Goal: Task Accomplishment & Management: Manage account settings

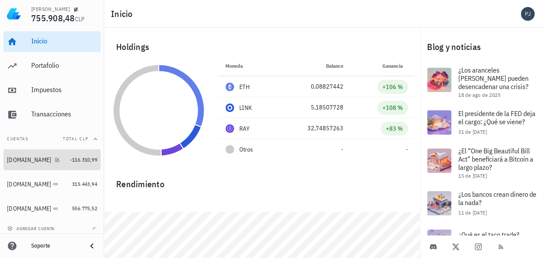
click at [23, 155] on div "[DOMAIN_NAME]" at bounding box center [37, 159] width 60 height 19
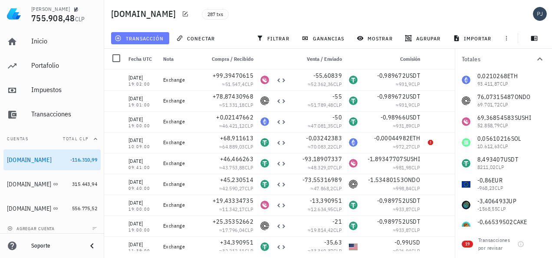
click at [140, 34] on button "transacción" at bounding box center [140, 38] width 58 height 12
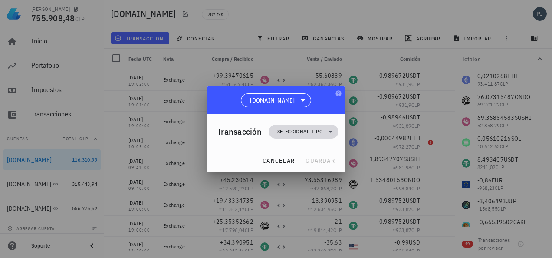
click at [298, 127] on span "Seleccionar tipo" at bounding box center [300, 131] width 46 height 9
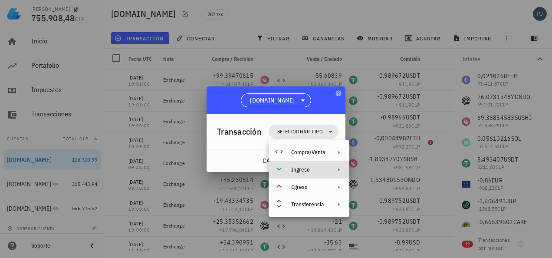
click at [305, 168] on div "Ingreso" at bounding box center [308, 169] width 34 height 7
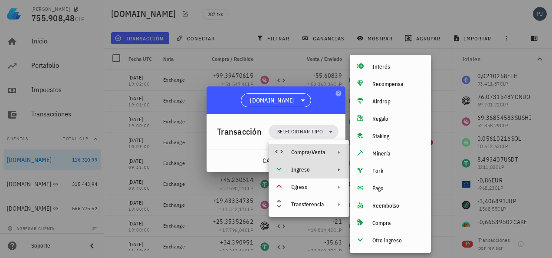
click at [313, 150] on div "Compra/Venta" at bounding box center [308, 152] width 34 height 7
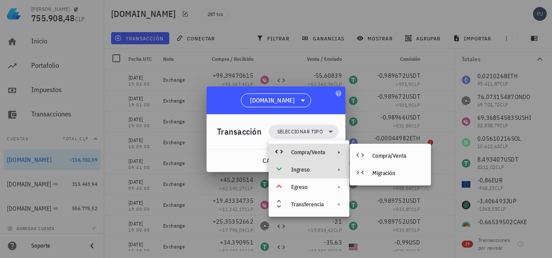
click at [313, 167] on div "Ingreso" at bounding box center [308, 169] width 34 height 7
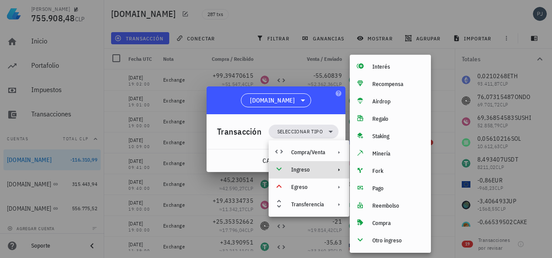
click at [189, 200] on div at bounding box center [276, 129] width 552 height 258
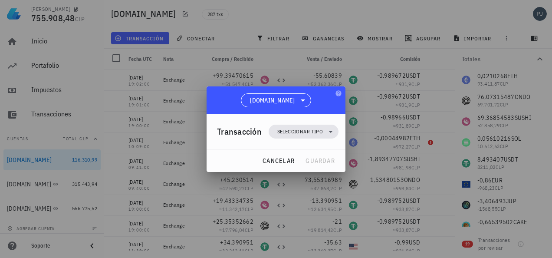
click at [258, 186] on div at bounding box center [276, 129] width 552 height 258
click at [277, 162] on span "cancelar" at bounding box center [278, 161] width 33 height 8
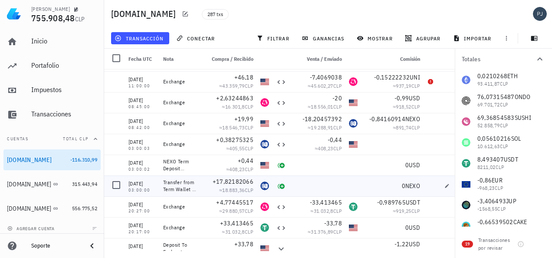
scroll to position [520, 0]
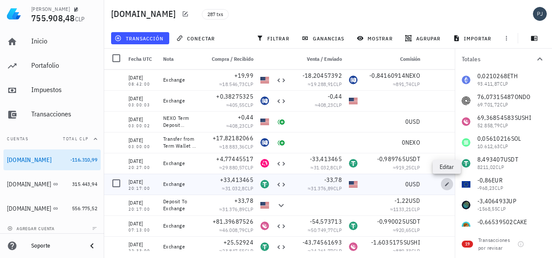
click at [445, 182] on icon "button" at bounding box center [446, 183] width 5 height 5
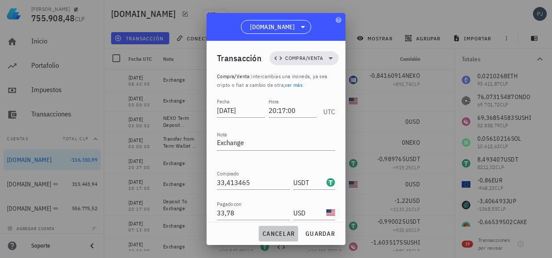
click at [277, 230] on span "cancelar" at bounding box center [278, 233] width 33 height 8
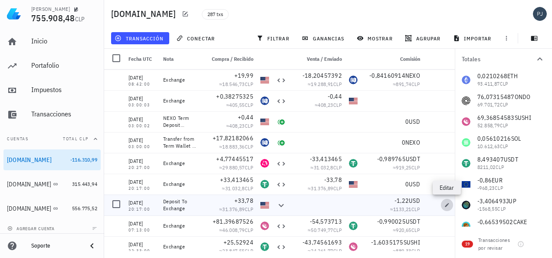
click at [445, 203] on icon "button" at bounding box center [446, 204] width 5 height 5
type textarea "Deposit To Exchange"
type input "33,78"
type input "USD"
type input "1,22"
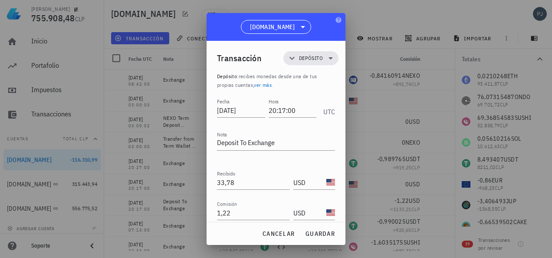
click at [369, 15] on div at bounding box center [276, 129] width 552 height 258
drag, startPoint x: 267, startPoint y: 235, endPoint x: 273, endPoint y: 232, distance: 7.4
click at [267, 235] on span "cancelar" at bounding box center [278, 233] width 33 height 8
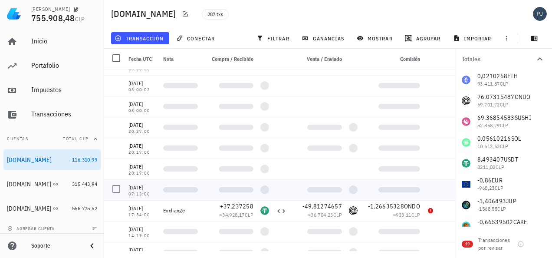
scroll to position [0, 0]
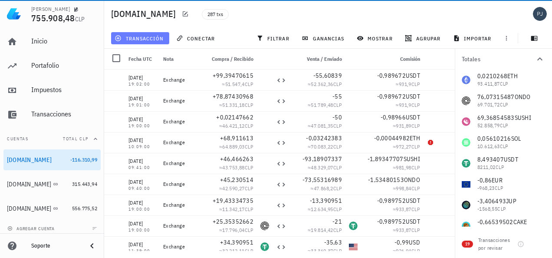
click at [145, 35] on span "transacción" at bounding box center [139, 38] width 47 height 7
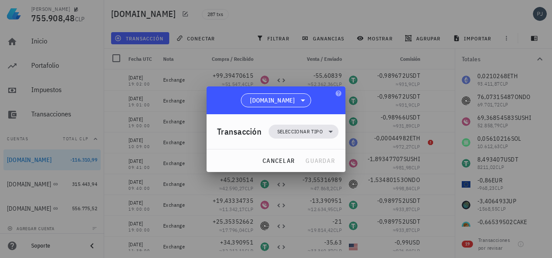
click at [297, 98] on icon at bounding box center [302, 100] width 10 height 10
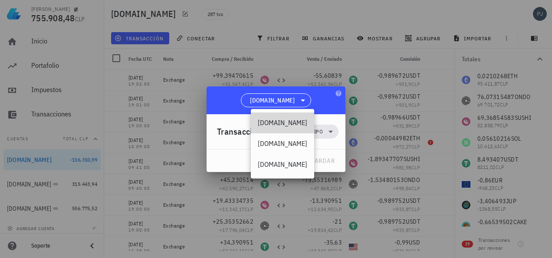
click at [276, 120] on div "[DOMAIN_NAME]" at bounding box center [282, 122] width 49 height 8
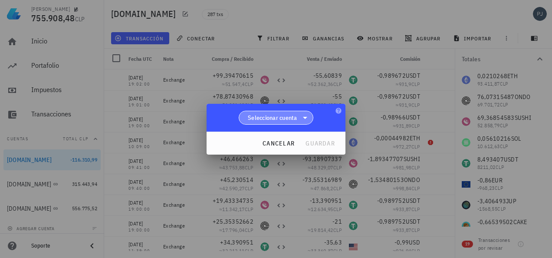
click at [292, 116] on span "Seleccionar cuenta" at bounding box center [272, 117] width 49 height 9
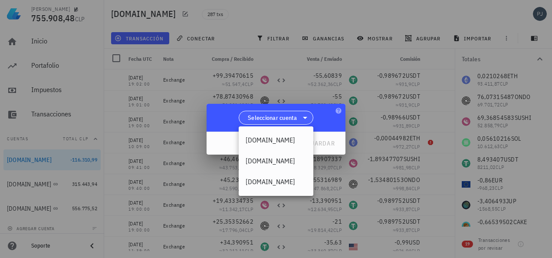
click at [297, 115] on span "Seleccionar cuenta" at bounding box center [272, 117] width 49 height 9
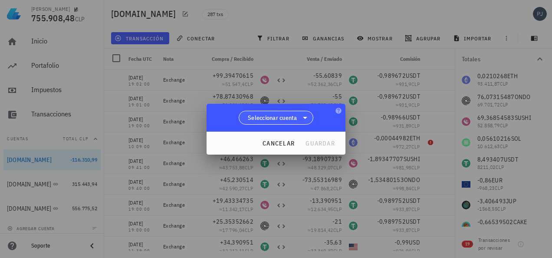
click at [297, 117] on span "Seleccionar cuenta" at bounding box center [272, 117] width 49 height 9
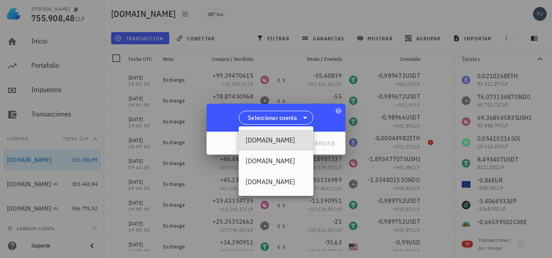
click at [265, 137] on div "[DOMAIN_NAME]" at bounding box center [275, 140] width 61 height 8
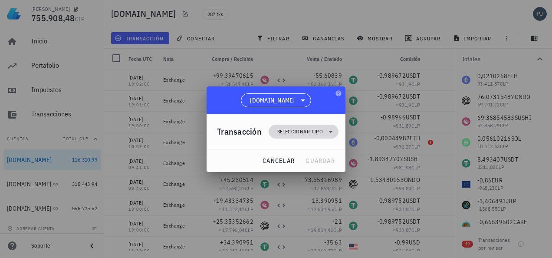
click at [303, 126] on span "Seleccionar tipo" at bounding box center [303, 131] width 59 height 14
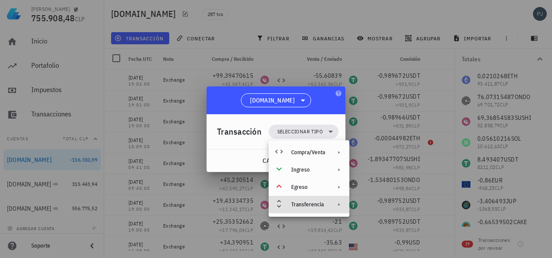
click at [300, 201] on div "Transferencia" at bounding box center [308, 204] width 34 height 7
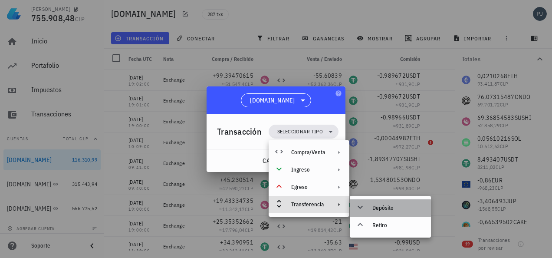
click at [381, 208] on div "Depósito" at bounding box center [398, 207] width 52 height 7
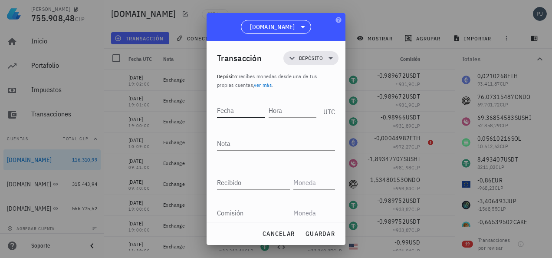
click at [232, 113] on input "Fecha" at bounding box center [241, 110] width 48 height 14
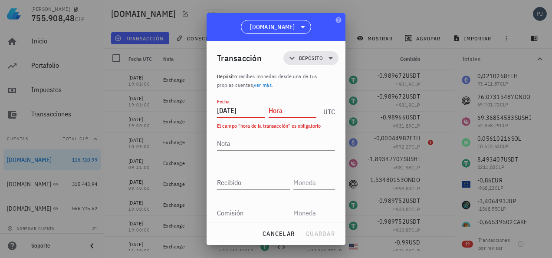
click at [294, 110] on input "Hora" at bounding box center [292, 110] width 48 height 14
click at [247, 111] on input "[DATE]" at bounding box center [241, 110] width 48 height 14
drag, startPoint x: 253, startPoint y: 108, endPoint x: 235, endPoint y: 110, distance: 17.8
click at [235, 110] on input "[DATE]" at bounding box center [241, 110] width 48 height 14
type input "2"
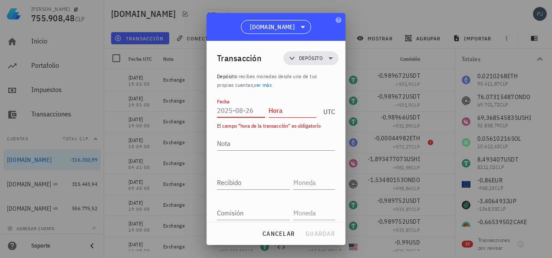
click at [255, 108] on input "Fecha" at bounding box center [241, 110] width 48 height 14
click at [258, 138] on textarea "Nota" at bounding box center [276, 143] width 118 height 14
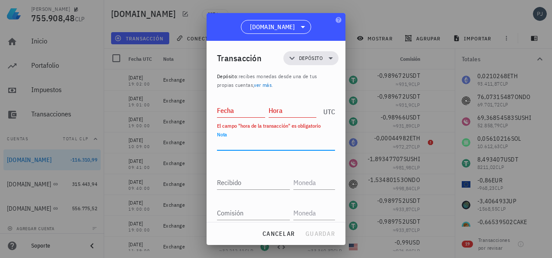
click at [237, 109] on input "Fecha" at bounding box center [241, 110] width 48 height 14
type input "[DATE]"
click at [287, 112] on input "Hora" at bounding box center [292, 110] width 48 height 14
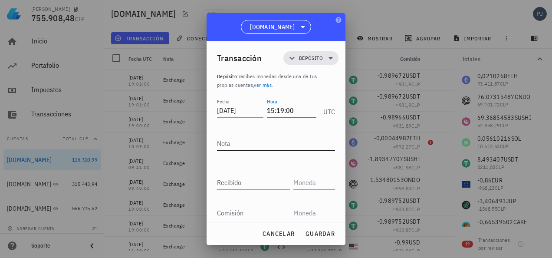
type input "15:19:00"
click at [256, 146] on textarea "Nota" at bounding box center [276, 143] width 118 height 14
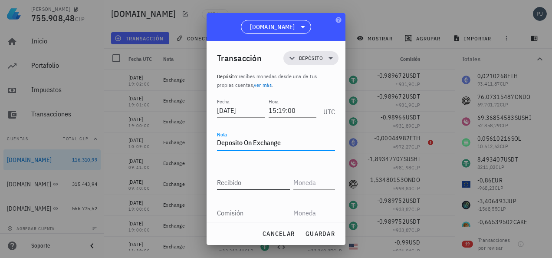
type textarea "Deposito On Exchange"
click at [228, 178] on div "Recibido" at bounding box center [253, 182] width 73 height 14
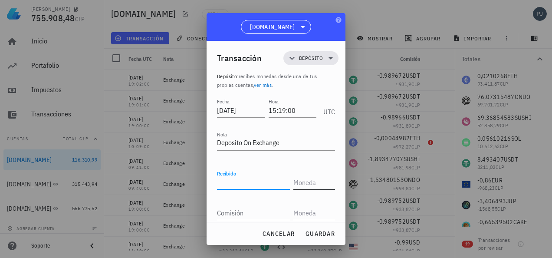
click at [311, 183] on input "text" at bounding box center [313, 182] width 40 height 14
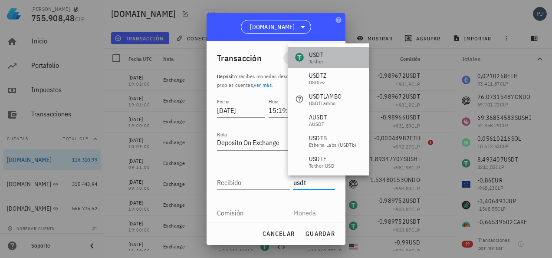
click at [316, 56] on div "USDT" at bounding box center [316, 54] width 14 height 9
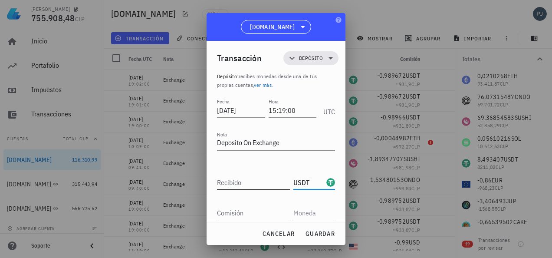
type input "USDT"
click at [247, 178] on input "Recibido" at bounding box center [253, 182] width 73 height 14
type input "28,600141"
click at [267, 212] on input "Comisión" at bounding box center [253, 213] width 73 height 14
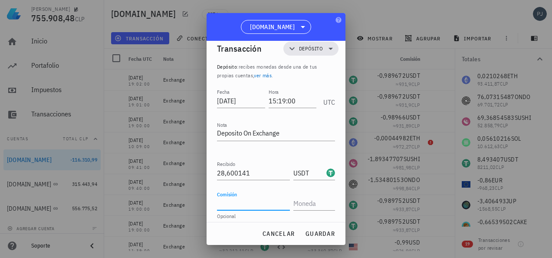
scroll to position [16, 0]
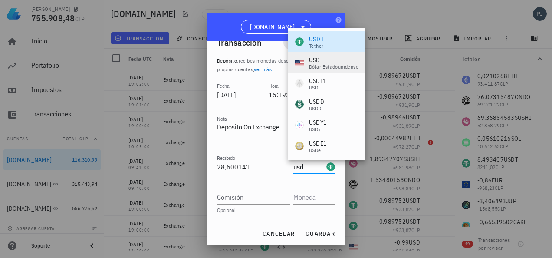
click at [317, 61] on div "USD" at bounding box center [333, 59] width 49 height 9
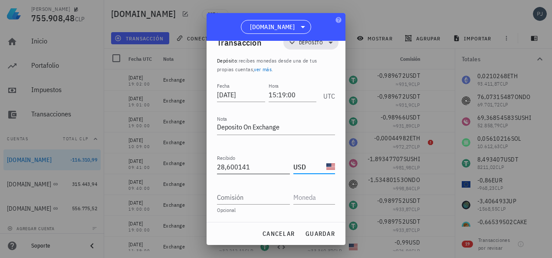
type input "USD"
drag, startPoint x: 256, startPoint y: 167, endPoint x: 197, endPoint y: 169, distance: 59.0
click at [198, 169] on div "[PERSON_NAME] 755.908,48 CLP Inicio [GEOGRAPHIC_DATA] Impuestos [GEOGRAPHIC_DAT…" at bounding box center [276, 129] width 552 height 258
type input "30"
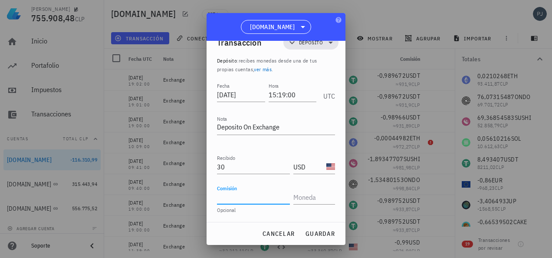
click at [257, 198] on input "Comisión" at bounding box center [253, 197] width 73 height 14
click at [311, 197] on input "text" at bounding box center [313, 197] width 40 height 14
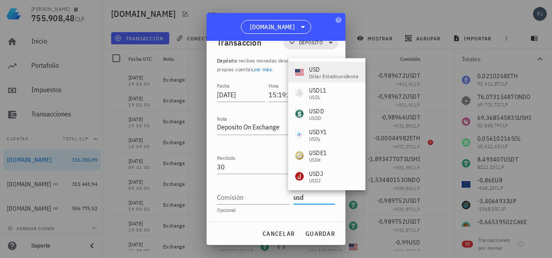
click at [311, 69] on div "USD" at bounding box center [333, 69] width 49 height 9
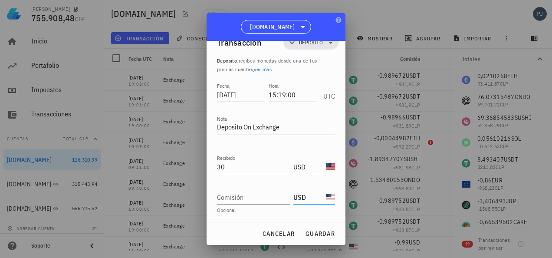
type input "USD"
click at [297, 164] on input "USD" at bounding box center [308, 167] width 31 height 14
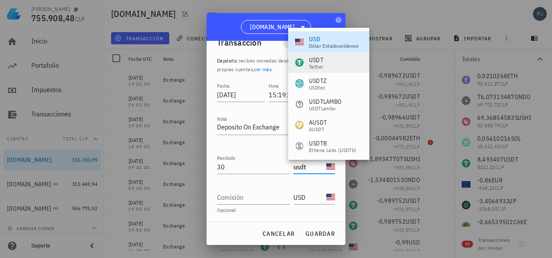
click at [311, 59] on div "USDT" at bounding box center [316, 59] width 14 height 9
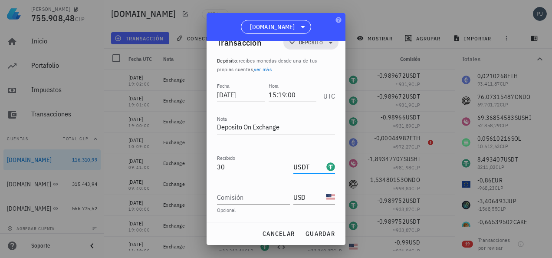
type input "USDT"
drag, startPoint x: 226, startPoint y: 166, endPoint x: 194, endPoint y: 161, distance: 32.8
click at [204, 162] on div "[PERSON_NAME] 755.908,48 CLP Inicio [GEOGRAPHIC_DATA] Impuestos [GEOGRAPHIC_DAT…" at bounding box center [276, 129] width 552 height 258
type input "28,600141"
click at [277, 186] on div "Comisión" at bounding box center [255, 194] width 76 height 19
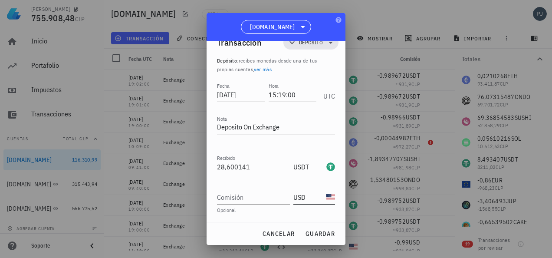
click at [326, 195] on div "USD-icon" at bounding box center [330, 197] width 9 height 9
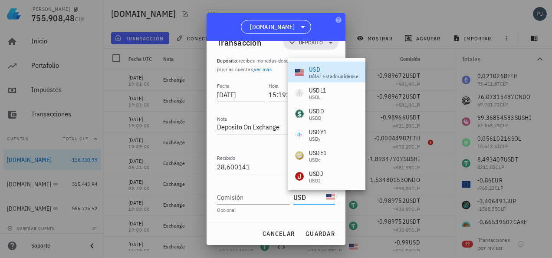
click at [302, 197] on input "USD" at bounding box center [308, 197] width 31 height 14
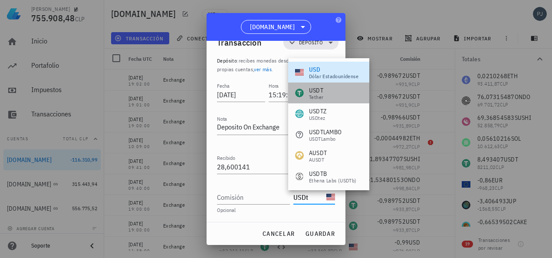
click at [317, 91] on div "USDT" at bounding box center [316, 90] width 14 height 9
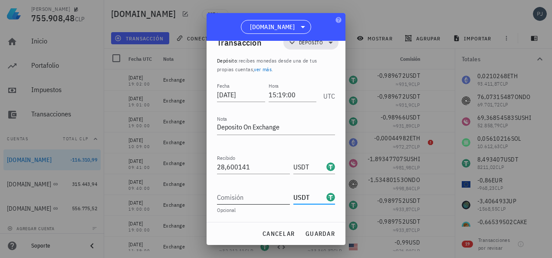
type input "USDT"
click at [254, 195] on input "Comisión" at bounding box center [253, 197] width 73 height 14
type input "0"
click at [320, 231] on span "guardar" at bounding box center [320, 233] width 30 height 8
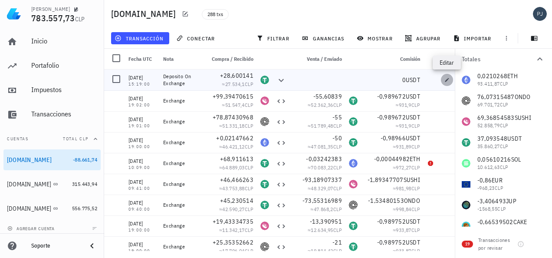
click at [446, 80] on icon "button" at bounding box center [447, 80] width 4 height 4
type input "[DATE]"
type input "15:19:00"
type textarea "Deposito On Exchange"
type input "28,600141"
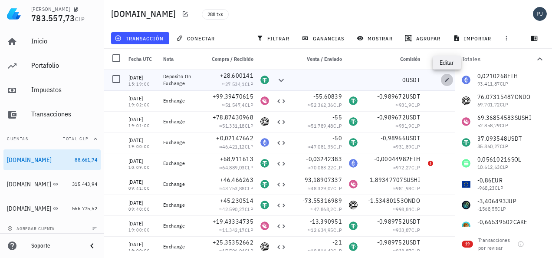
type input "USDT"
type input "0"
type input "USDT"
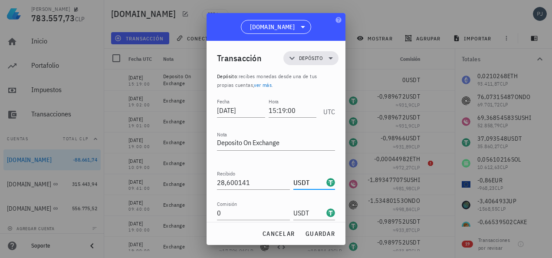
click at [306, 179] on input "USDT" at bounding box center [308, 182] width 31 height 14
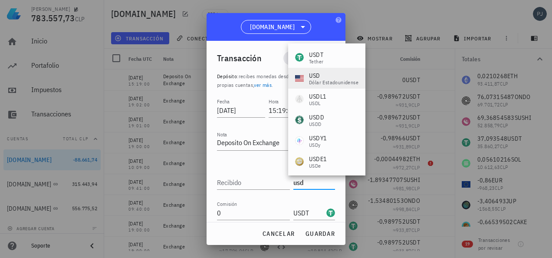
click at [322, 77] on div "USD" at bounding box center [333, 75] width 49 height 9
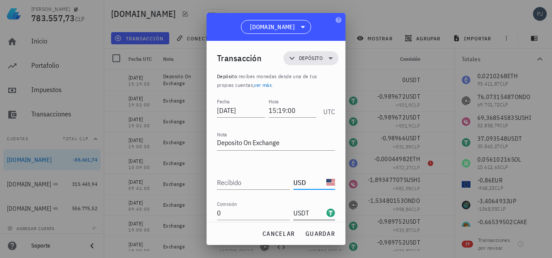
type input "USD"
click at [326, 210] on div "USDT-icon" at bounding box center [330, 212] width 9 height 9
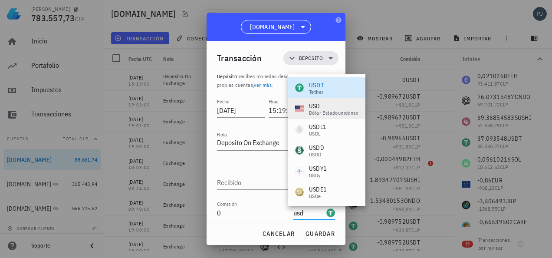
click at [317, 104] on div "USD" at bounding box center [333, 105] width 49 height 9
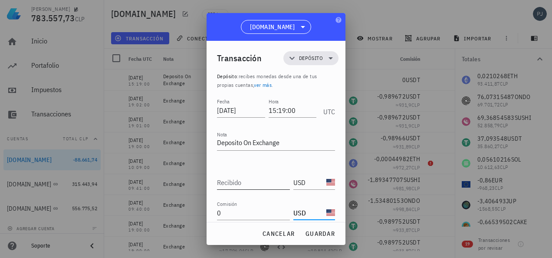
type input "USD"
click at [249, 180] on input "Recibido" at bounding box center [253, 182] width 73 height 14
click at [258, 208] on input "0" at bounding box center [253, 213] width 73 height 14
click at [324, 231] on span "guardar" at bounding box center [320, 233] width 30 height 8
type input "28,600141"
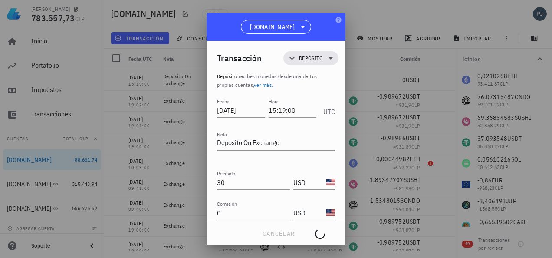
type input "USDT"
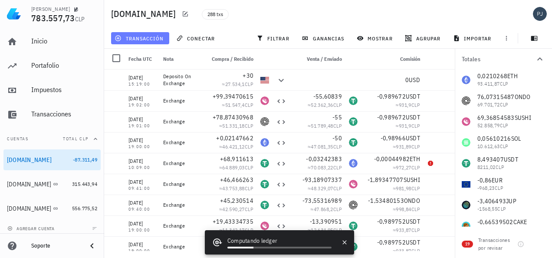
click at [150, 37] on span "transacción" at bounding box center [139, 38] width 47 height 7
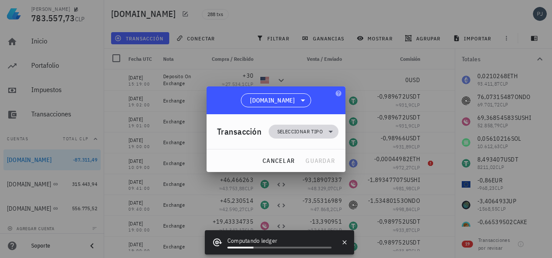
click at [308, 131] on span "Seleccionar tipo" at bounding box center [300, 131] width 46 height 9
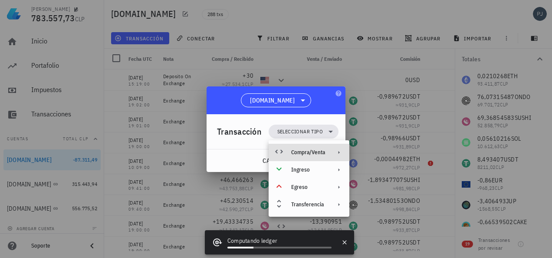
click at [308, 153] on div "Compra/Venta" at bounding box center [308, 152] width 34 height 7
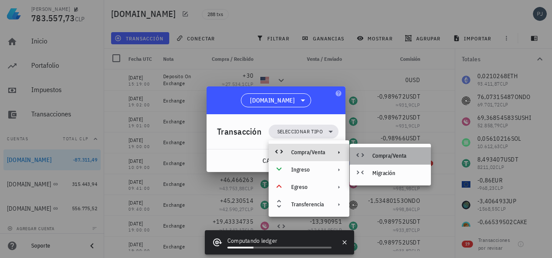
click at [379, 153] on div "Compra/Venta" at bounding box center [398, 155] width 52 height 7
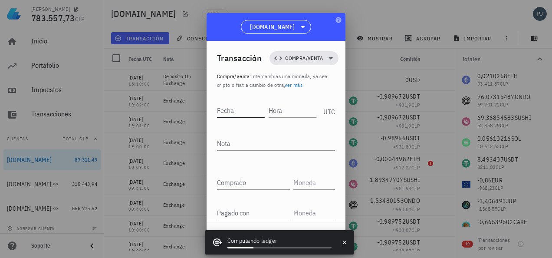
click at [247, 109] on input "Fecha" at bounding box center [241, 110] width 48 height 14
click at [282, 113] on input "Hora" at bounding box center [291, 110] width 49 height 14
click at [240, 108] on input "Fecha" at bounding box center [240, 110] width 46 height 14
type input "[DATE]"
click at [279, 110] on input "Hora" at bounding box center [291, 110] width 49 height 14
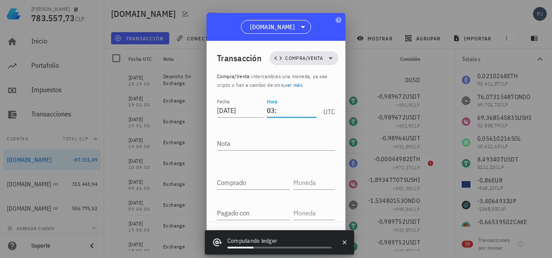
type input "0"
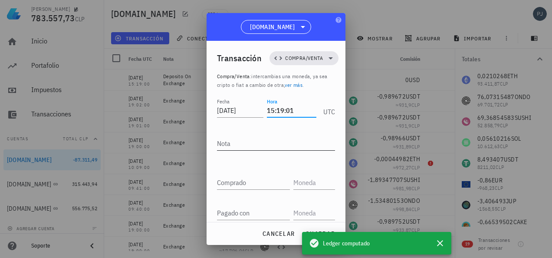
type input "15:19:01"
click at [246, 141] on textarea "Nota" at bounding box center [276, 143] width 118 height 14
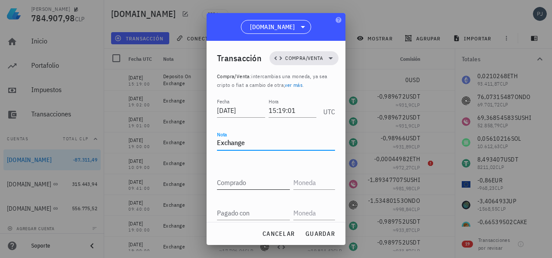
type textarea "Exchange"
click at [245, 180] on input "Comprado" at bounding box center [253, 182] width 73 height 14
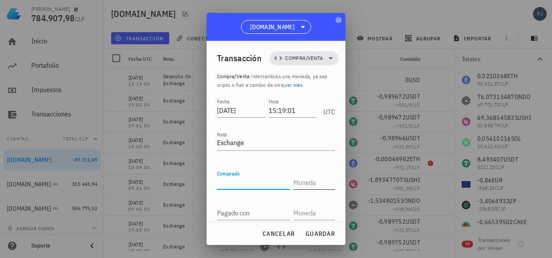
click at [297, 183] on input "text" at bounding box center [313, 182] width 40 height 14
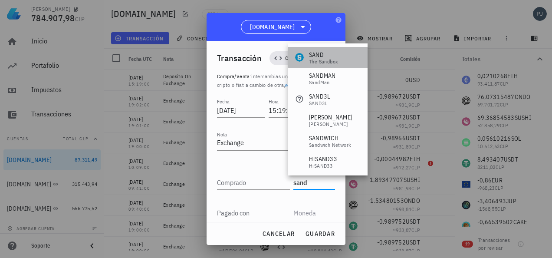
click at [315, 54] on div "SAND" at bounding box center [323, 54] width 29 height 9
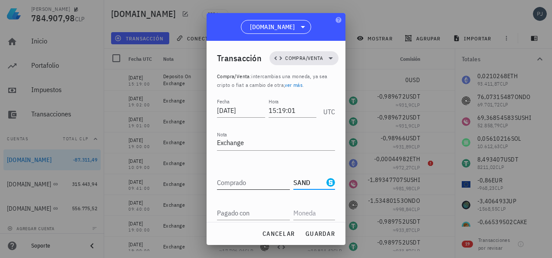
type input "SAND"
click at [232, 182] on div "Comprado" at bounding box center [253, 182] width 73 height 14
type input "96,65787929"
click at [245, 215] on input "Pagado con" at bounding box center [253, 213] width 73 height 14
click at [307, 212] on input "text" at bounding box center [313, 213] width 40 height 14
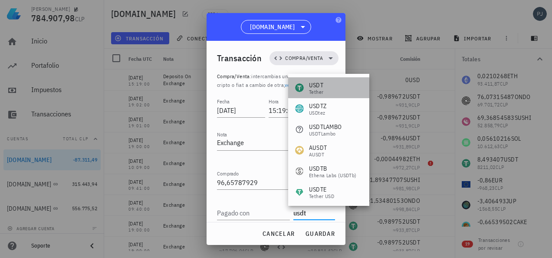
click at [331, 90] on div "USDT Tether" at bounding box center [328, 87] width 81 height 21
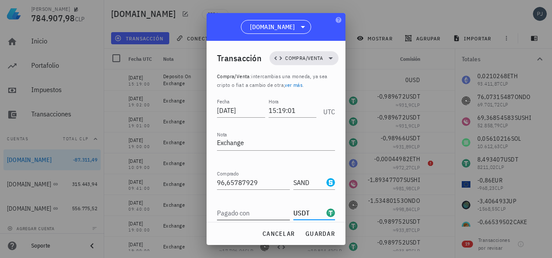
type input "USDT"
click at [240, 212] on input "Pagado con" at bounding box center [253, 213] width 73 height 14
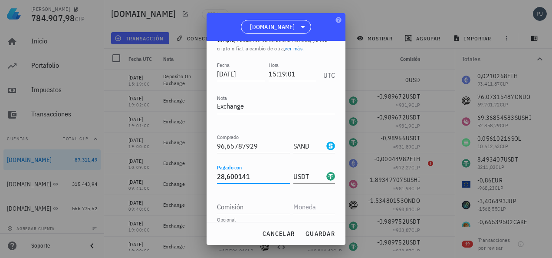
scroll to position [63, 0]
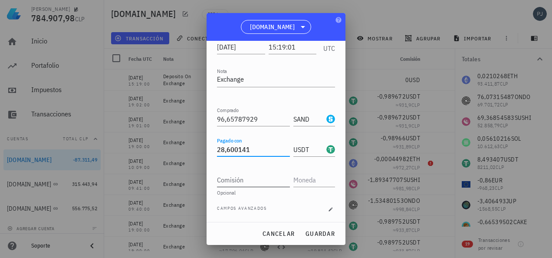
type input "28,600141"
click at [255, 176] on input "Comisión" at bounding box center [253, 180] width 73 height 14
click at [300, 176] on input "text" at bounding box center [313, 180] width 40 height 14
click at [242, 182] on input "Comisión" at bounding box center [253, 180] width 73 height 14
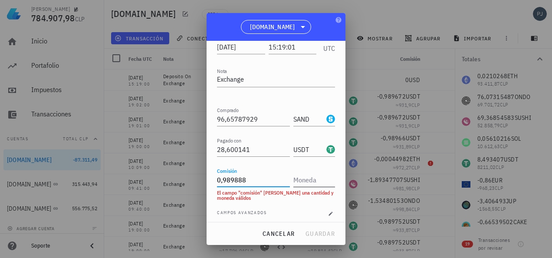
type input "0,989888"
click at [304, 179] on input "text" at bounding box center [313, 180] width 40 height 14
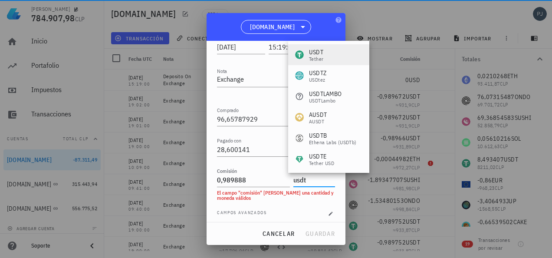
click at [316, 55] on div "USDT" at bounding box center [316, 52] width 14 height 9
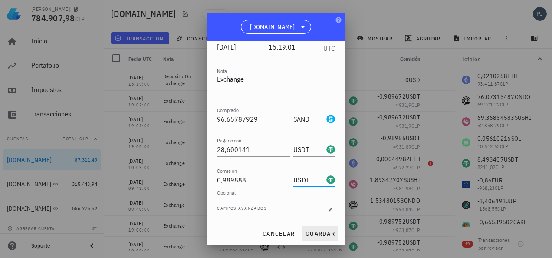
type input "USDT"
click at [319, 231] on span "guardar" at bounding box center [320, 233] width 30 height 8
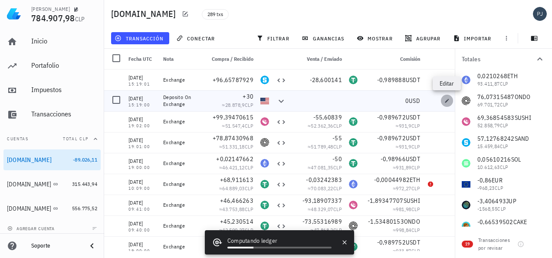
click at [444, 99] on span "button" at bounding box center [447, 100] width 12 height 5
type input "30"
type input "USD"
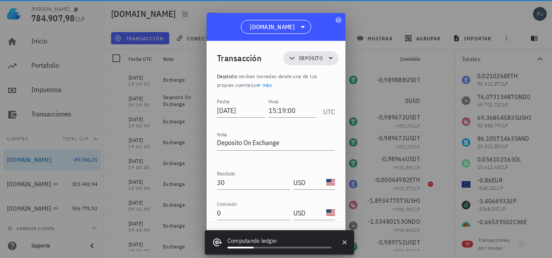
scroll to position [16, 0]
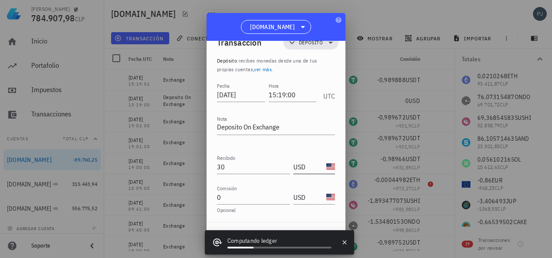
click at [326, 166] on div "USD-icon" at bounding box center [330, 166] width 9 height 9
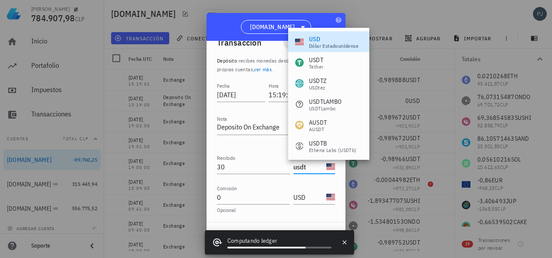
click at [320, 62] on div "USDT" at bounding box center [316, 59] width 14 height 9
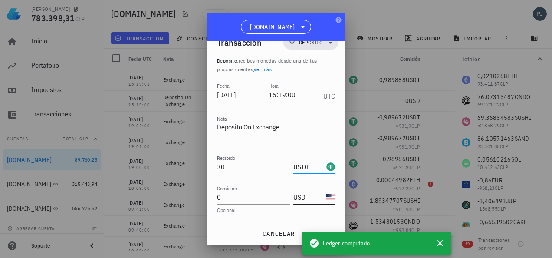
type input "USDT"
click at [326, 197] on div "USD-icon" at bounding box center [330, 197] width 9 height 9
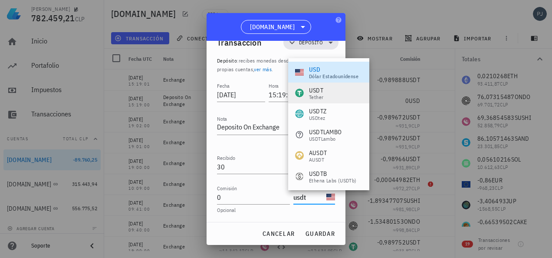
click at [315, 91] on div "USDT" at bounding box center [316, 90] width 14 height 9
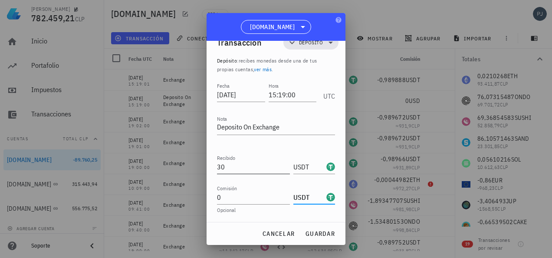
type input "USDT"
drag, startPoint x: 237, startPoint y: 165, endPoint x: 196, endPoint y: 166, distance: 41.2
click at [196, 166] on div "[PERSON_NAME] 782.459,21 CLP Inicio [GEOGRAPHIC_DATA] Impuestos [GEOGRAPHIC_DAT…" at bounding box center [276, 129] width 552 height 258
click at [324, 236] on span "guardar" at bounding box center [320, 233] width 30 height 8
type input "30"
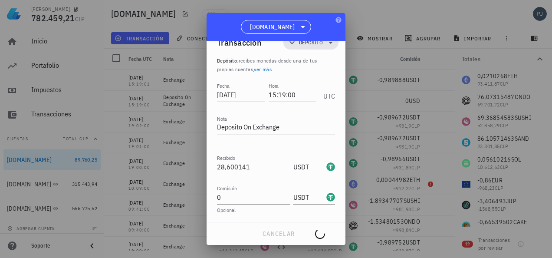
type input "USD"
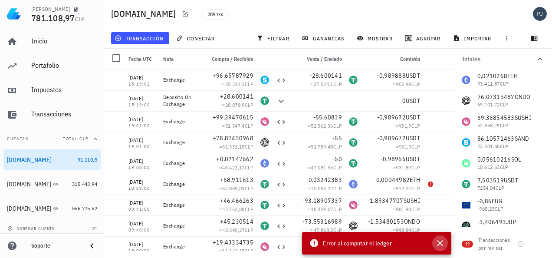
click at [440, 244] on icon "button" at bounding box center [439, 243] width 10 height 10
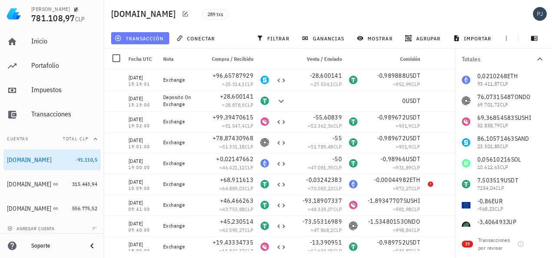
click at [140, 37] on span "transacción" at bounding box center [139, 38] width 47 height 7
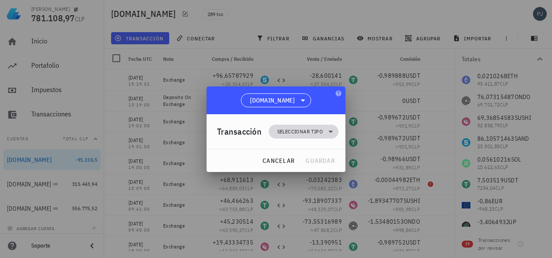
click at [313, 129] on span "Seleccionar tipo" at bounding box center [300, 131] width 46 height 9
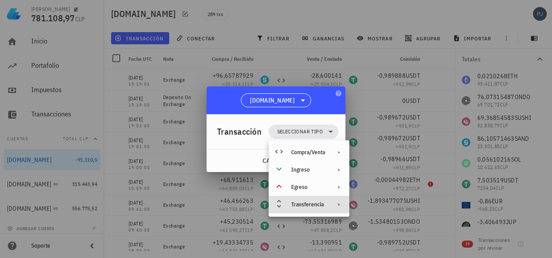
click at [308, 202] on div "Transferencia" at bounding box center [308, 204] width 34 height 7
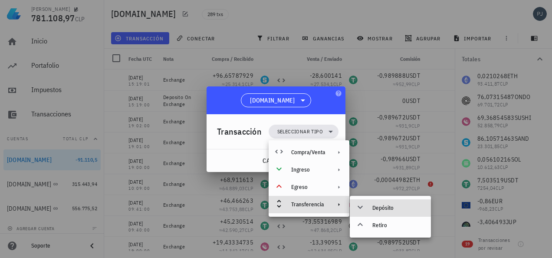
click at [373, 205] on div "Depósito" at bounding box center [398, 207] width 52 height 7
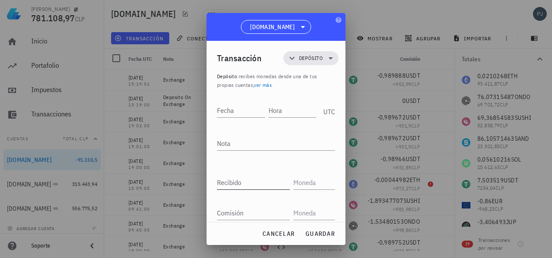
click at [227, 179] on div "Recibido" at bounding box center [253, 182] width 73 height 14
click at [232, 138] on textarea "Nota" at bounding box center [276, 143] width 118 height 14
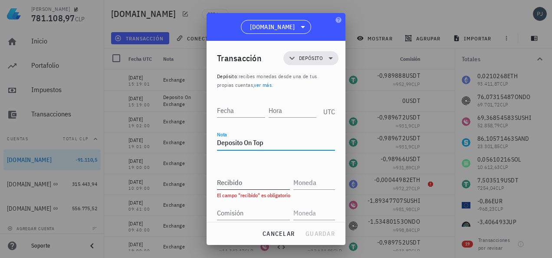
type textarea "Deposito On Top"
click at [236, 182] on div "Recibido" at bounding box center [253, 182] width 73 height 14
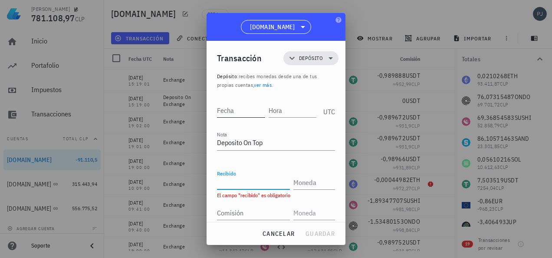
click at [230, 107] on div "Fecha" at bounding box center [241, 110] width 48 height 14
type input "[DATE]"
click at [291, 111] on input "Hora" at bounding box center [293, 110] width 46 height 14
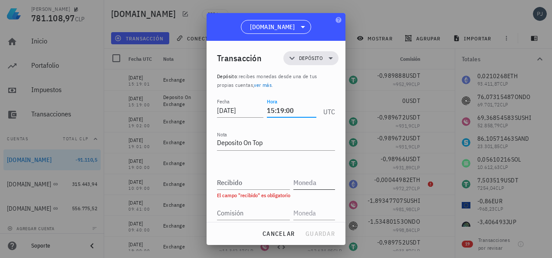
type input "15:19:00"
click at [301, 179] on input "text" at bounding box center [313, 182] width 40 height 14
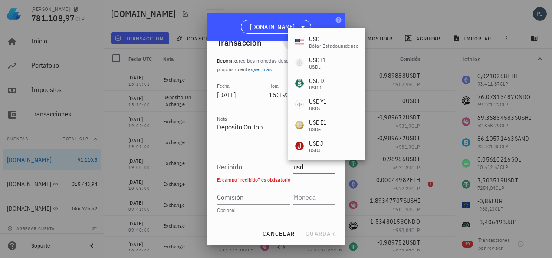
click at [315, 38] on div "USD" at bounding box center [333, 39] width 49 height 9
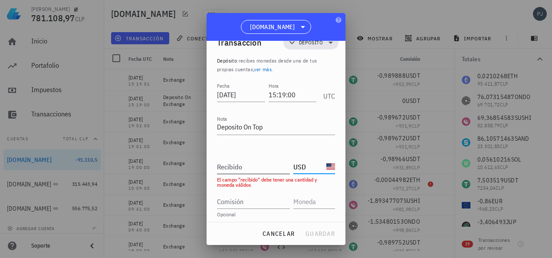
type input "USD"
click at [245, 166] on input "Recibido" at bounding box center [253, 167] width 73 height 14
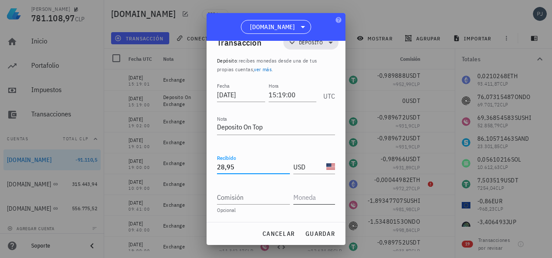
type input "28,95"
click at [304, 199] on input "text" at bounding box center [313, 197] width 40 height 14
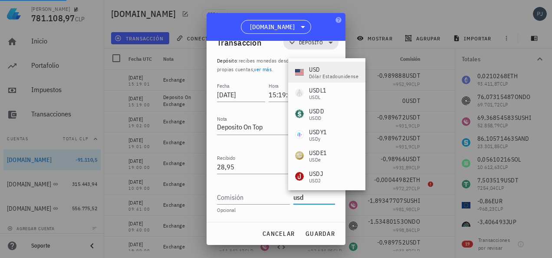
click at [335, 74] on div "dólar estadounidense" at bounding box center [333, 76] width 49 height 5
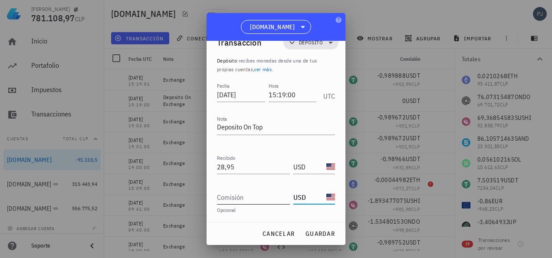
type input "USD"
click at [245, 196] on input "Comisión" at bounding box center [253, 197] width 73 height 14
type input "1,05"
click at [261, 210] on div "Opcional" at bounding box center [276, 209] width 118 height 5
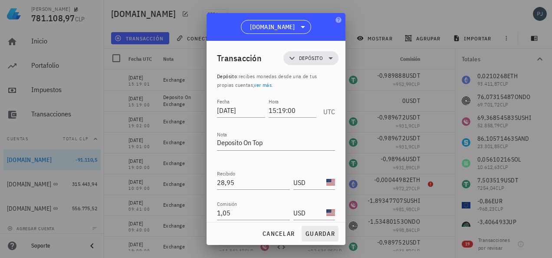
scroll to position [0, 0]
click at [316, 233] on span "guardar" at bounding box center [320, 233] width 30 height 8
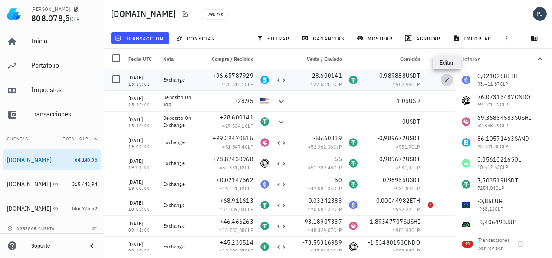
click at [447, 76] on button "button" at bounding box center [447, 80] width 12 height 12
type input "15:19:01"
type textarea "Exchange"
type input "96,65787929"
type input "SAND"
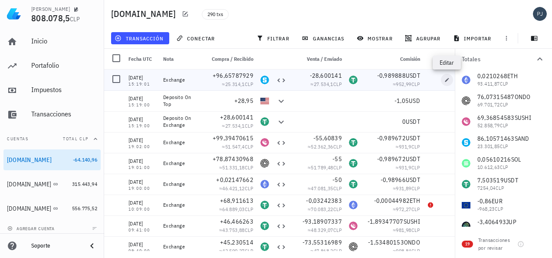
type input "28,600141"
type input "USDT"
type input "0,989888"
type input "USDT"
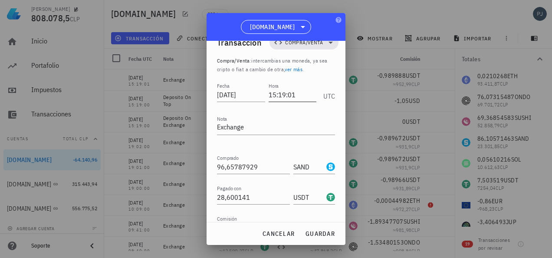
click at [297, 95] on input "15:19:01" at bounding box center [292, 95] width 48 height 14
click at [316, 232] on span "guardar" at bounding box center [320, 233] width 30 height 8
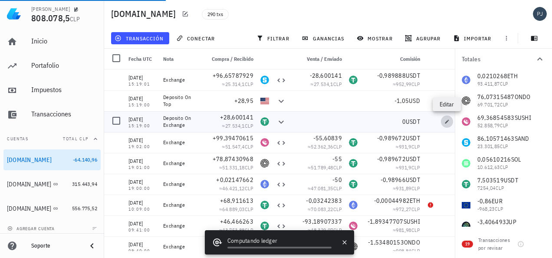
click at [446, 122] on icon "button" at bounding box center [447, 121] width 4 height 4
type input "15:19:00"
type textarea "Deposito On Exchange"
type input "28,600141"
type input "USDT"
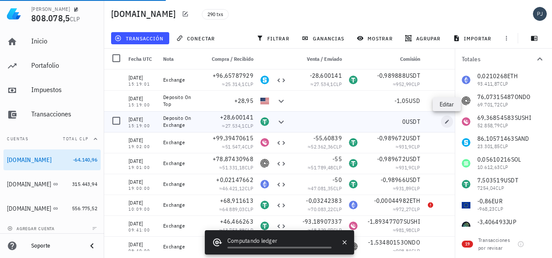
type input "0"
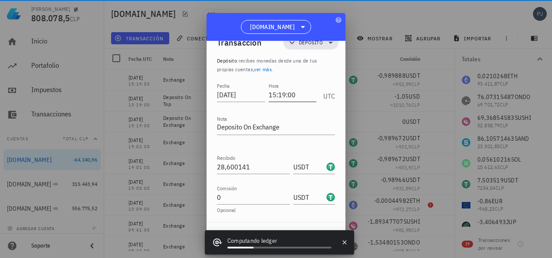
click at [293, 95] on input "15:19:00" at bounding box center [292, 95] width 48 height 14
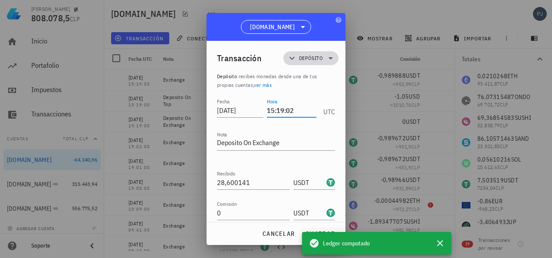
type input "15:19:02"
click at [302, 55] on span "Depósito" at bounding box center [311, 58] width 24 height 9
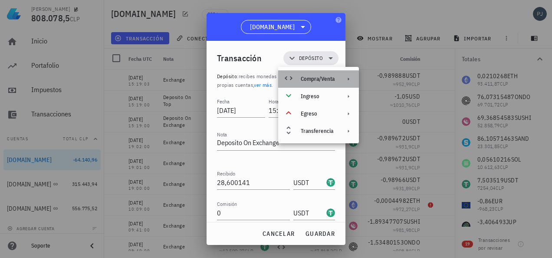
click at [316, 78] on div "Compra/Venta" at bounding box center [317, 78] width 34 height 7
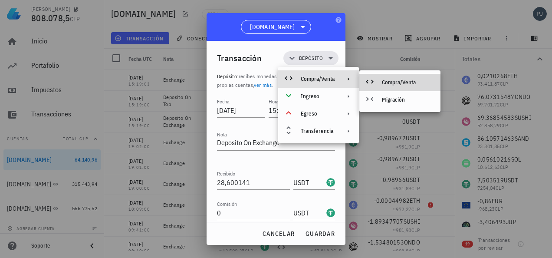
click at [383, 80] on div "Compra/Venta" at bounding box center [408, 82] width 52 height 7
click at [385, 79] on div "Compra/Venta" at bounding box center [408, 82] width 52 height 7
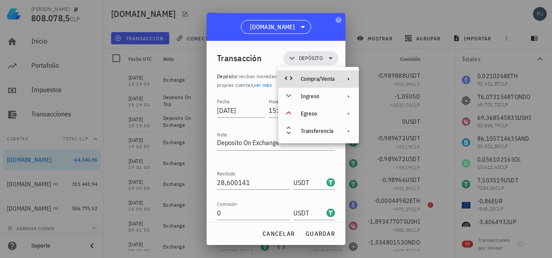
click at [246, 168] on div "Recibido 28,600141 USDT" at bounding box center [276, 178] width 118 height 21
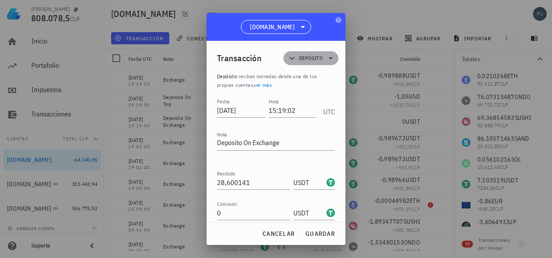
click at [299, 56] on span "Depósito" at bounding box center [311, 58] width 24 height 9
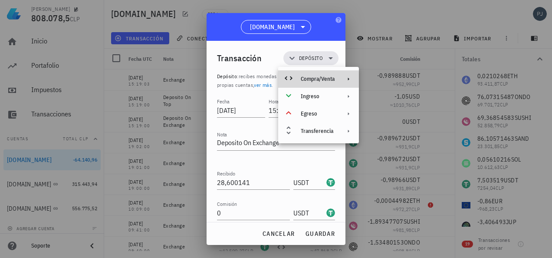
click at [313, 80] on div "Compra/Venta" at bounding box center [317, 78] width 34 height 7
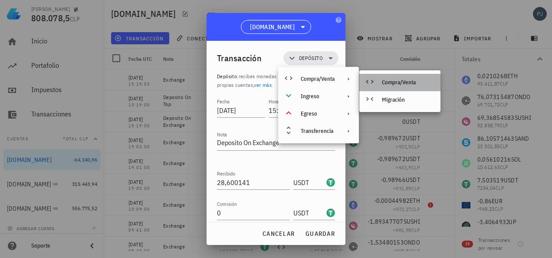
click at [392, 80] on div "Compra/Venta" at bounding box center [408, 82] width 52 height 7
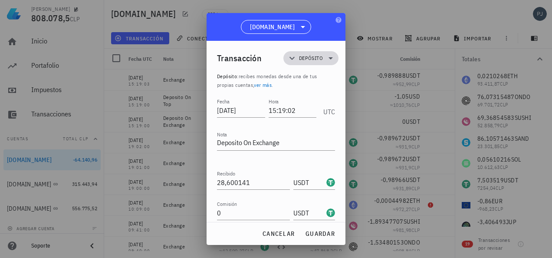
click at [289, 59] on icon at bounding box center [291, 57] width 5 height 3
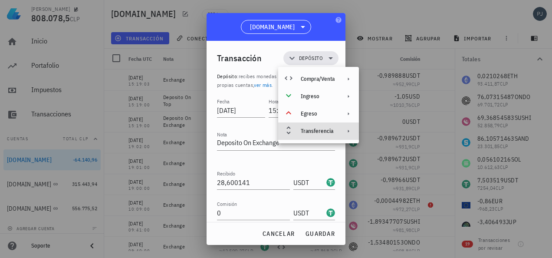
click at [310, 134] on div "Transferencia" at bounding box center [318, 130] width 81 height 17
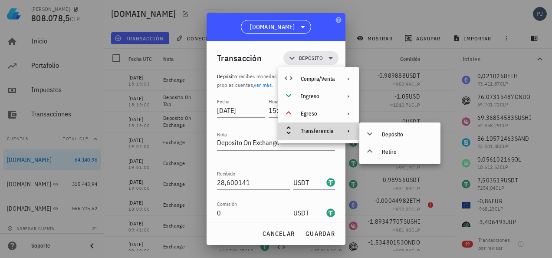
click at [291, 125] on icon at bounding box center [288, 130] width 10 height 10
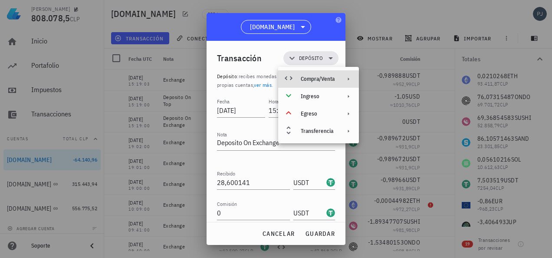
click at [313, 74] on div "Compra/Venta" at bounding box center [318, 78] width 81 height 17
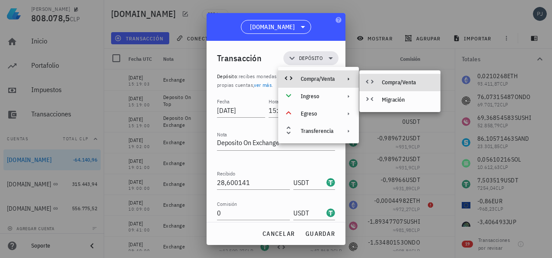
click at [394, 79] on div "Compra/Venta" at bounding box center [408, 82] width 52 height 7
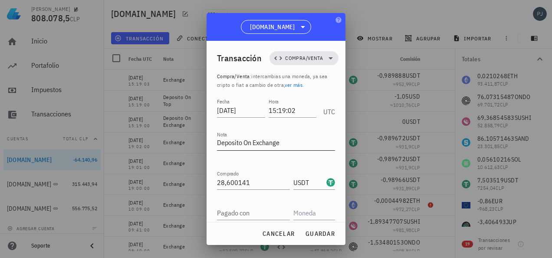
click at [253, 144] on textarea "Deposito On Exchange" at bounding box center [276, 143] width 118 height 14
type textarea "Exchange"
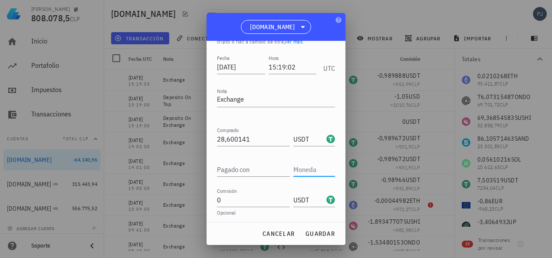
click at [304, 170] on input "text" at bounding box center [313, 169] width 40 height 14
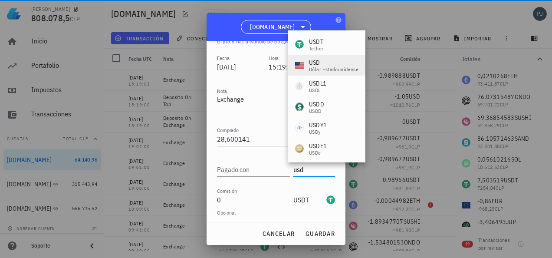
click at [314, 64] on div "USD" at bounding box center [333, 62] width 49 height 9
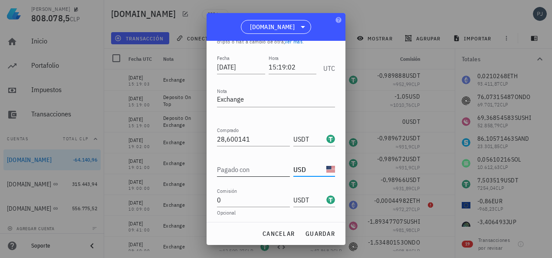
type input "USD"
click at [237, 166] on div "Pagado con" at bounding box center [253, 169] width 73 height 14
type input "28,95"
click at [297, 196] on input "USDT" at bounding box center [308, 200] width 31 height 14
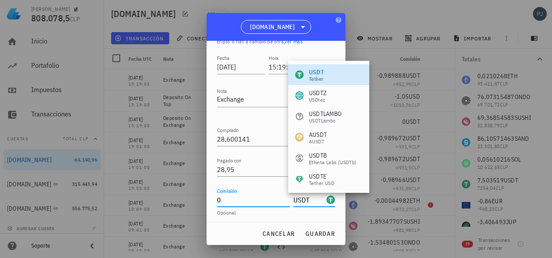
click at [243, 193] on input "0" at bounding box center [253, 200] width 73 height 14
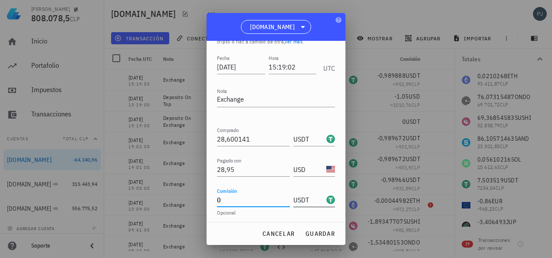
click at [326, 195] on div "USDT-icon" at bounding box center [330, 199] width 9 height 9
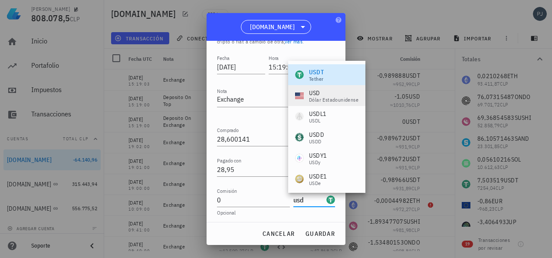
click at [317, 93] on div "USD" at bounding box center [333, 92] width 49 height 9
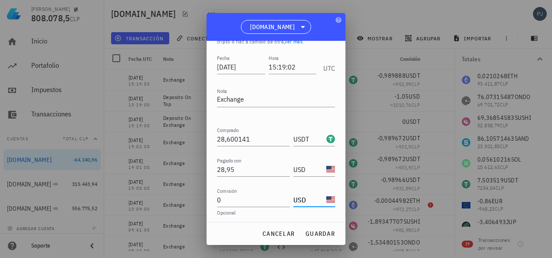
scroll to position [63, 0]
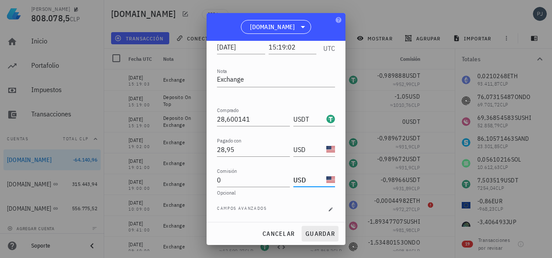
type input "USD"
click at [329, 235] on span "guardar" at bounding box center [320, 233] width 30 height 8
type input "15:19:00"
type textarea "Deposito On Exchange"
type input "USDT"
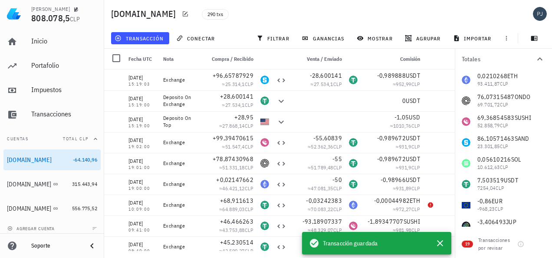
scroll to position [16, 0]
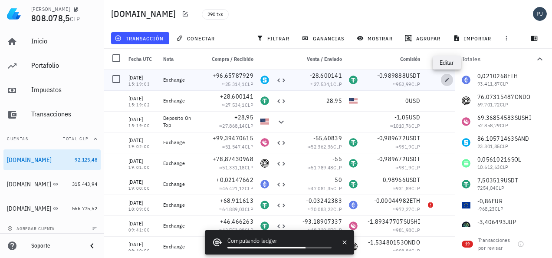
click at [447, 79] on icon "button" at bounding box center [447, 80] width 4 height 4
type input "15:19:03"
type textarea "Exchange"
type input "96,65787929"
type input "SAND"
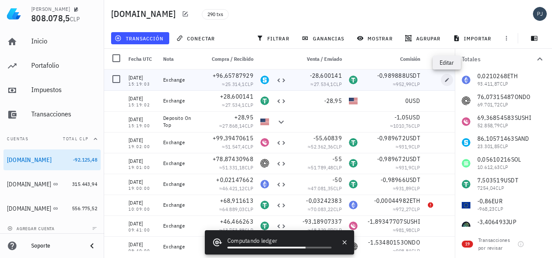
type input "28,600141"
type input "USDT"
type input "0,989888"
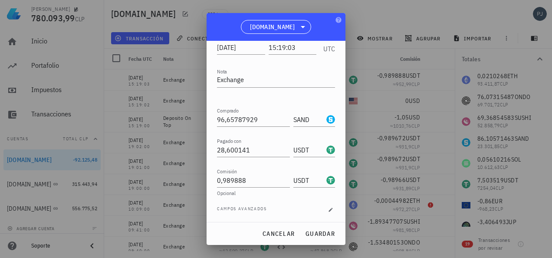
scroll to position [63, 0]
click at [321, 231] on span "guardar" at bounding box center [320, 233] width 30 height 8
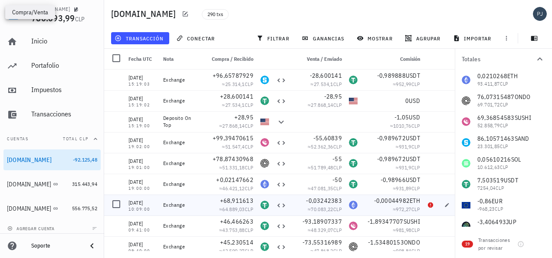
click at [278, 200] on icon at bounding box center [281, 205] width 10 height 10
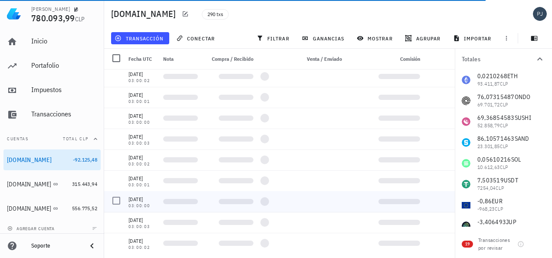
scroll to position [5854, 0]
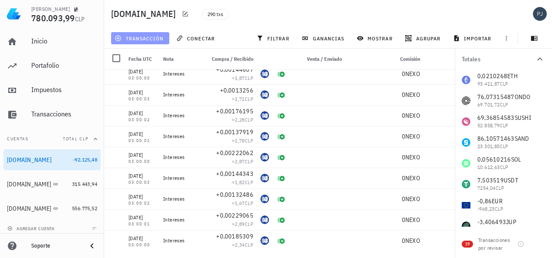
click at [155, 34] on button "transacción" at bounding box center [140, 38] width 58 height 12
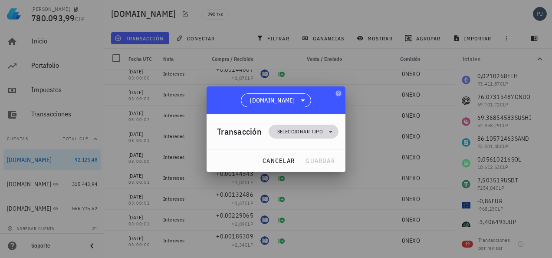
click at [308, 130] on span "Seleccionar tipo" at bounding box center [300, 131] width 46 height 9
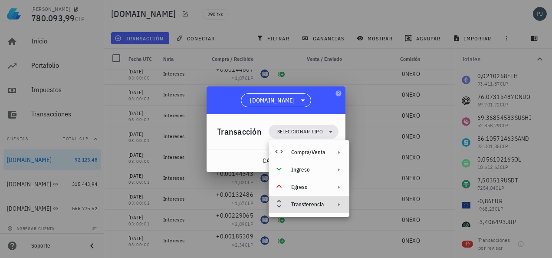
click at [307, 206] on div "Transferencia" at bounding box center [308, 204] width 34 height 7
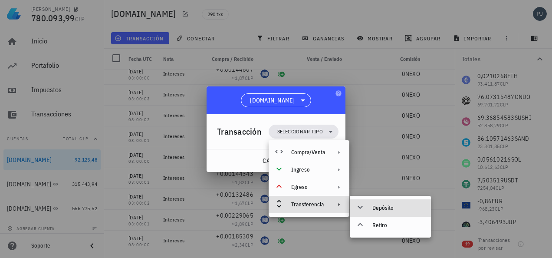
click at [382, 208] on div "Depósito" at bounding box center [398, 207] width 52 height 7
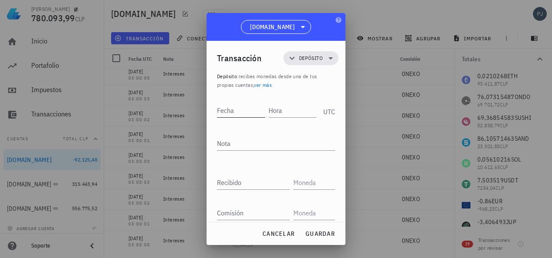
click at [248, 108] on input "Fecha" at bounding box center [241, 110] width 48 height 14
type input "[DATE]"
click at [283, 112] on input "Hora" at bounding box center [293, 110] width 46 height 14
type input "11:48:00"
click at [241, 144] on textarea "Nota" at bounding box center [276, 143] width 118 height 14
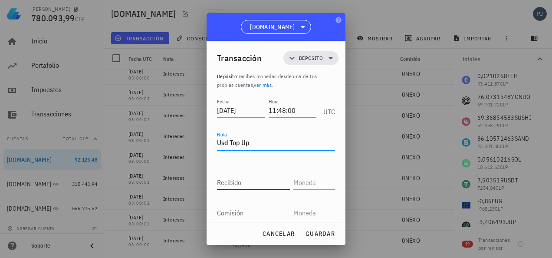
type textarea "Usd Top Up"
click at [235, 184] on input "Recibido" at bounding box center [253, 182] width 73 height 14
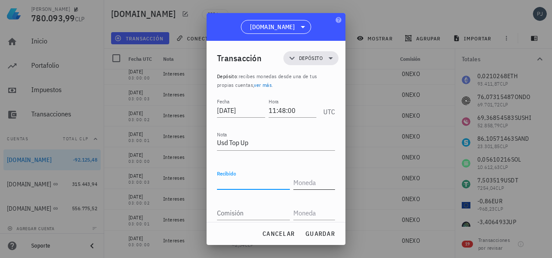
click at [305, 182] on input "text" at bounding box center [313, 182] width 40 height 14
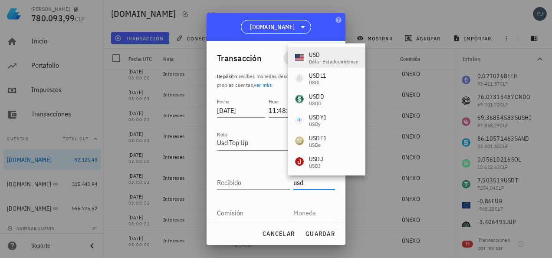
click at [318, 53] on div "USD" at bounding box center [333, 54] width 49 height 9
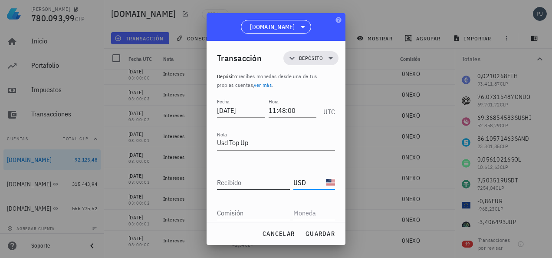
type input "USD"
click at [244, 178] on input "Recibido" at bounding box center [253, 182] width 73 height 14
type input "52,92"
click at [295, 211] on input "text" at bounding box center [313, 213] width 40 height 14
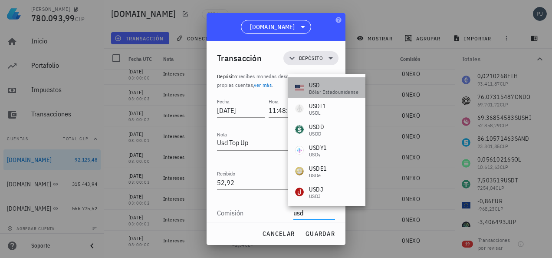
click at [317, 86] on div "USD" at bounding box center [333, 85] width 49 height 9
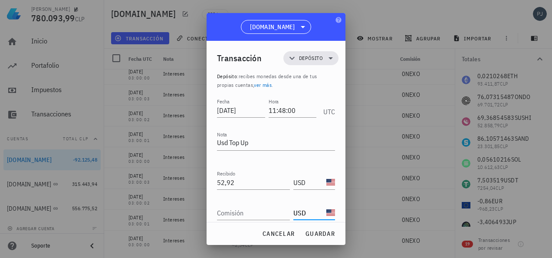
type input "USD"
click at [233, 211] on div "Comisión" at bounding box center [253, 213] width 73 height 14
type input "1,91"
click at [323, 234] on span "guardar" at bounding box center [320, 233] width 30 height 8
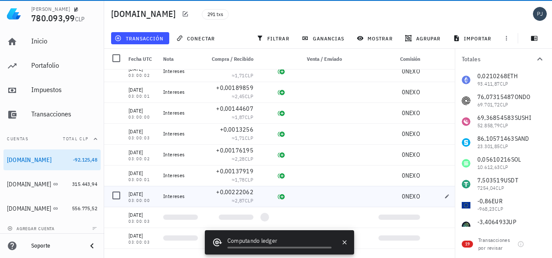
scroll to position [5875, 0]
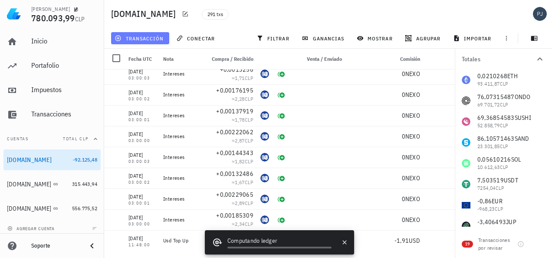
click at [149, 40] on span "transacción" at bounding box center [139, 38] width 47 height 7
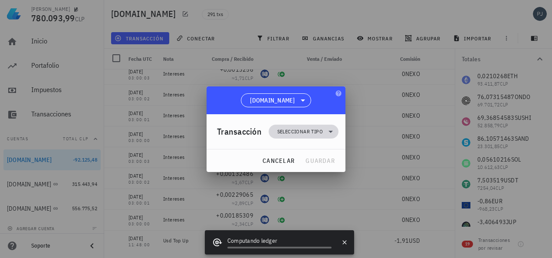
click at [307, 128] on span "Seleccionar tipo" at bounding box center [300, 131] width 46 height 9
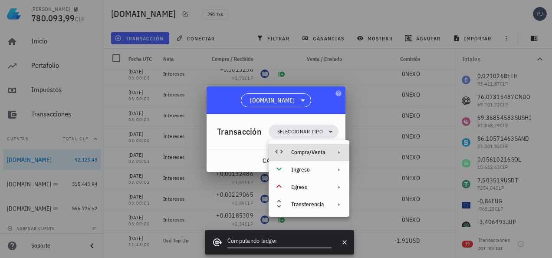
click at [309, 153] on div "Compra/Venta" at bounding box center [308, 152] width 34 height 7
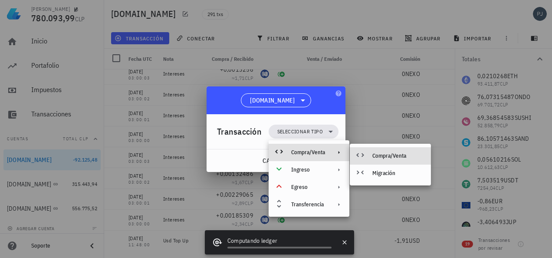
click at [385, 155] on div "Compra/Venta" at bounding box center [398, 155] width 52 height 7
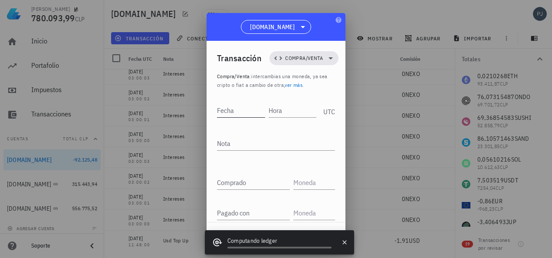
click at [232, 111] on input "Fecha" at bounding box center [241, 110] width 48 height 14
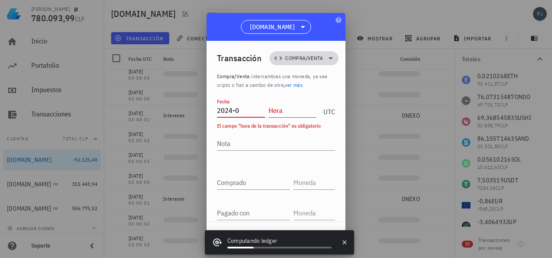
type input "2024-06"
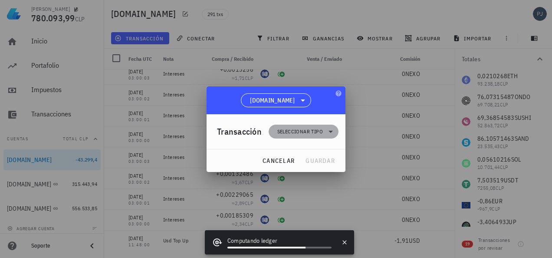
click at [297, 130] on span "Seleccionar tipo" at bounding box center [300, 131] width 46 height 9
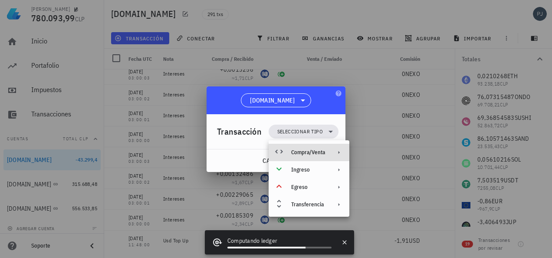
click at [310, 148] on div "Compra/Venta" at bounding box center [308, 152] width 81 height 17
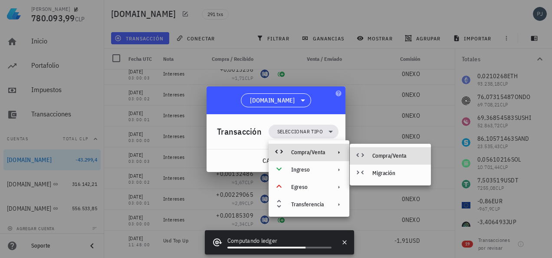
click at [382, 155] on div "Compra/Venta" at bounding box center [398, 155] width 52 height 7
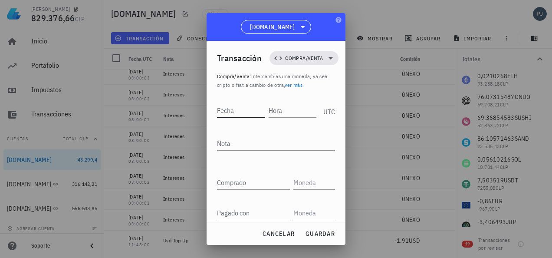
click at [228, 110] on div "Fecha" at bounding box center [241, 110] width 48 height 14
type input "[DATE]"
click at [270, 109] on div "Hora" at bounding box center [291, 110] width 49 height 14
type input "11:48:01"
click at [230, 141] on textarea "Nota" at bounding box center [276, 143] width 118 height 14
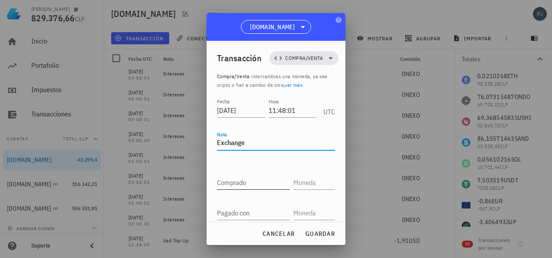
type textarea "Exchange"
click at [239, 180] on div "Comprado" at bounding box center [253, 182] width 73 height 14
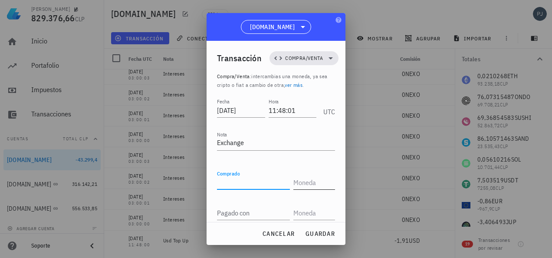
click at [293, 182] on input "text" at bounding box center [313, 182] width 40 height 14
click at [298, 213] on input "text" at bounding box center [313, 213] width 40 height 14
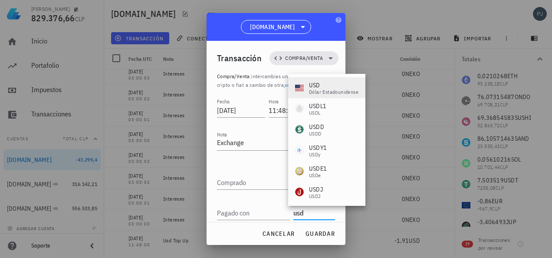
click at [313, 88] on div "USD" at bounding box center [333, 85] width 49 height 9
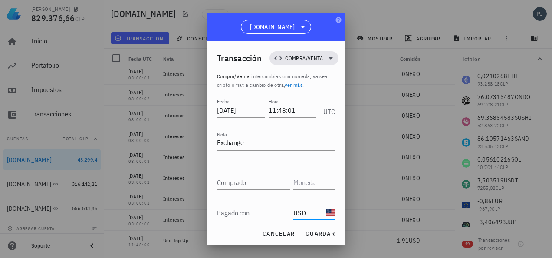
type input "USD"
click at [249, 211] on input "Pagado con" at bounding box center [253, 213] width 73 height 14
type input "52,92"
click at [297, 180] on input "text" at bounding box center [313, 182] width 40 height 14
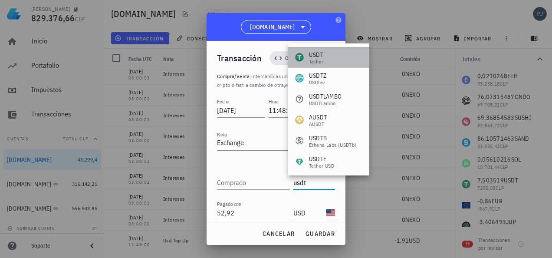
click at [324, 51] on div "USDT Tether" at bounding box center [328, 57] width 81 height 21
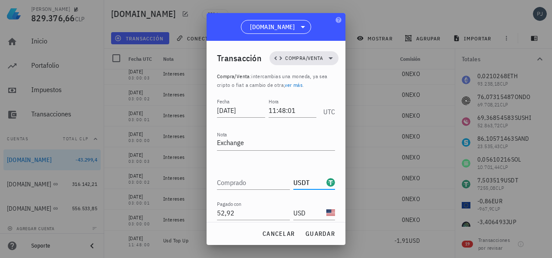
type input "USDT"
click at [233, 181] on div "Comprado" at bounding box center [253, 182] width 73 height 14
paste input "52,37826"
type input "52,37826"
click at [253, 195] on div at bounding box center [276, 196] width 118 height 6
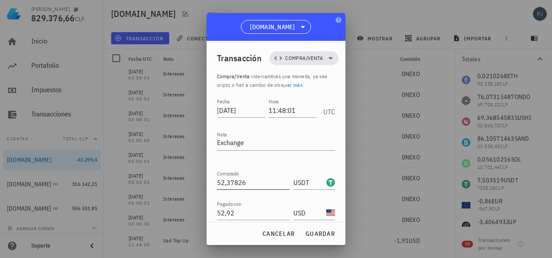
scroll to position [63, 0]
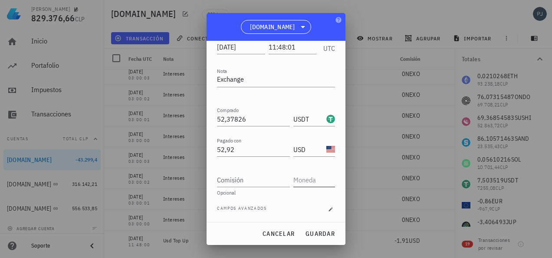
click at [307, 177] on input "text" at bounding box center [313, 180] width 40 height 14
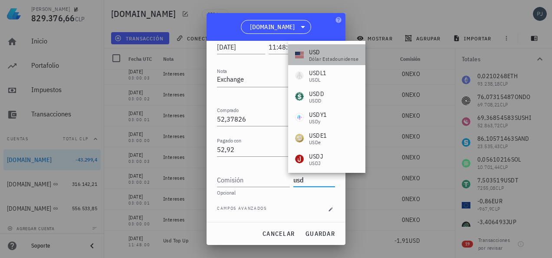
click at [321, 55] on div "USD" at bounding box center [333, 52] width 49 height 9
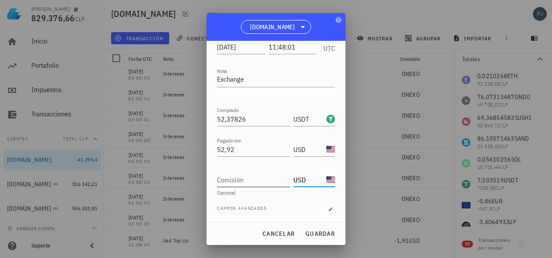
type input "USD"
click at [252, 180] on input "Comisión" at bounding box center [253, 180] width 73 height 14
type input "0"
click at [322, 230] on span "guardar" at bounding box center [320, 233] width 30 height 8
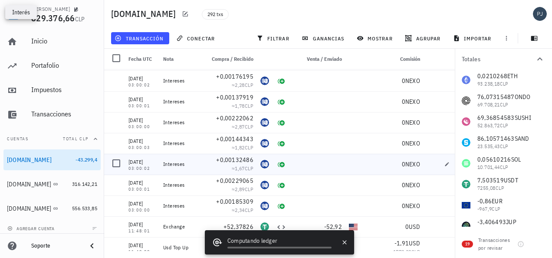
scroll to position [5896, 0]
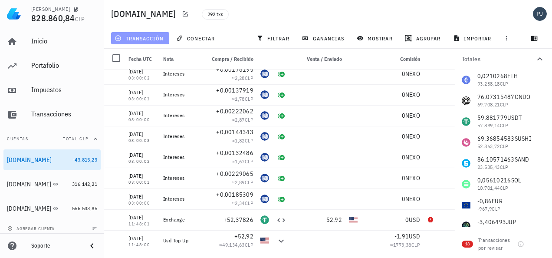
click at [150, 36] on span "transacción" at bounding box center [139, 38] width 47 height 7
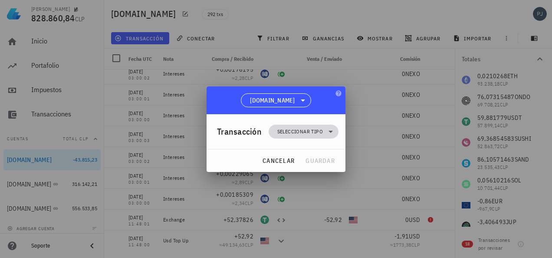
click at [304, 128] on span "Seleccionar tipo" at bounding box center [300, 131] width 46 height 9
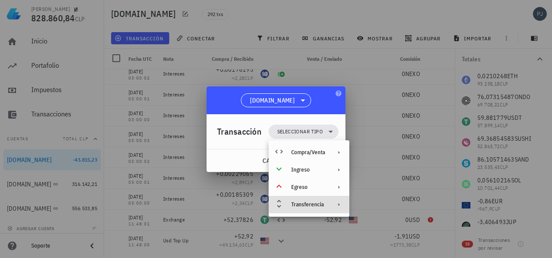
click at [306, 201] on div "Transferencia" at bounding box center [308, 204] width 34 height 7
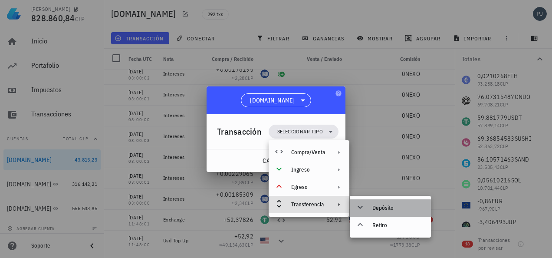
click at [380, 206] on div "Depósito" at bounding box center [398, 207] width 52 height 7
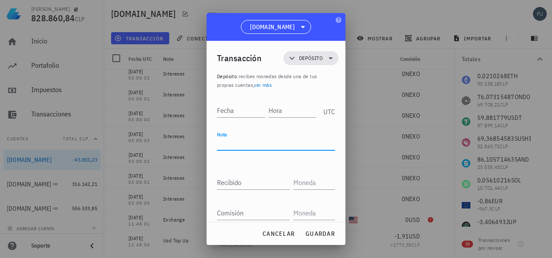
click at [235, 140] on textarea "Nota" at bounding box center [276, 143] width 118 height 14
click at [279, 166] on div "Fecha Hora UTC Nota Usd Top On Recibido Enviado Comisión Opcional" at bounding box center [276, 166] width 118 height 141
click at [257, 143] on textarea "Usd Top On" at bounding box center [276, 143] width 118 height 14
type textarea "Usd Top Up"
click at [239, 104] on input "Fecha" at bounding box center [241, 110] width 48 height 14
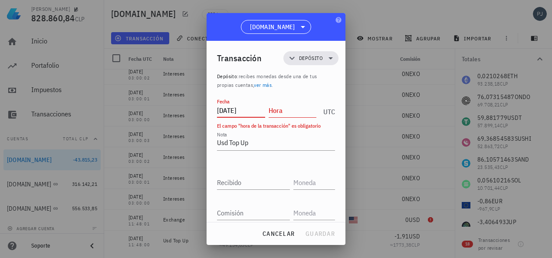
type input "[DATE]"
click at [278, 104] on div "Hora" at bounding box center [292, 110] width 48 height 14
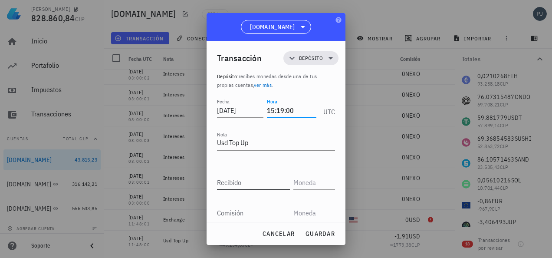
type input "15:19:00"
click at [236, 184] on div "Recibido" at bounding box center [253, 182] width 73 height 14
drag, startPoint x: 307, startPoint y: 183, endPoint x: 310, endPoint y: 157, distance: 26.7
click at [307, 183] on input "text" at bounding box center [313, 182] width 40 height 14
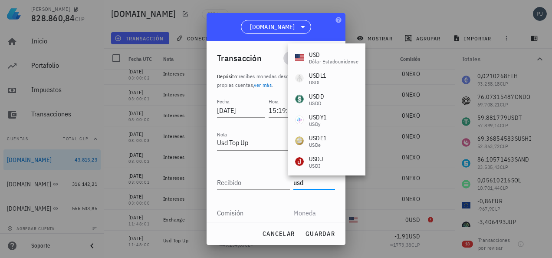
drag, startPoint x: 320, startPoint y: 55, endPoint x: 324, endPoint y: 63, distance: 9.1
click at [320, 56] on div "USD" at bounding box center [333, 54] width 49 height 9
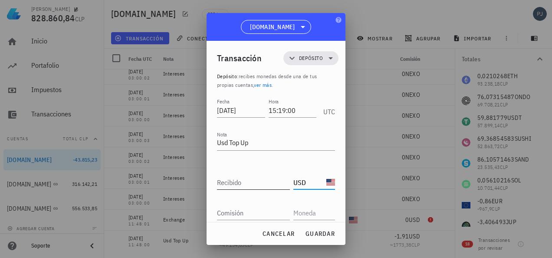
type input "USD"
click at [240, 178] on input "Recibido" at bounding box center [253, 182] width 73 height 14
click at [225, 180] on input "3407" at bounding box center [253, 182] width 73 height 14
type input "34,07"
click at [238, 199] on div "Comisión" at bounding box center [276, 209] width 118 height 21
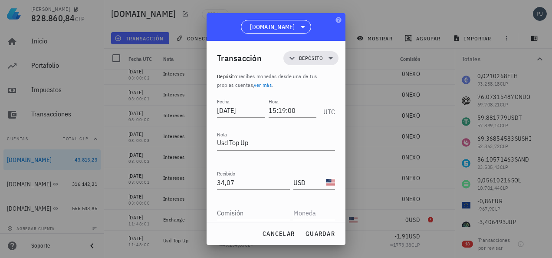
click at [239, 206] on input "Comisión" at bounding box center [253, 213] width 73 height 14
click at [306, 206] on input "text" at bounding box center [313, 213] width 40 height 14
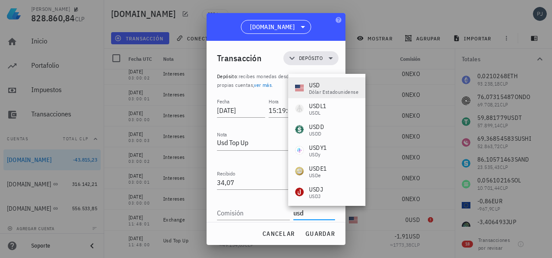
click at [316, 89] on div "dólar estadounidense" at bounding box center [333, 91] width 49 height 5
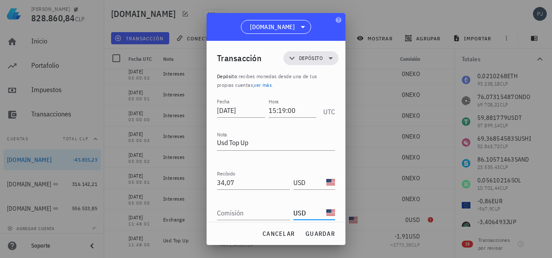
type input "USD"
click at [232, 213] on div "Comisión" at bounding box center [253, 213] width 73 height 14
click at [265, 210] on input "1,23" at bounding box center [253, 213] width 73 height 14
type input "1,23"
click at [284, 172] on div "Recibido 34,07" at bounding box center [255, 179] width 76 height 19
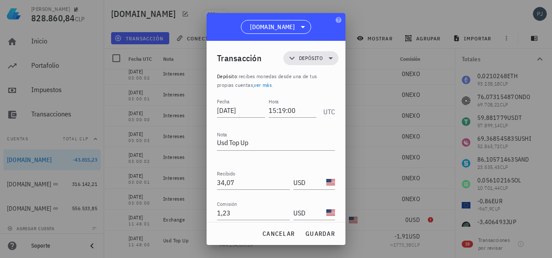
scroll to position [16, 0]
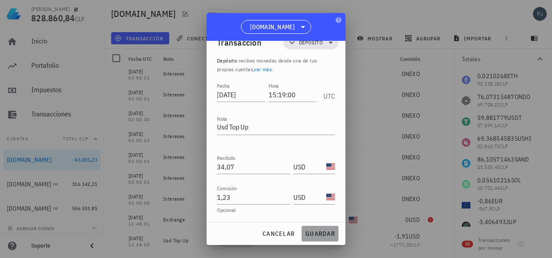
click at [324, 232] on span "guardar" at bounding box center [320, 233] width 30 height 8
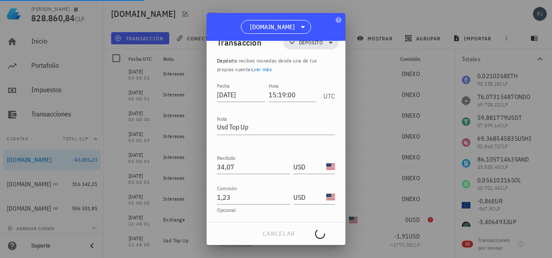
scroll to position [0, 0]
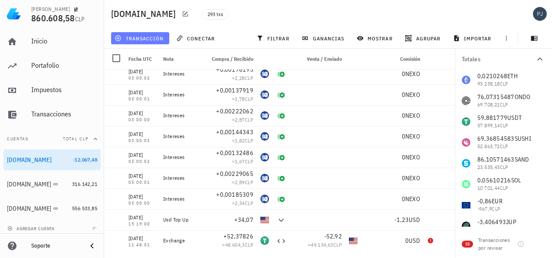
click at [150, 36] on span "transacción" at bounding box center [139, 38] width 47 height 7
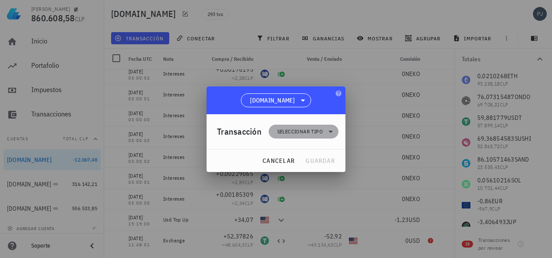
click at [297, 127] on span "Seleccionar tipo" at bounding box center [300, 131] width 46 height 9
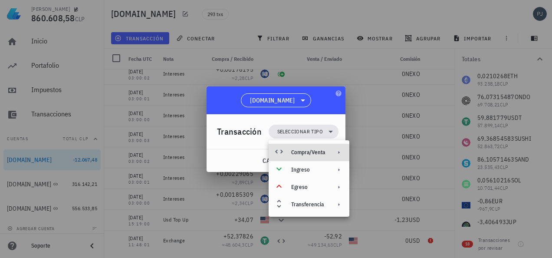
click at [304, 151] on div "Compra/Venta" at bounding box center [308, 152] width 34 height 7
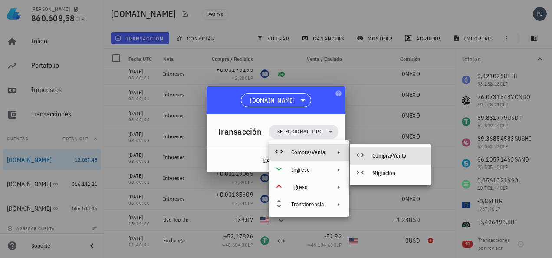
click at [379, 153] on div "Compra/Venta" at bounding box center [398, 155] width 52 height 7
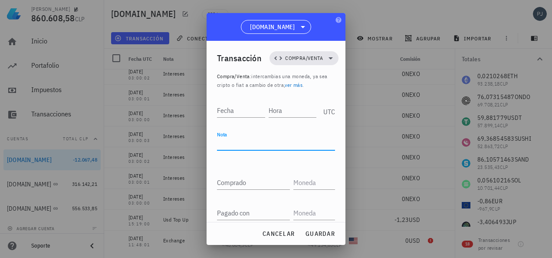
click at [236, 143] on textarea "Nota" at bounding box center [276, 143] width 118 height 14
type textarea "Exchange"
click at [228, 111] on input "Fecha" at bounding box center [241, 110] width 48 height 14
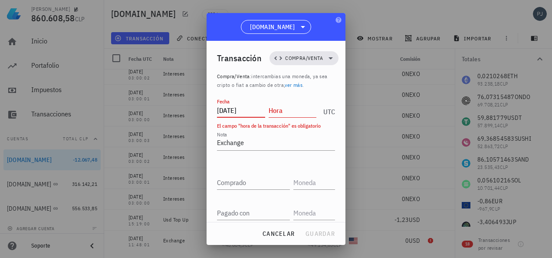
type input "[DATE]"
click at [283, 109] on input "Hora" at bounding box center [292, 110] width 48 height 14
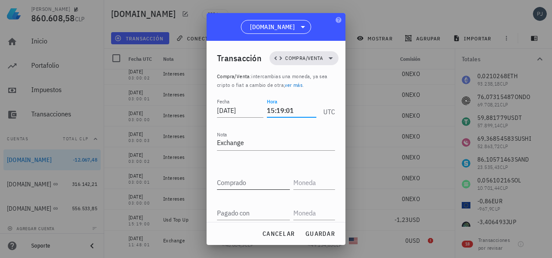
type input "15:19:01"
click at [235, 177] on div "Comprado" at bounding box center [253, 182] width 73 height 14
click at [299, 185] on input "text" at bounding box center [313, 182] width 40 height 14
click at [304, 213] on input "text" at bounding box center [313, 213] width 40 height 14
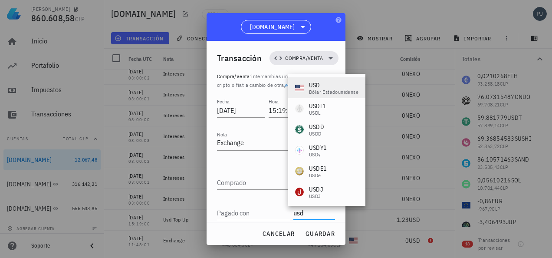
click at [322, 86] on div "USD" at bounding box center [333, 85] width 49 height 9
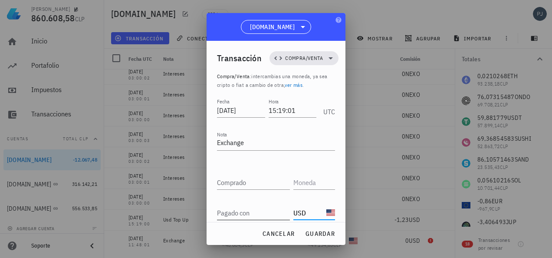
type input "USD"
click at [238, 211] on div "Pagado con" at bounding box center [253, 213] width 73 height 14
type input "34,07"
click at [303, 178] on input "text" at bounding box center [313, 182] width 40 height 14
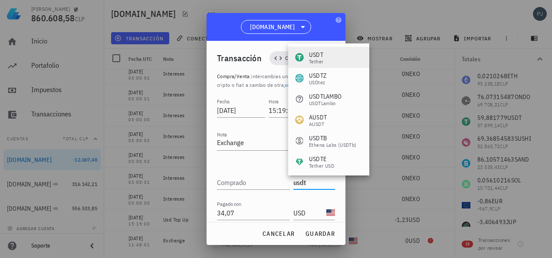
click at [329, 57] on div "USDT Tether" at bounding box center [328, 57] width 81 height 21
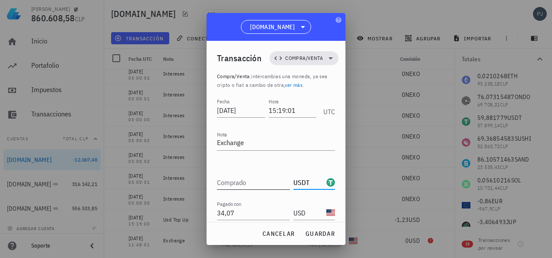
type input "USDT"
click at [255, 178] on input "Comprado" at bounding box center [253, 182] width 73 height 14
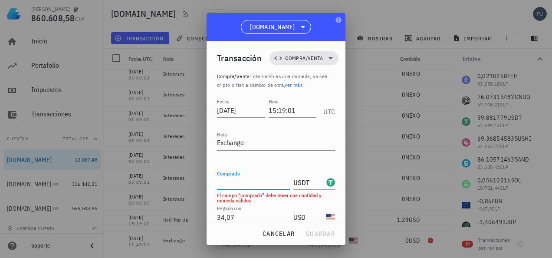
paste input "33,698634"
type input "33,698634"
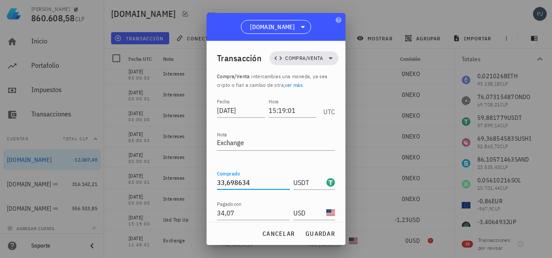
click at [271, 169] on div "Comprado 33,698634 USDT" at bounding box center [276, 178] width 118 height 21
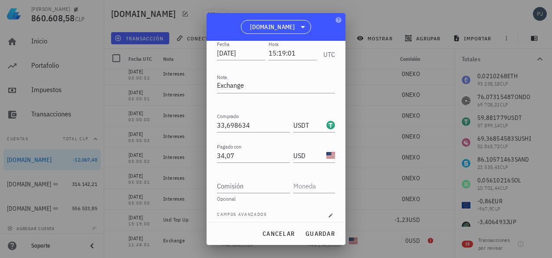
scroll to position [63, 0]
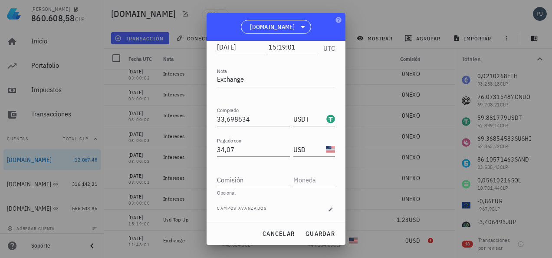
click at [313, 180] on input "text" at bounding box center [313, 180] width 40 height 14
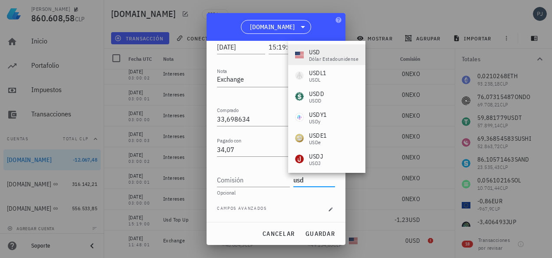
click at [313, 54] on div "USD" at bounding box center [333, 52] width 49 height 9
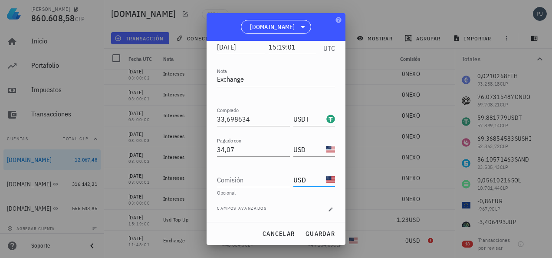
type input "USD"
click at [252, 178] on input "Comisión" at bounding box center [253, 180] width 73 height 14
type input "0"
click at [326, 231] on span "guardar" at bounding box center [320, 233] width 30 height 8
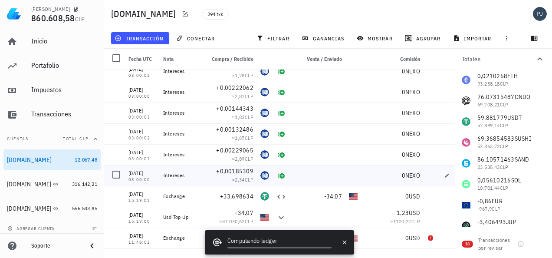
scroll to position [5937, 0]
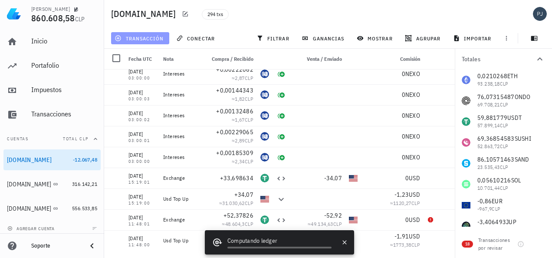
click at [154, 36] on span "transacción" at bounding box center [139, 38] width 47 height 7
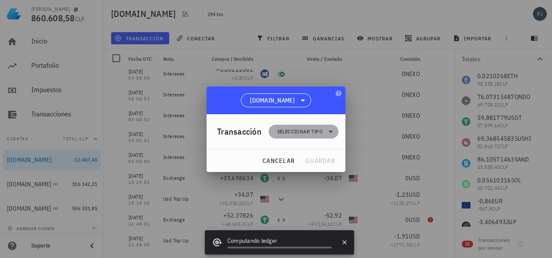
click at [300, 129] on span "Seleccionar tipo" at bounding box center [300, 131] width 46 height 9
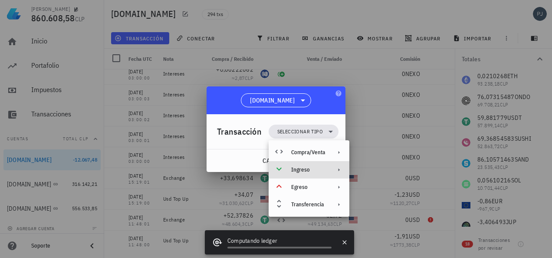
click at [304, 169] on div "Ingreso" at bounding box center [308, 169] width 34 height 7
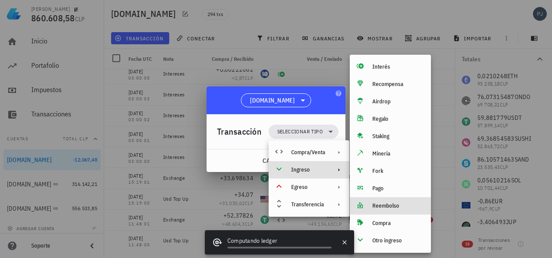
click at [384, 203] on div "Reembolso" at bounding box center [398, 205] width 52 height 7
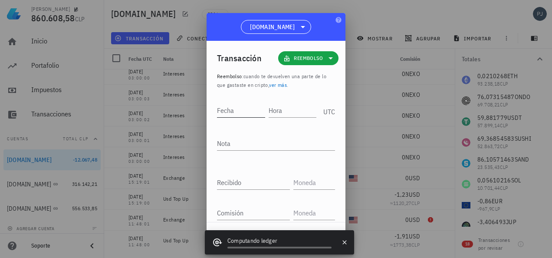
click at [244, 111] on input "Fecha" at bounding box center [241, 110] width 48 height 14
type input "[DATE]"
click at [281, 107] on input "Hora" at bounding box center [293, 110] width 46 height 14
type input "15:19:02"
click at [234, 141] on textarea "Nota" at bounding box center [276, 143] width 118 height 14
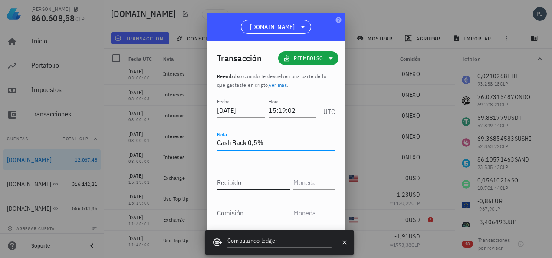
type textarea "Cash Back 0,5%"
click at [248, 186] on input "Recibido" at bounding box center [253, 182] width 73 height 14
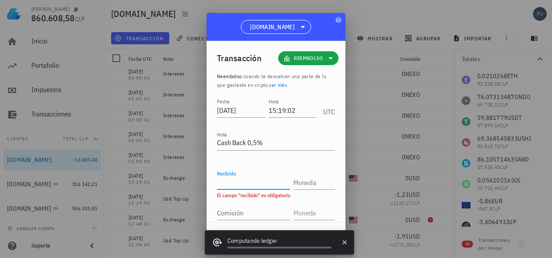
scroll to position [16, 0]
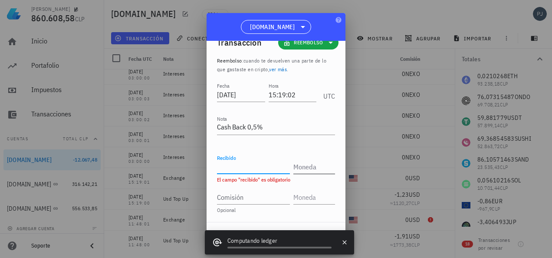
click at [302, 164] on input "text" at bounding box center [313, 167] width 40 height 14
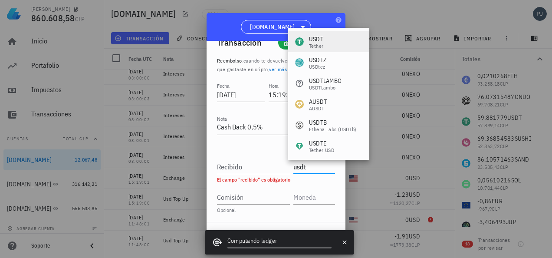
click at [316, 34] on div "USDT Tether" at bounding box center [328, 41] width 81 height 21
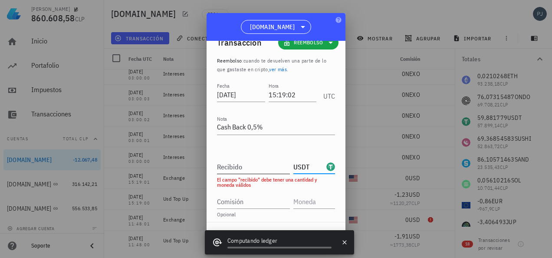
type input "USDT"
click at [240, 168] on input "Recibido" at bounding box center [253, 167] width 73 height 14
paste input "0,168493"
type input "0,168493"
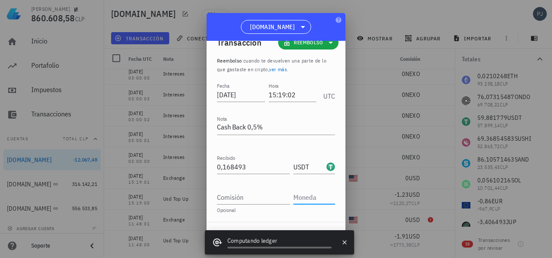
click at [298, 199] on input "text" at bounding box center [313, 197] width 40 height 14
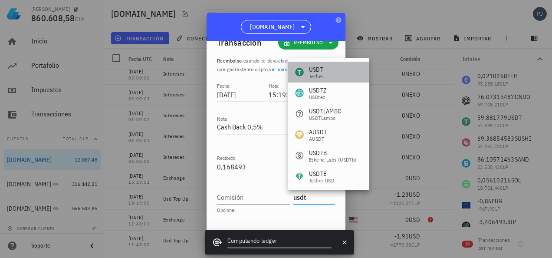
click at [315, 68] on div "USDT" at bounding box center [316, 69] width 14 height 9
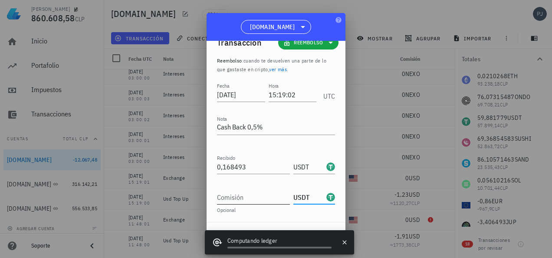
type input "USDT"
click at [245, 198] on input "Comisión" at bounding box center [253, 197] width 73 height 14
click at [269, 193] on input "0" at bounding box center [253, 197] width 73 height 14
type input "0"
click at [297, 141] on div at bounding box center [276, 141] width 118 height 6
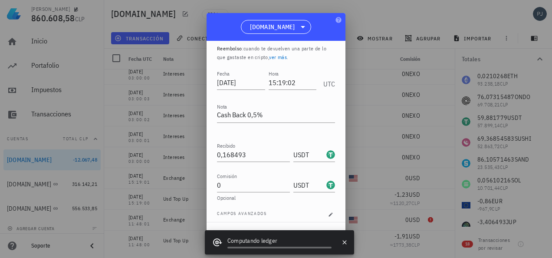
scroll to position [33, 0]
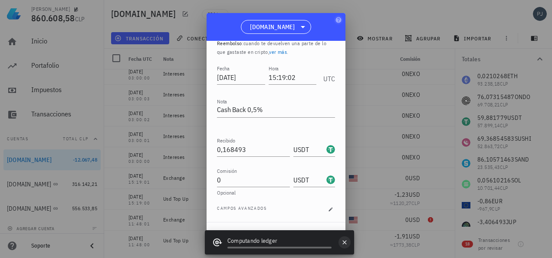
click at [342, 241] on icon "button" at bounding box center [344, 241] width 7 height 7
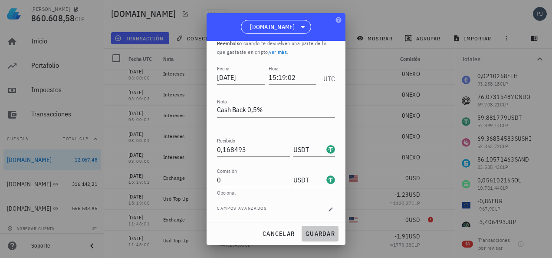
click at [322, 233] on span "guardar" at bounding box center [320, 233] width 30 height 8
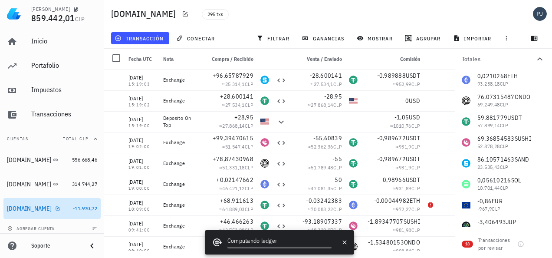
click at [22, 206] on div "[DOMAIN_NAME]" at bounding box center [29, 208] width 45 height 7
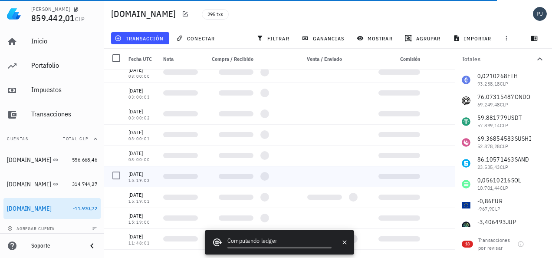
scroll to position [5958, 0]
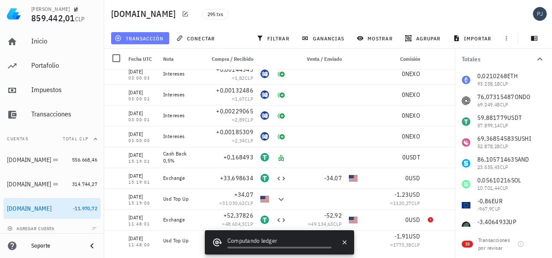
click at [142, 40] on span "transacción" at bounding box center [139, 38] width 47 height 7
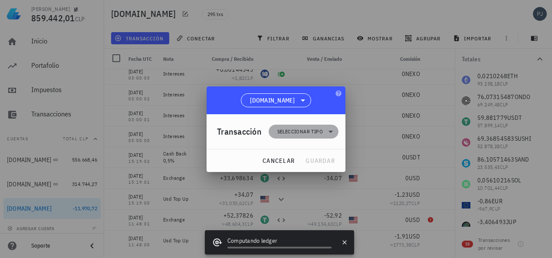
click at [307, 127] on span "Seleccionar tipo" at bounding box center [300, 131] width 46 height 9
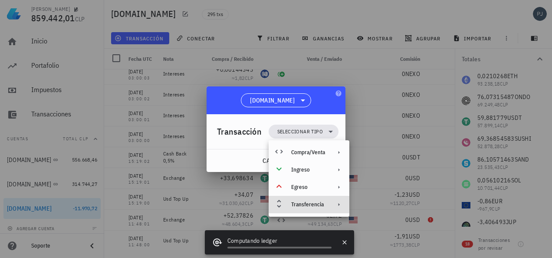
click at [310, 203] on div "Transferencia" at bounding box center [308, 204] width 34 height 7
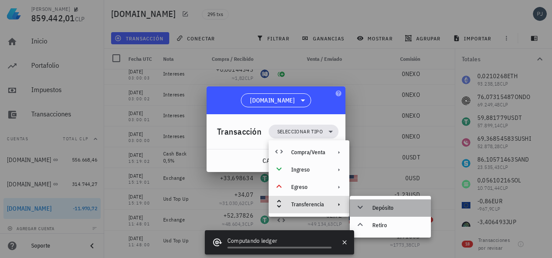
click at [374, 206] on div "Depósito" at bounding box center [398, 207] width 52 height 7
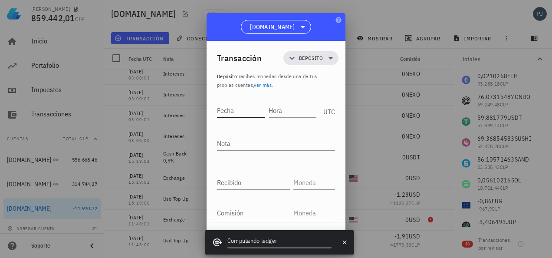
click at [225, 113] on input "Fecha" at bounding box center [241, 110] width 48 height 14
type input "[DATE]"
click at [274, 106] on div "Hora" at bounding box center [293, 110] width 46 height 14
type input "0"
type input "1"
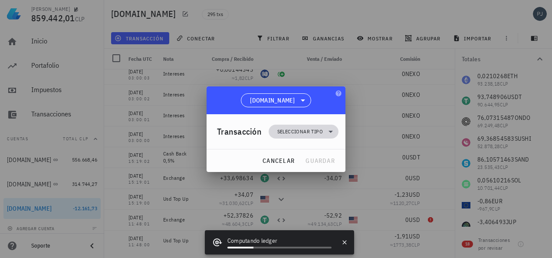
click at [304, 131] on span "Seleccionar tipo" at bounding box center [300, 131] width 46 height 9
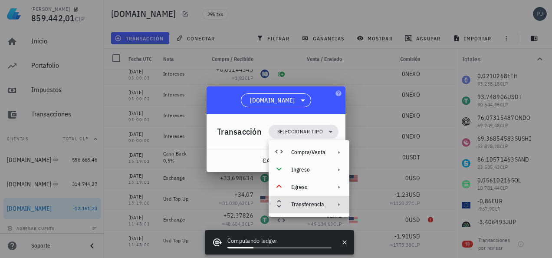
click at [307, 205] on div "Transferencia" at bounding box center [308, 204] width 34 height 7
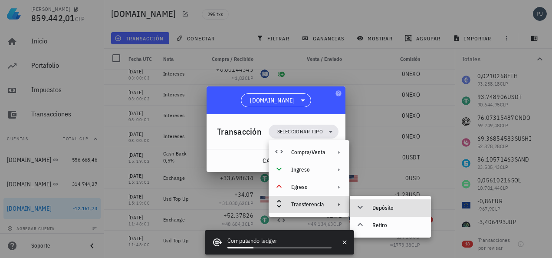
click at [377, 206] on div "Depósito" at bounding box center [398, 207] width 52 height 7
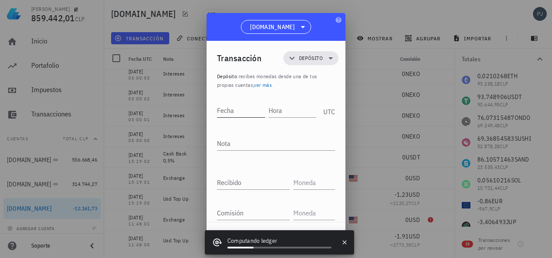
click at [246, 109] on input "Fecha" at bounding box center [241, 110] width 48 height 14
type input "[DATE]"
click at [270, 107] on input "Hora" at bounding box center [293, 110] width 46 height 14
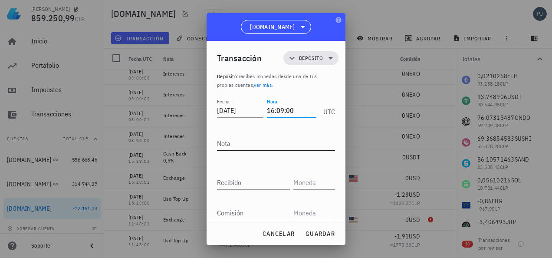
type input "16:09:00"
click at [245, 147] on textarea "Nota" at bounding box center [276, 143] width 118 height 14
click at [238, 184] on div "Recibido" at bounding box center [253, 182] width 73 height 14
type input "6,29"
click at [301, 178] on input "text" at bounding box center [313, 182] width 40 height 14
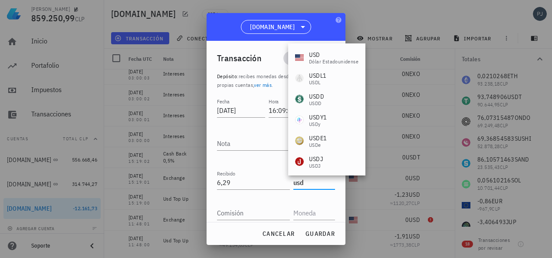
click at [313, 54] on div "USD" at bounding box center [333, 54] width 49 height 9
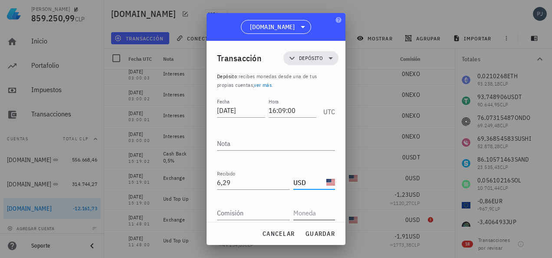
type input "USD"
click at [307, 212] on input "text" at bounding box center [313, 213] width 40 height 14
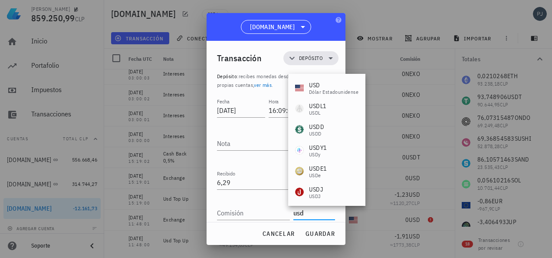
drag, startPoint x: 314, startPoint y: 88, endPoint x: 318, endPoint y: 83, distance: 6.4
click at [315, 88] on div "USD" at bounding box center [333, 85] width 49 height 9
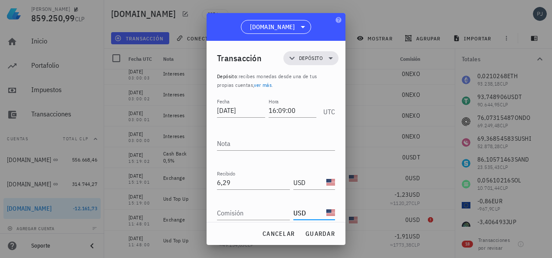
type input "USD"
click at [221, 212] on div "Comisión" at bounding box center [253, 213] width 73 height 14
type input "0,23"
click at [261, 197] on div at bounding box center [276, 196] width 118 height 6
click at [270, 155] on div at bounding box center [276, 156] width 118 height 6
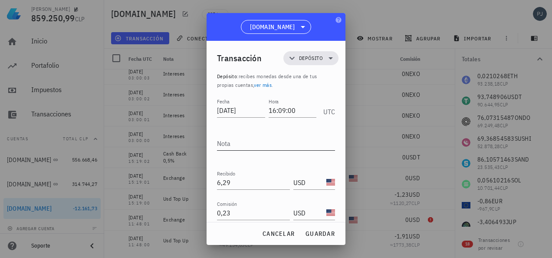
click at [257, 143] on textarea "Nota" at bounding box center [276, 143] width 118 height 14
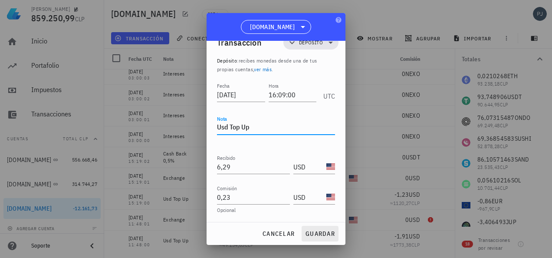
type textarea "Usd Top Up"
click at [316, 230] on span "guardar" at bounding box center [320, 233] width 30 height 8
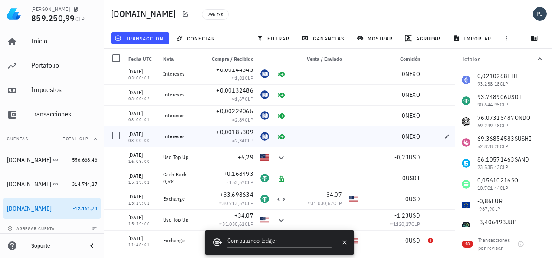
scroll to position [5979, 0]
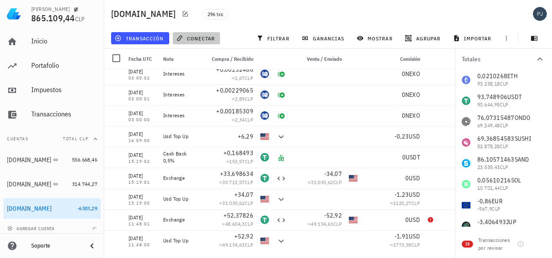
click at [203, 34] on button "conectar" at bounding box center [197, 38] width 48 height 12
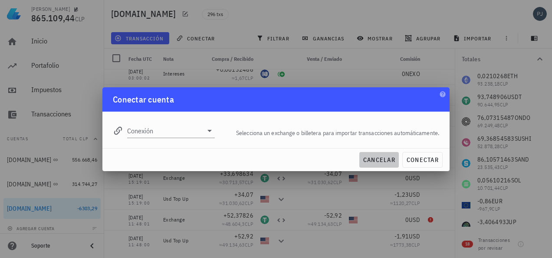
click at [389, 155] on button "cancelar" at bounding box center [378, 160] width 39 height 16
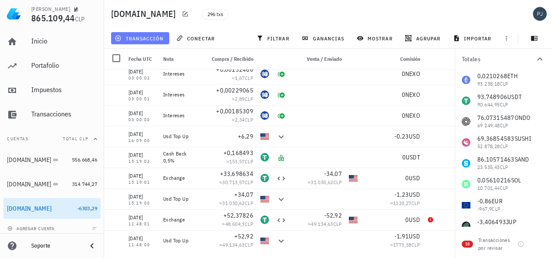
click at [160, 37] on span "transacción" at bounding box center [139, 38] width 47 height 7
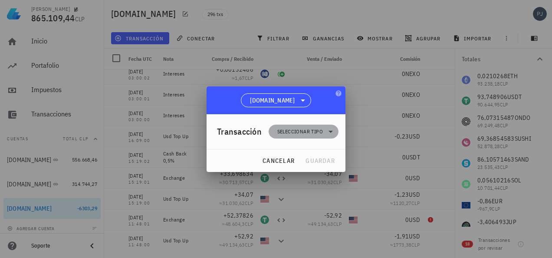
click at [299, 129] on span "Seleccionar tipo" at bounding box center [300, 131] width 46 height 9
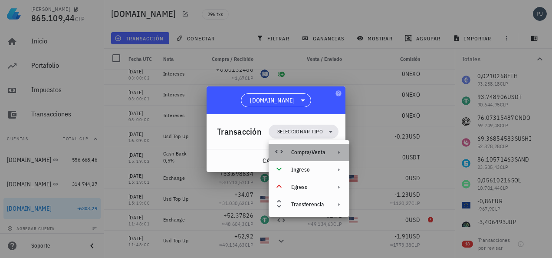
click at [306, 153] on div "Compra/Venta" at bounding box center [308, 152] width 34 height 7
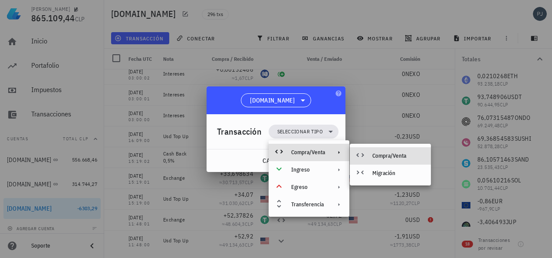
click at [375, 154] on div "Compra/Venta" at bounding box center [398, 155] width 52 height 7
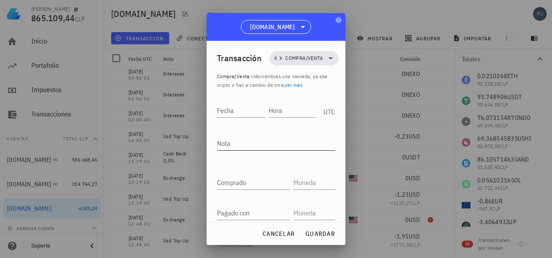
click at [233, 139] on textarea "Nota" at bounding box center [276, 143] width 118 height 14
type textarea "Exchange"
click at [230, 104] on input "Fecha" at bounding box center [241, 110] width 49 height 14
type input "[DATE]"
click at [284, 115] on input "Hora" at bounding box center [293, 110] width 46 height 14
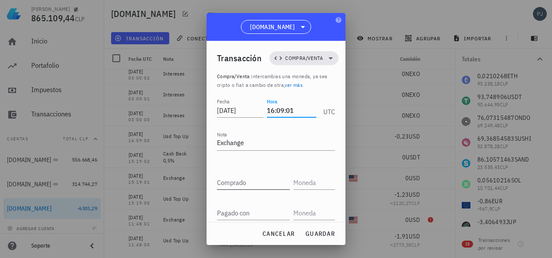
type input "16:09:01"
click at [243, 181] on div "Comprado" at bounding box center [253, 182] width 73 height 14
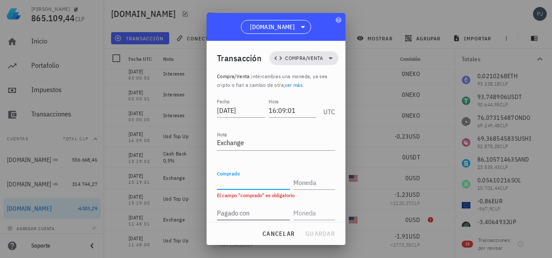
click at [237, 215] on input "Pagado con" at bounding box center [253, 213] width 73 height 14
type input "6,29"
click at [313, 212] on input "text" at bounding box center [313, 213] width 40 height 14
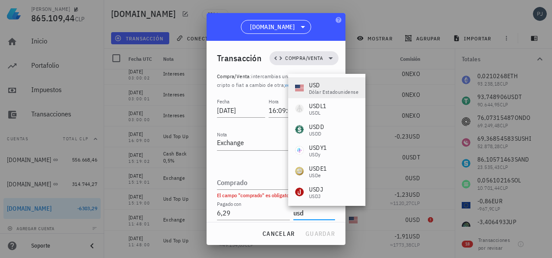
click at [320, 89] on div "dólar estadounidense" at bounding box center [333, 91] width 49 height 5
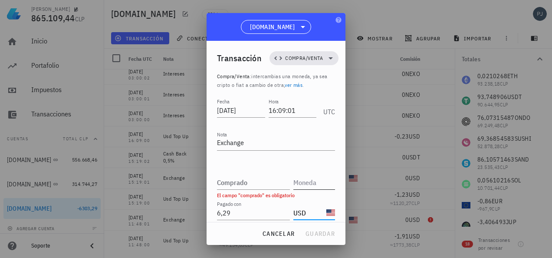
type input "USD"
click at [306, 177] on input "text" at bounding box center [313, 182] width 40 height 14
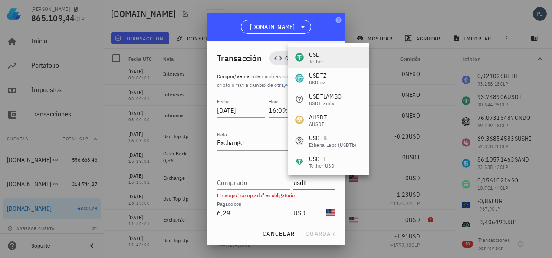
click at [317, 55] on div "USDT" at bounding box center [316, 54] width 14 height 9
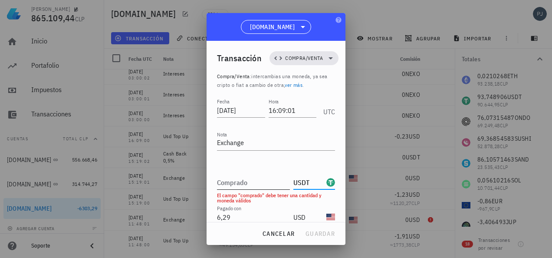
type input "USDT"
click at [239, 173] on div "Comprado" at bounding box center [255, 179] width 76 height 19
click at [249, 173] on div "Comprado" at bounding box center [255, 179] width 76 height 19
click at [255, 180] on input "Comprado" at bounding box center [253, 182] width 73 height 14
paste input "6,221501"
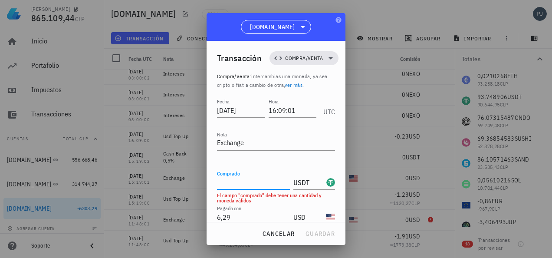
type input "6,221501"
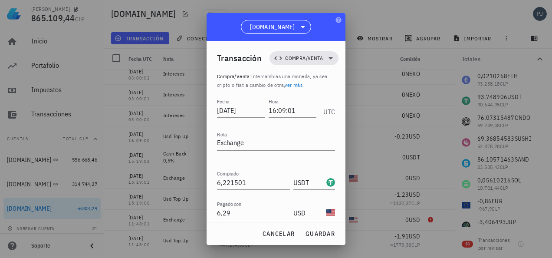
click at [273, 166] on div "Fecha 2024-07-17 Hora 16:09:01 UTC Nota Exchange Comprado 6,221501 USDT Pagado …" at bounding box center [276, 190] width 118 height 189
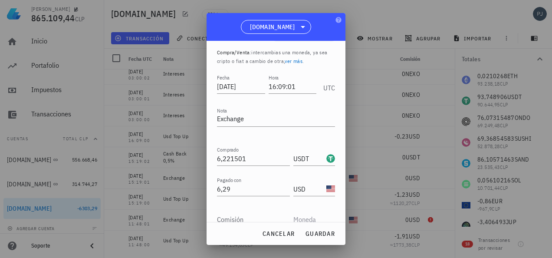
scroll to position [63, 0]
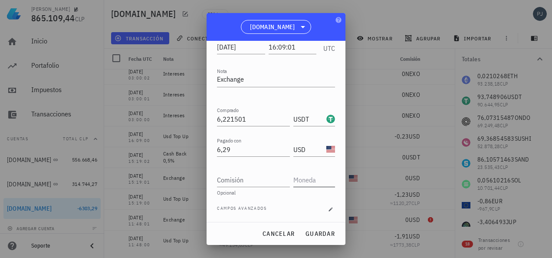
click at [304, 180] on input "text" at bounding box center [313, 180] width 40 height 14
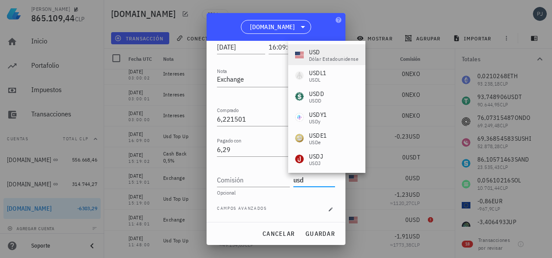
click at [322, 52] on div "USD" at bounding box center [333, 52] width 49 height 9
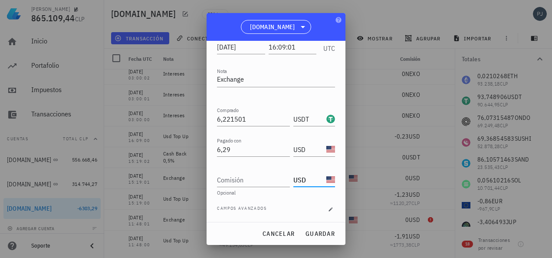
type input "USD"
click at [234, 179] on div "Comisión" at bounding box center [253, 180] width 73 height 14
type input "0"
click at [257, 202] on div "Fecha 2024-07-17 Hora 16:09:01 UTC Nota Exchange Comprado 6,221501 USDT Pagado …" at bounding box center [276, 127] width 118 height 189
click at [326, 235] on span "guardar" at bounding box center [320, 233] width 30 height 8
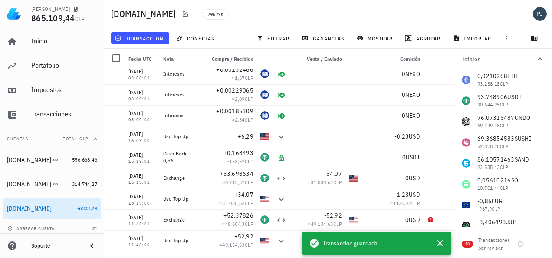
scroll to position [0, 0]
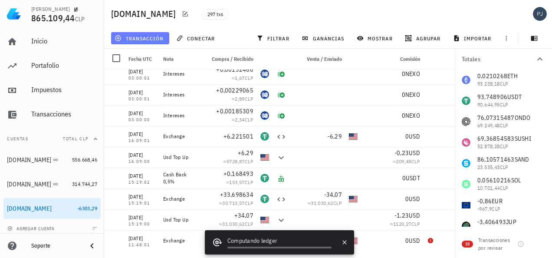
click at [149, 34] on button "transacción" at bounding box center [140, 38] width 58 height 12
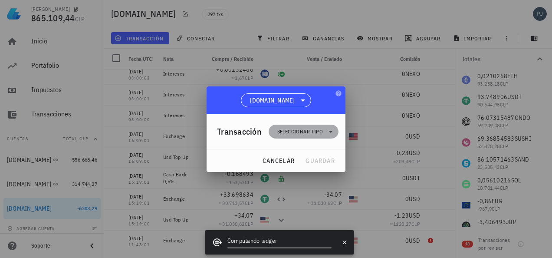
click at [296, 128] on span "Seleccionar tipo" at bounding box center [300, 131] width 46 height 9
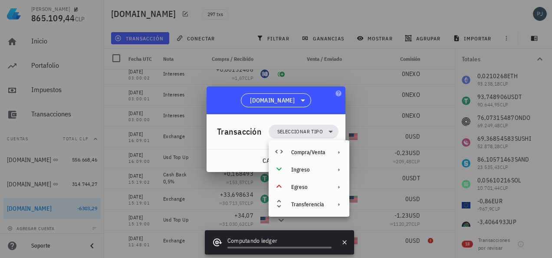
click at [168, 108] on div at bounding box center [276, 129] width 552 height 258
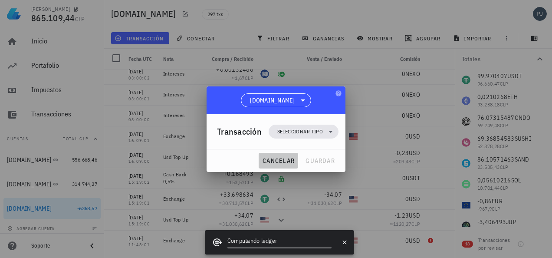
click at [275, 162] on span "cancelar" at bounding box center [278, 161] width 33 height 8
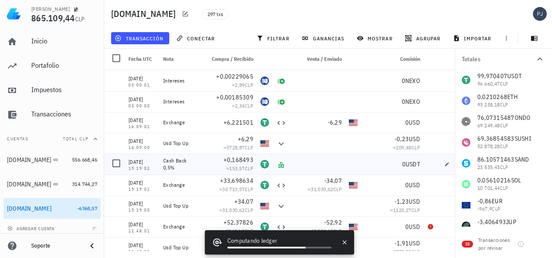
scroll to position [6000, 0]
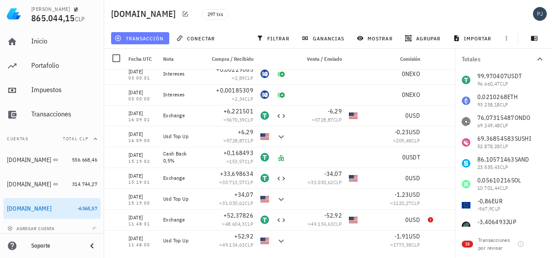
click at [143, 37] on span "transacción" at bounding box center [139, 38] width 47 height 7
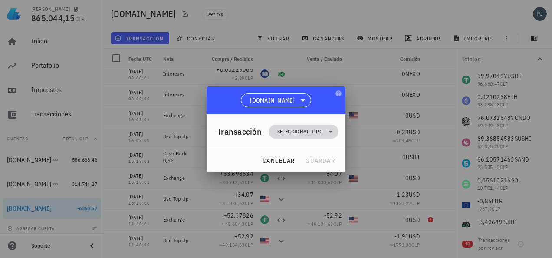
click at [297, 129] on span "Seleccionar tipo" at bounding box center [300, 131] width 46 height 9
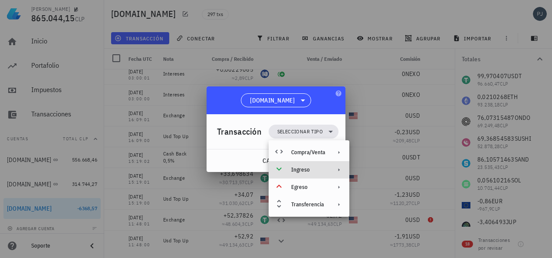
click at [299, 170] on div "Ingreso" at bounding box center [308, 169] width 34 height 7
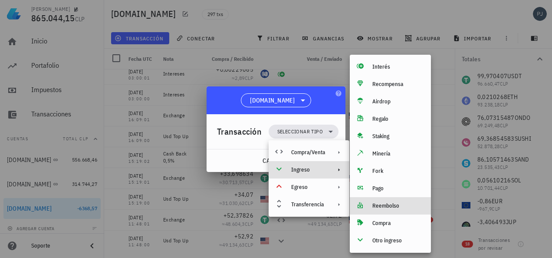
click at [380, 206] on div "Reembolso" at bounding box center [398, 205] width 52 height 7
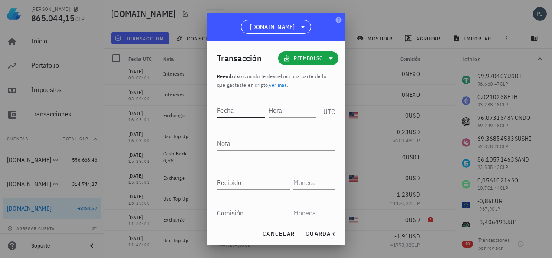
click at [242, 111] on input "Fecha" at bounding box center [241, 110] width 48 height 14
type input "[DATE]"
click at [287, 108] on input "Hora" at bounding box center [293, 110] width 46 height 14
type input "16:09:03"
click at [231, 140] on textarea "Nota" at bounding box center [276, 143] width 118 height 14
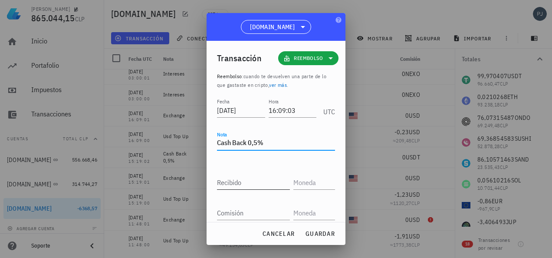
type textarea "Cash Back 0,5%"
click at [241, 185] on input "Recibido" at bounding box center [253, 182] width 73 height 14
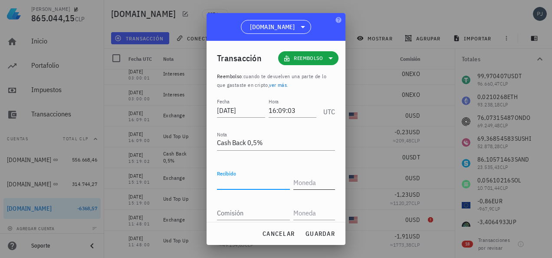
click at [306, 178] on input "text" at bounding box center [313, 182] width 40 height 14
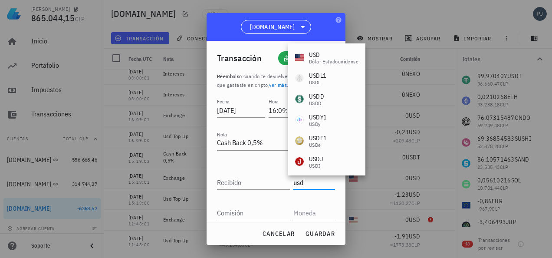
click at [312, 54] on div "USD" at bounding box center [333, 54] width 49 height 9
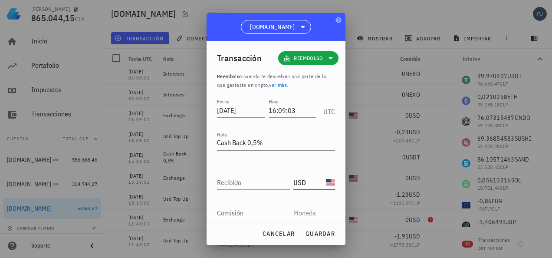
click at [309, 183] on input "USD" at bounding box center [308, 182] width 31 height 14
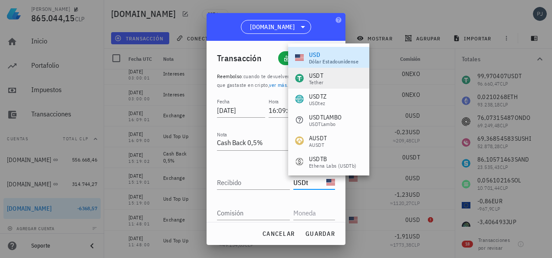
click at [319, 76] on div "USDT" at bounding box center [316, 75] width 14 height 9
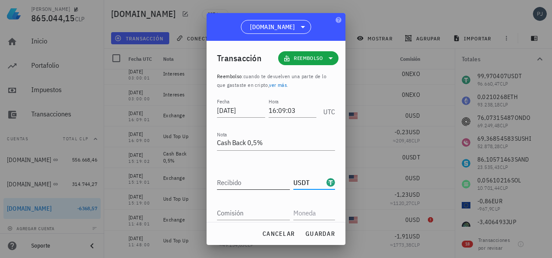
type input "USDT"
click at [238, 182] on div "Recibido" at bounding box center [253, 182] width 73 height 14
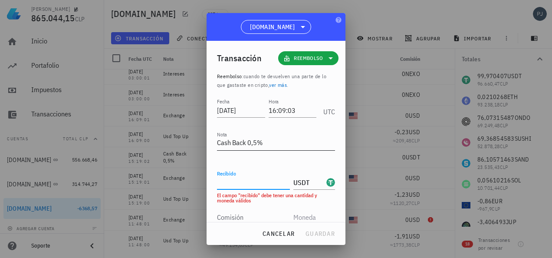
paste input "0,031108"
type input "0,031108"
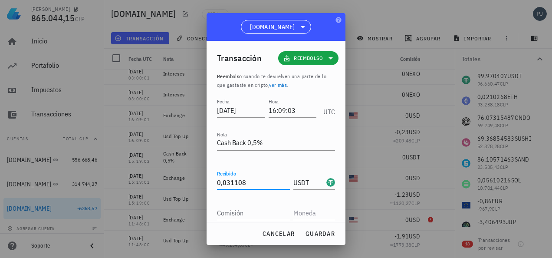
click at [301, 215] on input "text" at bounding box center [313, 213] width 40 height 14
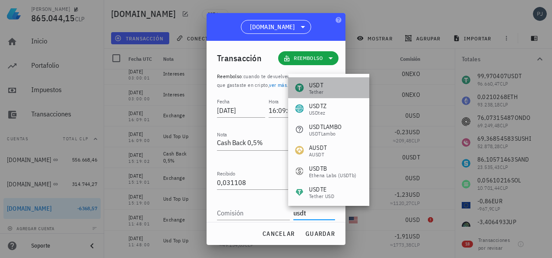
drag, startPoint x: 317, startPoint y: 88, endPoint x: 317, endPoint y: 80, distance: 7.4
click at [317, 88] on div "USDT" at bounding box center [316, 85] width 14 height 9
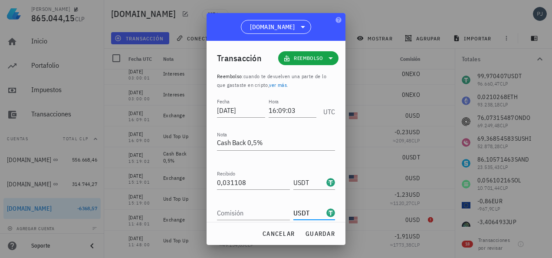
type input "USDT"
click at [235, 213] on input "Comisión" at bounding box center [253, 213] width 73 height 14
type input "0"
click at [315, 232] on span "guardar" at bounding box center [320, 233] width 30 height 8
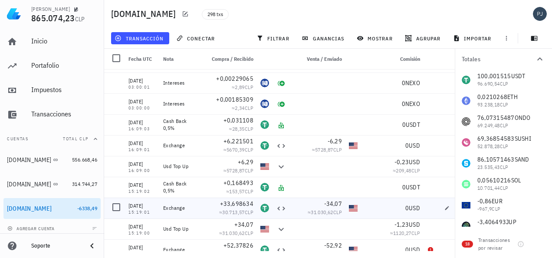
scroll to position [5977, 0]
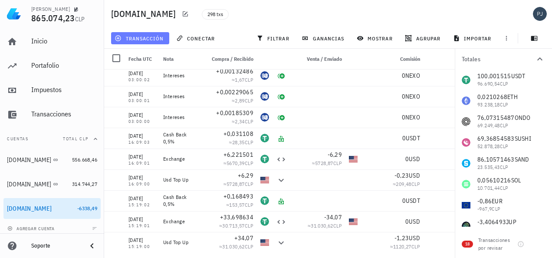
click at [148, 40] on span "transacción" at bounding box center [139, 38] width 47 height 7
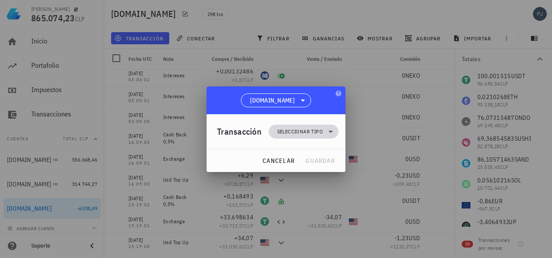
click at [304, 128] on span "Seleccionar tipo" at bounding box center [300, 131] width 46 height 9
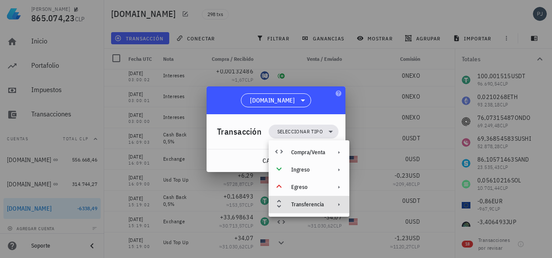
click at [314, 206] on div "Transferencia" at bounding box center [308, 204] width 34 height 7
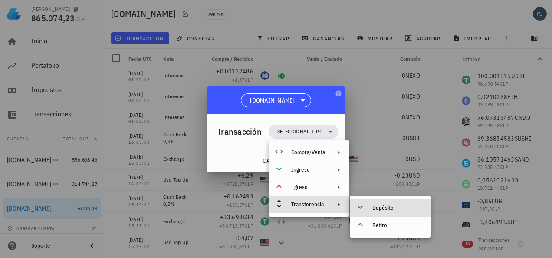
click at [377, 205] on div "Depósito" at bounding box center [398, 207] width 52 height 7
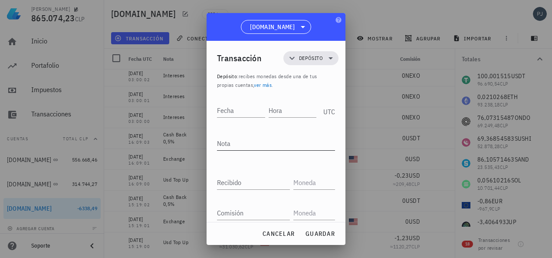
click at [228, 144] on textarea "Nota" at bounding box center [276, 143] width 118 height 14
type textarea "Usd Top Up"
click at [226, 106] on div "Fecha" at bounding box center [241, 110] width 48 height 14
type input "2024-07-20"
click at [277, 114] on input "Hora" at bounding box center [293, 110] width 46 height 14
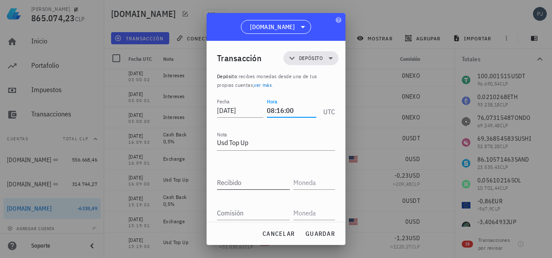
type input "08:16:00"
click at [234, 180] on input "Recibido" at bounding box center [253, 182] width 73 height 14
click at [308, 177] on input "text" at bounding box center [313, 182] width 40 height 14
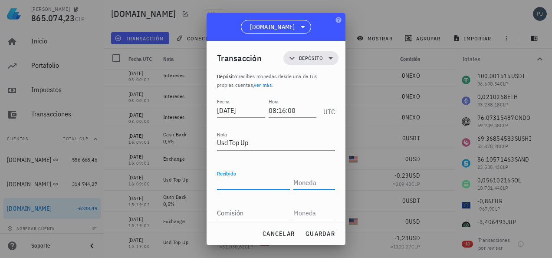
click at [252, 180] on input "Recibido" at bounding box center [253, 182] width 73 height 14
type input "10,3"
click at [302, 179] on input "text" at bounding box center [313, 182] width 40 height 14
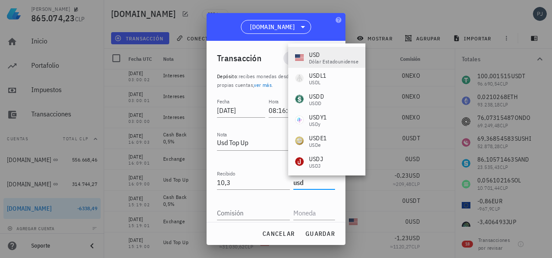
click at [316, 56] on div "USD" at bounding box center [333, 54] width 49 height 9
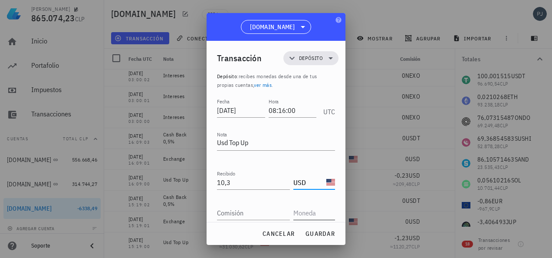
type input "USD"
click at [309, 206] on input "text" at bounding box center [313, 213] width 40 height 14
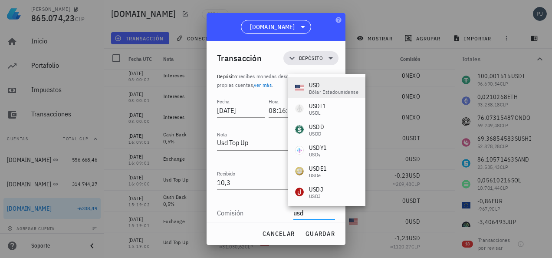
click at [315, 83] on div "USD" at bounding box center [333, 85] width 49 height 9
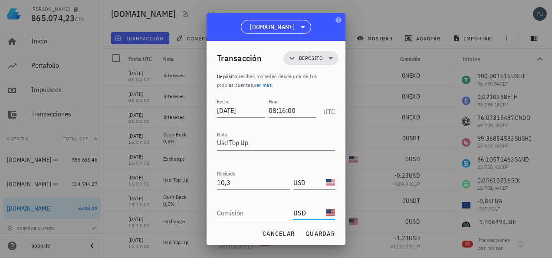
type input "USD"
click at [238, 208] on div "Comisión" at bounding box center [253, 213] width 73 height 14
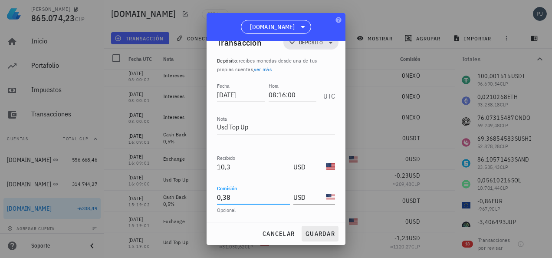
type input "0,38"
click at [317, 231] on span "guardar" at bounding box center [320, 233] width 30 height 8
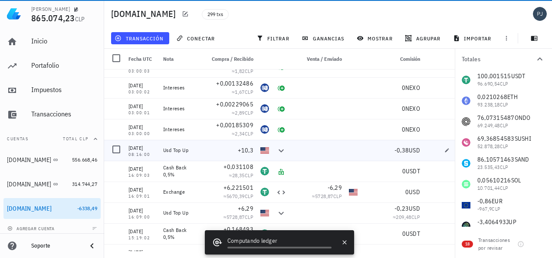
scroll to position [5955, 0]
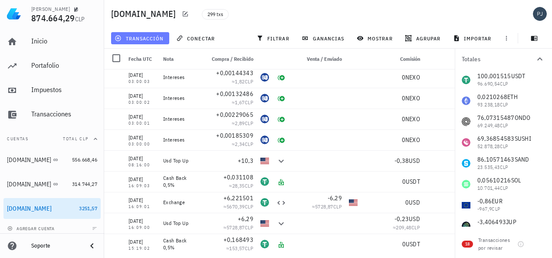
click at [155, 38] on span "transacción" at bounding box center [139, 38] width 47 height 7
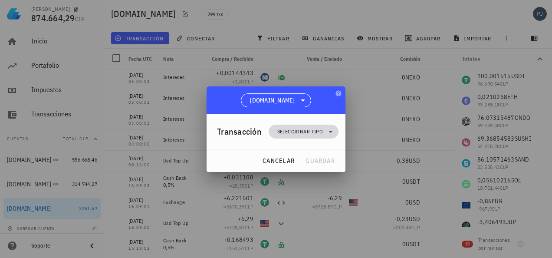
click at [307, 131] on span "Seleccionar tipo" at bounding box center [300, 131] width 46 height 9
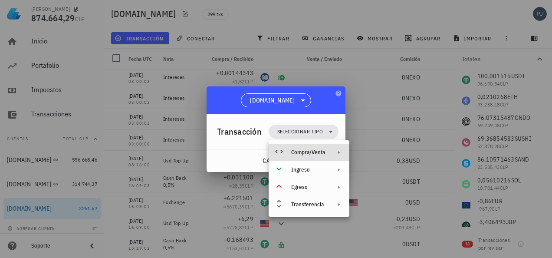
click at [312, 155] on div "Compra/Venta" at bounding box center [308, 152] width 34 height 7
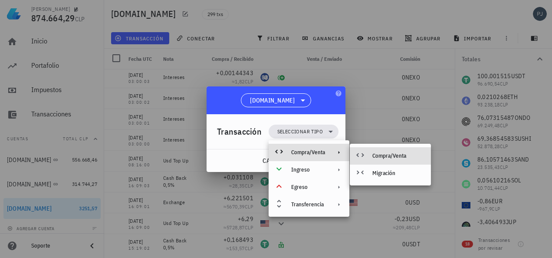
click at [371, 155] on div "Compra/Venta" at bounding box center [389, 155] width 81 height 17
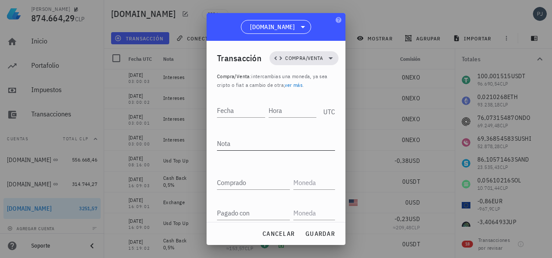
click at [236, 144] on textarea "Nota" at bounding box center [276, 143] width 118 height 14
type textarea "Exchange"
click at [233, 109] on input "Fecha" at bounding box center [241, 110] width 49 height 14
type input "2024-07-20"
click at [277, 113] on input "Hora" at bounding box center [291, 110] width 49 height 14
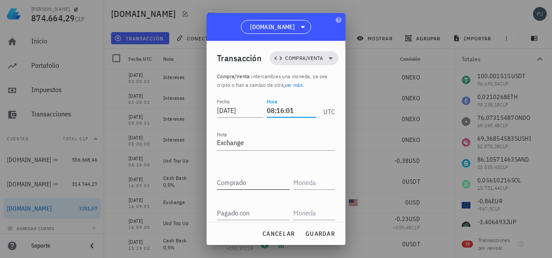
type input "08:16:01"
click at [243, 183] on div "Comprado" at bounding box center [253, 182] width 73 height 14
click at [300, 179] on input "text" at bounding box center [313, 182] width 40 height 14
click at [299, 212] on input "text" at bounding box center [313, 213] width 40 height 14
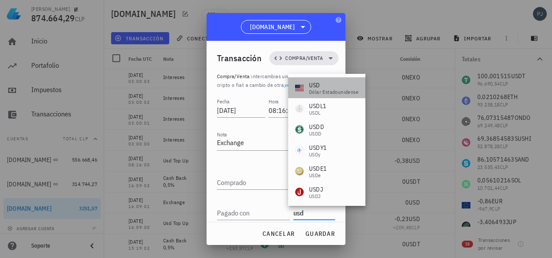
click at [314, 86] on div "USD" at bounding box center [333, 85] width 49 height 9
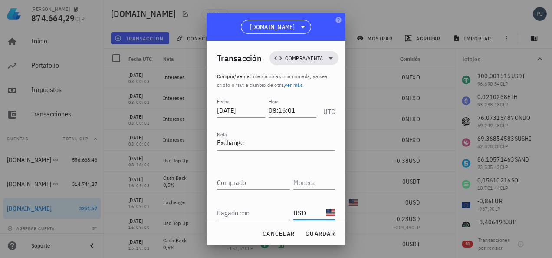
type input "USD"
drag, startPoint x: 238, startPoint y: 214, endPoint x: 242, endPoint y: 210, distance: 5.6
click at [239, 213] on input "Pagado con" at bounding box center [253, 213] width 73 height 14
type input "10,3"
click at [241, 180] on div "Comprado" at bounding box center [253, 182] width 73 height 14
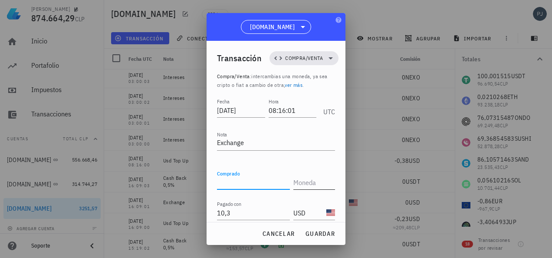
click at [303, 178] on input "text" at bounding box center [313, 182] width 40 height 14
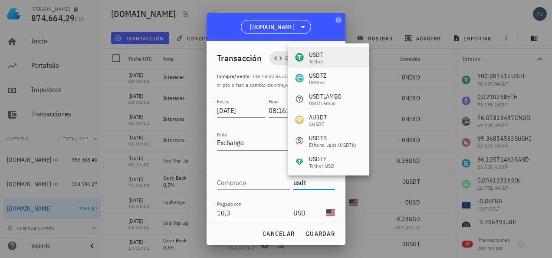
click at [314, 56] on div "USDT" at bounding box center [316, 54] width 14 height 9
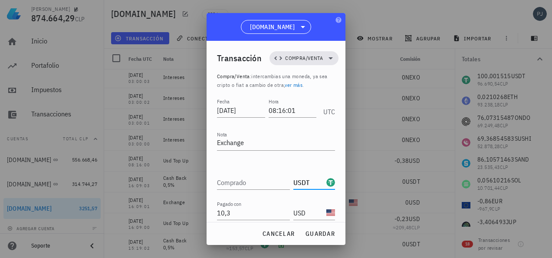
type input "USDT"
click at [241, 180] on div "Comprado" at bounding box center [253, 182] width 73 height 14
paste input "10,182841"
type input "10,182841"
click at [272, 178] on input "10,182841" at bounding box center [253, 182] width 73 height 14
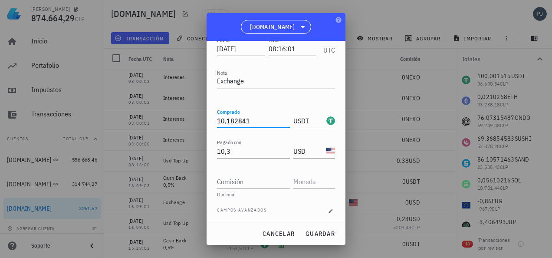
scroll to position [63, 0]
click at [296, 169] on div at bounding box center [314, 176] width 42 height 19
click at [301, 179] on input "text" at bounding box center [313, 180] width 40 height 14
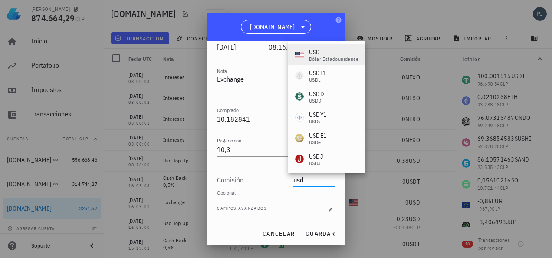
click at [313, 50] on div "USD" at bounding box center [333, 52] width 49 height 9
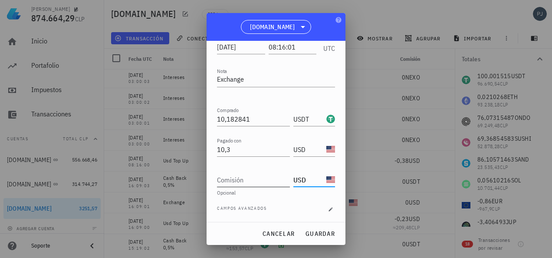
type input "USD"
click at [242, 178] on input "Comisión" at bounding box center [253, 180] width 73 height 14
type input "0"
click at [320, 232] on span "guardar" at bounding box center [320, 233] width 30 height 8
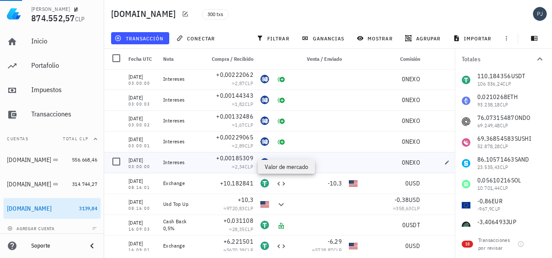
scroll to position [5976, 0]
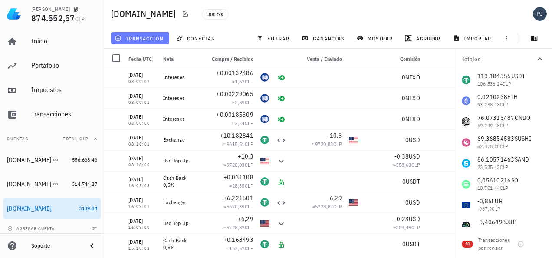
click at [147, 38] on span "transacción" at bounding box center [139, 38] width 47 height 7
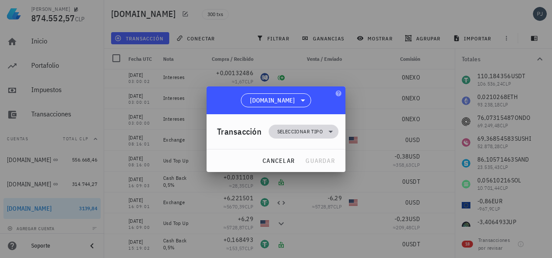
click at [297, 135] on span "Seleccionar tipo" at bounding box center [300, 131] width 46 height 9
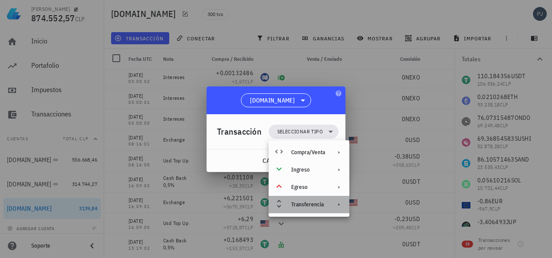
click at [308, 205] on div "Transferencia" at bounding box center [308, 204] width 34 height 7
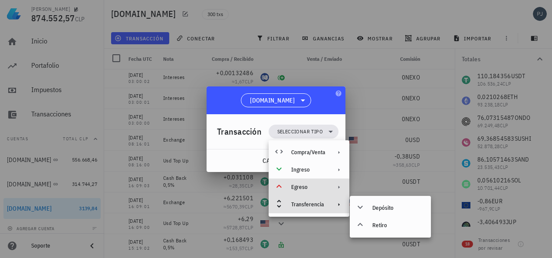
click at [303, 185] on div "Egreso" at bounding box center [308, 186] width 34 height 7
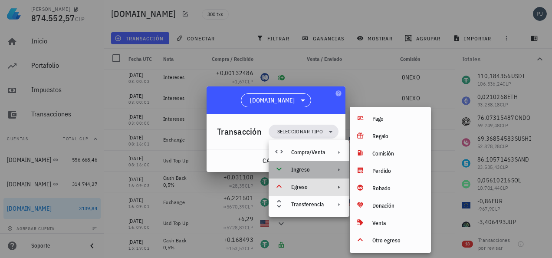
click at [301, 166] on div "Ingreso" at bounding box center [308, 169] width 34 height 7
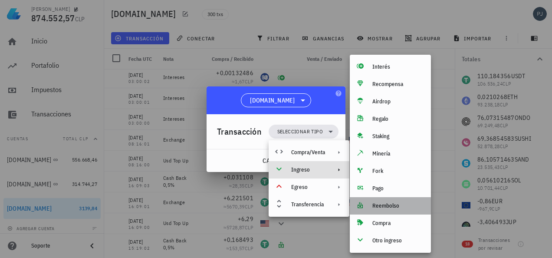
click at [378, 205] on div "Reembolso" at bounding box center [398, 205] width 52 height 7
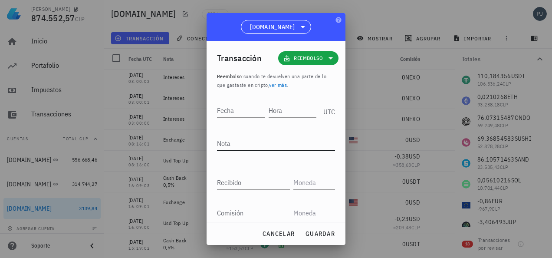
click at [229, 143] on div "Nota" at bounding box center [276, 143] width 118 height 14
click at [221, 109] on div "Fecha" at bounding box center [241, 110] width 48 height 14
type input "2024-07-20"
click at [281, 111] on input "Hora" at bounding box center [291, 110] width 49 height 14
click at [229, 146] on textarea "Nota" at bounding box center [276, 143] width 118 height 14
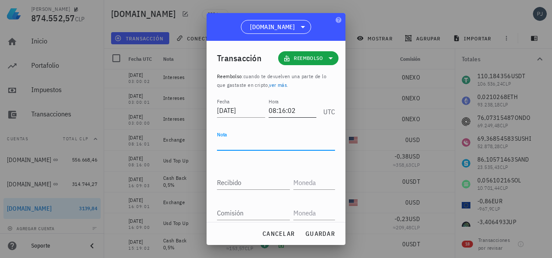
click at [294, 108] on input "08:16:02" at bounding box center [292, 110] width 48 height 14
type input "08:16:03"
click at [234, 146] on textarea "Nota" at bounding box center [276, 143] width 118 height 14
type textarea "Cash Back 0,5%"
click at [233, 181] on div "Recibido" at bounding box center [253, 182] width 73 height 14
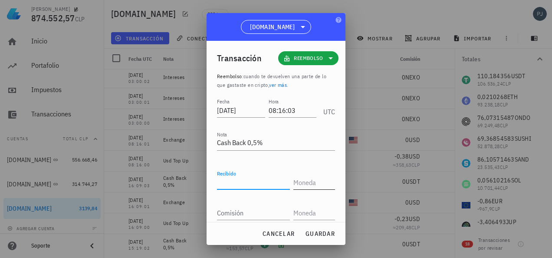
click at [298, 180] on input "text" at bounding box center [313, 182] width 40 height 14
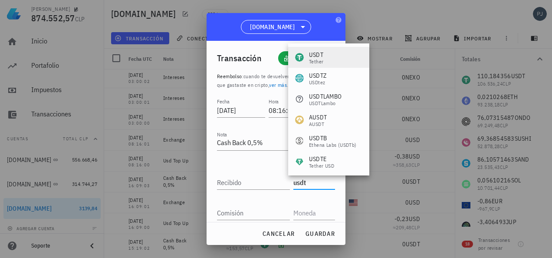
click at [318, 55] on div "USDT" at bounding box center [316, 54] width 14 height 9
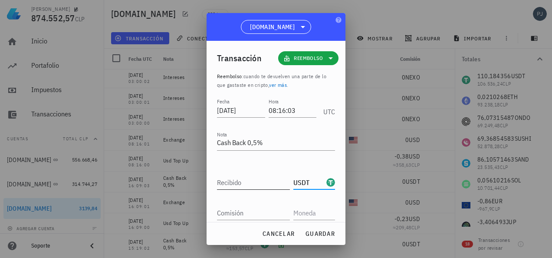
type input "USDT"
click at [246, 177] on input "Recibido" at bounding box center [253, 182] width 73 height 14
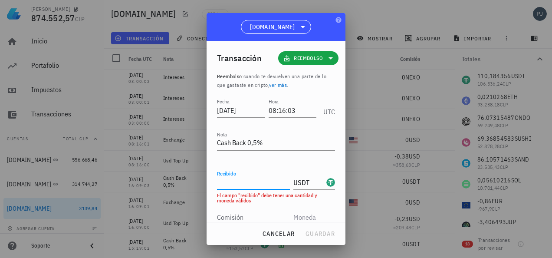
paste input "0,050914"
type input "0,050914"
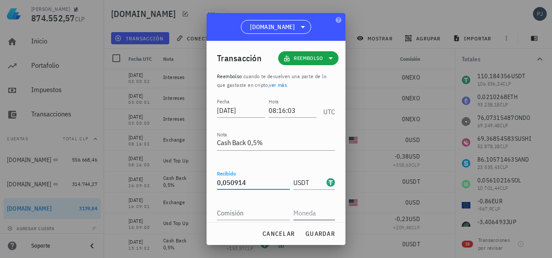
click at [304, 212] on input "text" at bounding box center [313, 213] width 40 height 14
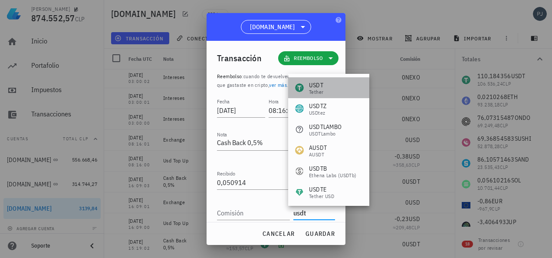
click at [315, 88] on div "USDT" at bounding box center [316, 85] width 14 height 9
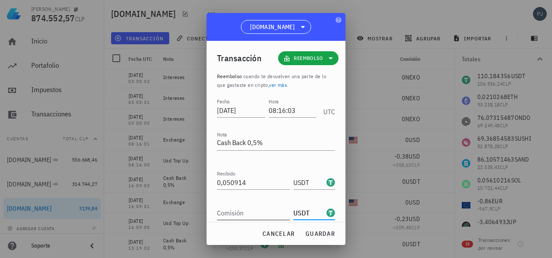
type input "USDT"
click at [251, 209] on input "Comisión" at bounding box center [253, 213] width 73 height 14
type input "0"
click at [313, 230] on span "guardar" at bounding box center [320, 233] width 30 height 8
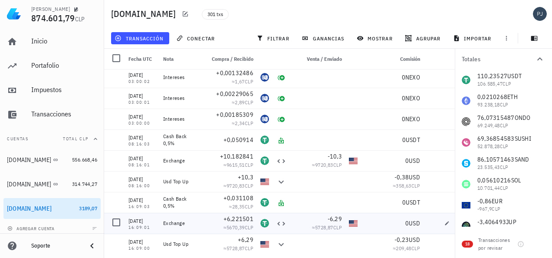
scroll to position [5932, 0]
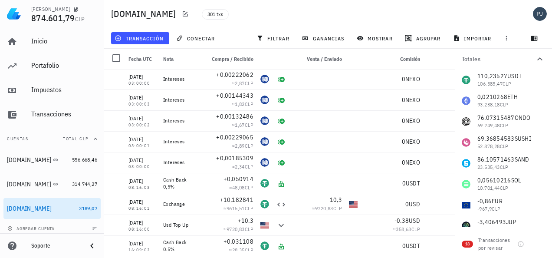
click at [152, 31] on div "transacción" at bounding box center [140, 38] width 62 height 16
click at [149, 39] on span "transacción" at bounding box center [139, 38] width 47 height 7
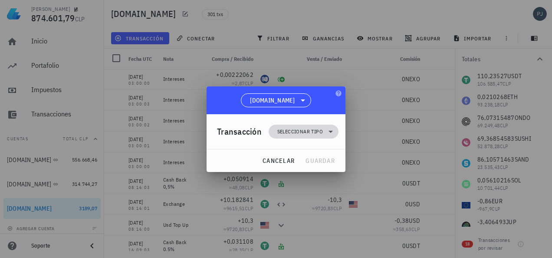
click at [302, 127] on span "Seleccionar tipo" at bounding box center [303, 131] width 59 height 14
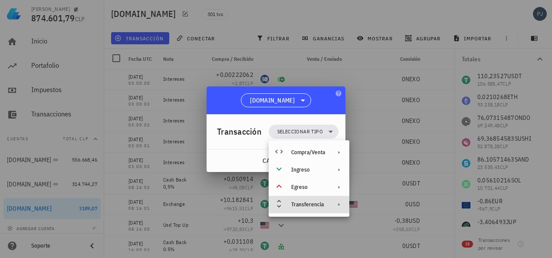
click at [307, 203] on div "Transferencia" at bounding box center [308, 204] width 34 height 7
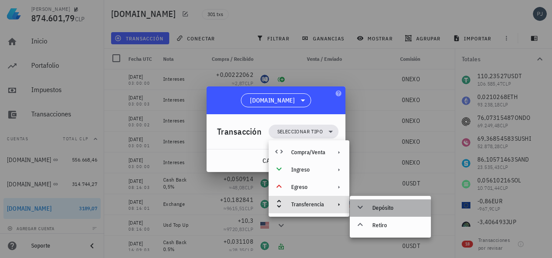
click at [369, 205] on div "Depósito" at bounding box center [389, 207] width 81 height 17
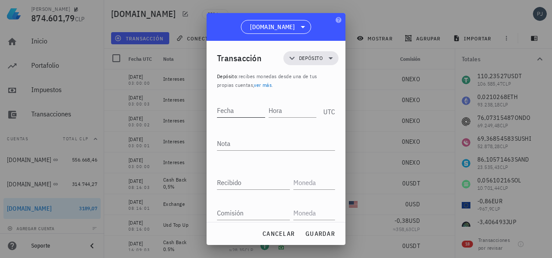
click at [235, 106] on input "Fecha" at bounding box center [241, 110] width 48 height 14
type input "2024-08-05"
click at [280, 109] on input "Hora" at bounding box center [293, 110] width 46 height 14
type input "16:55:00"
click at [226, 144] on textarea "Nota" at bounding box center [276, 143] width 118 height 14
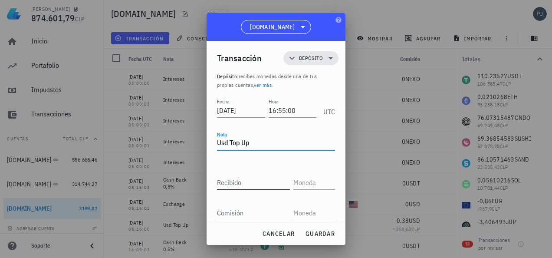
type textarea "Usd Top Up"
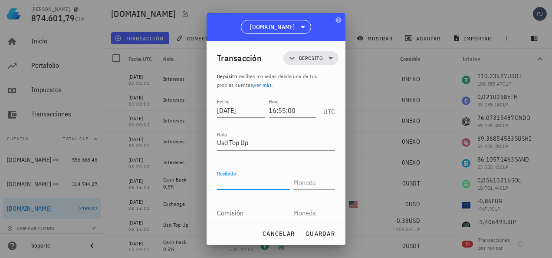
click at [238, 187] on input "Recibido" at bounding box center [253, 182] width 73 height 14
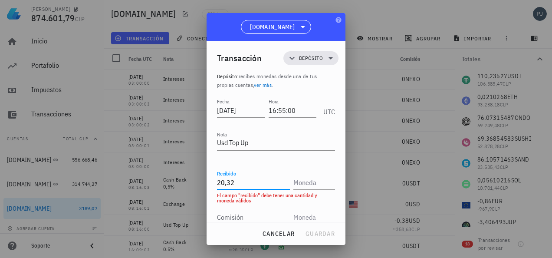
type input "20,32"
click at [227, 213] on div "Comisión" at bounding box center [253, 217] width 73 height 14
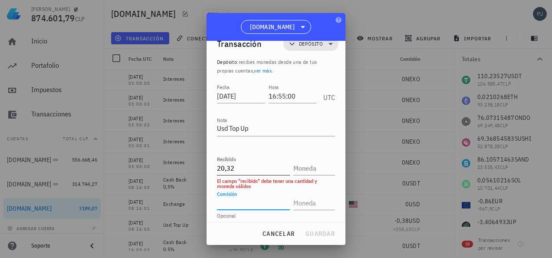
scroll to position [20, 0]
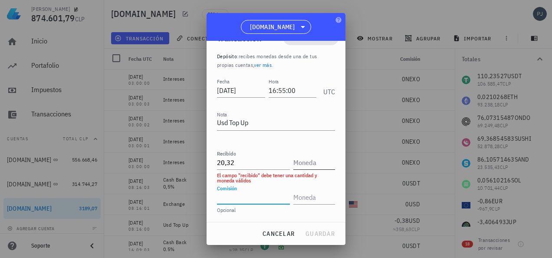
click at [302, 163] on input "text" at bounding box center [313, 162] width 40 height 14
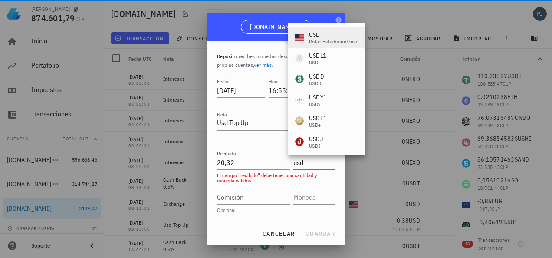
click at [315, 34] on div "USD" at bounding box center [333, 34] width 49 height 9
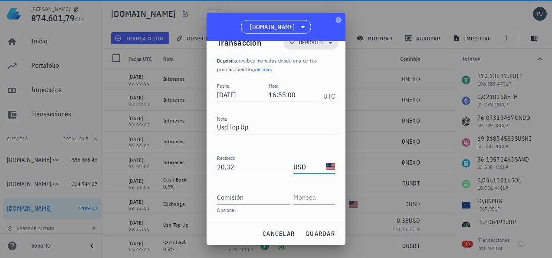
scroll to position [16, 0]
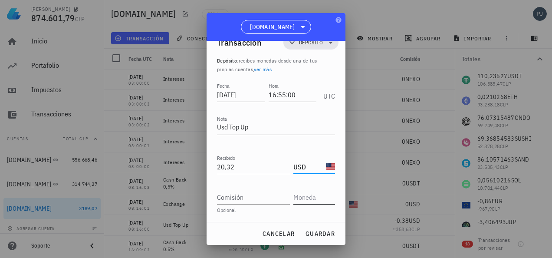
type input "USD"
click at [313, 196] on input "text" at bounding box center [313, 197] width 40 height 14
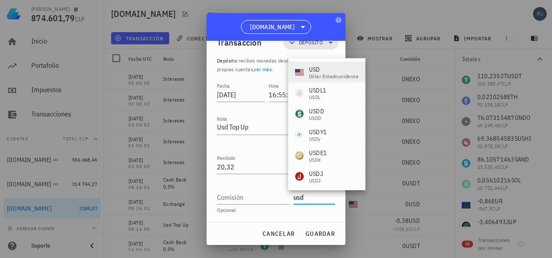
click at [317, 74] on div "dólar estadounidense" at bounding box center [333, 76] width 49 height 5
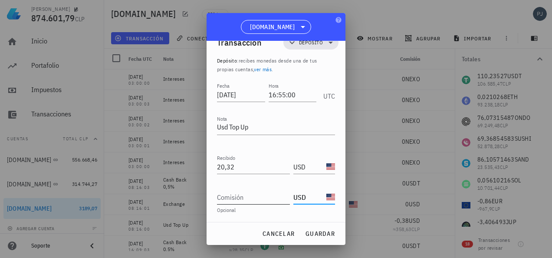
type input "USD"
click at [237, 196] on div "Comisión" at bounding box center [253, 197] width 73 height 14
type input "0,74"
click at [248, 207] on div "Opcional" at bounding box center [276, 209] width 118 height 5
click at [318, 234] on span "guardar" at bounding box center [320, 233] width 30 height 8
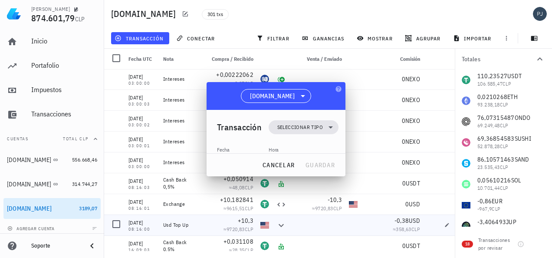
scroll to position [0, 0]
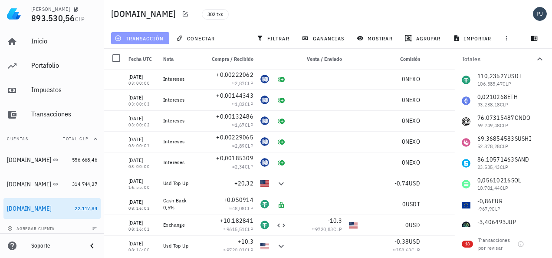
click at [153, 39] on span "transacción" at bounding box center [139, 38] width 47 height 7
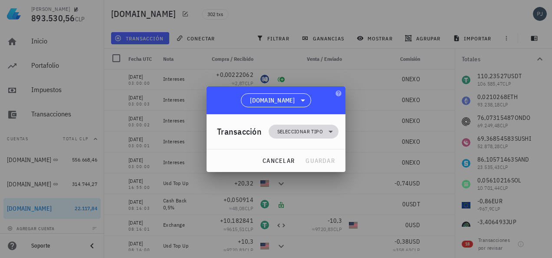
click at [310, 131] on span "Seleccionar tipo" at bounding box center [300, 131] width 46 height 9
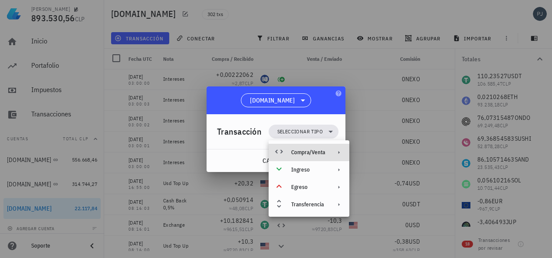
click at [311, 149] on div "Compra/Venta" at bounding box center [308, 152] width 34 height 7
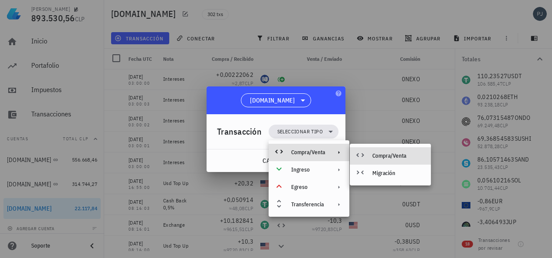
click at [380, 153] on div "Compra/Venta" at bounding box center [398, 155] width 52 height 7
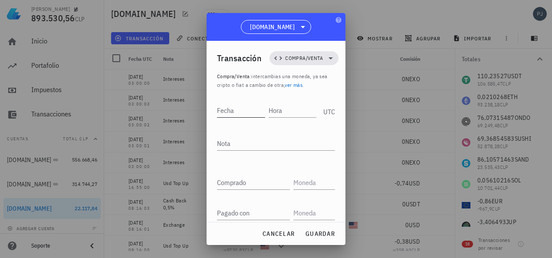
click at [235, 111] on input "Fecha" at bounding box center [241, 110] width 48 height 14
type input "2024-08-05"
click at [273, 112] on input "Hora" at bounding box center [293, 110] width 46 height 14
type input "16:55:01"
click at [234, 145] on textarea "Nota" at bounding box center [276, 143] width 118 height 14
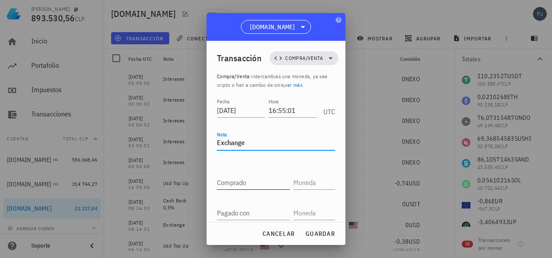
type textarea "Exchange"
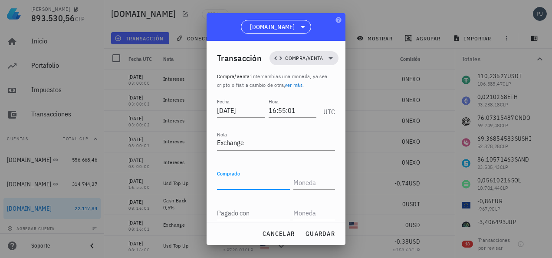
click at [224, 183] on input "Comprado" at bounding box center [253, 182] width 73 height 14
click at [303, 180] on input "text" at bounding box center [313, 182] width 40 height 14
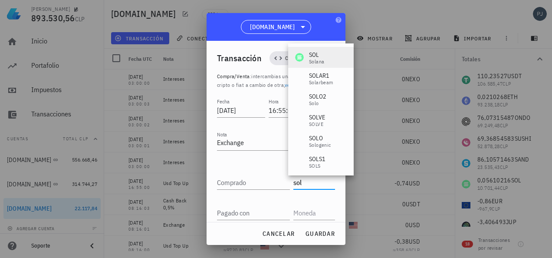
click at [313, 54] on div "SOL" at bounding box center [316, 54] width 15 height 9
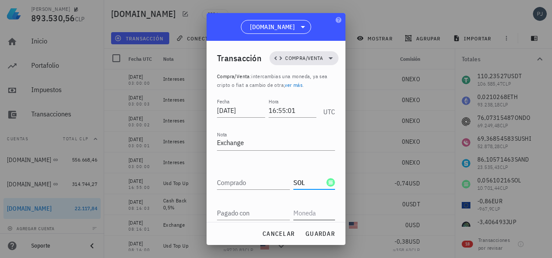
type input "SOL"
click at [302, 207] on input "text" at bounding box center [313, 213] width 40 height 14
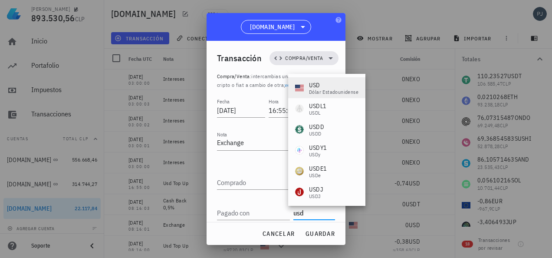
click at [317, 85] on div "USD" at bounding box center [333, 85] width 49 height 9
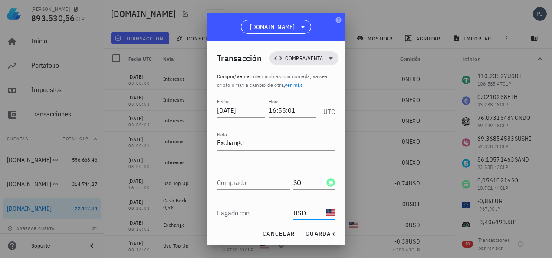
type input "USD"
click at [241, 212] on div "Pagado con" at bounding box center [253, 213] width 73 height 14
type input "20,32"
click at [246, 183] on input "Comprado" at bounding box center [253, 182] width 73 height 14
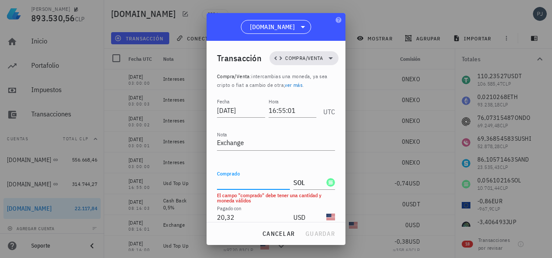
click at [228, 181] on input "Comprado" at bounding box center [253, 182] width 73 height 14
paste input "0,15247833"
type input "0,15247833"
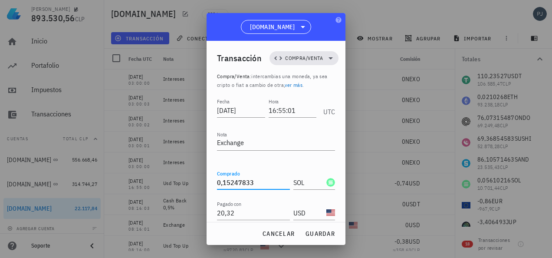
click at [266, 166] on div "Fecha 2024-08-05 Hora 16:55:01 UTC Nota Exchange Comprado 0,15247833 SOL Pagado…" at bounding box center [276, 190] width 118 height 189
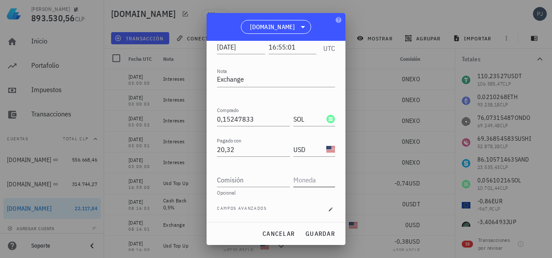
click at [294, 181] on input "text" at bounding box center [313, 180] width 40 height 14
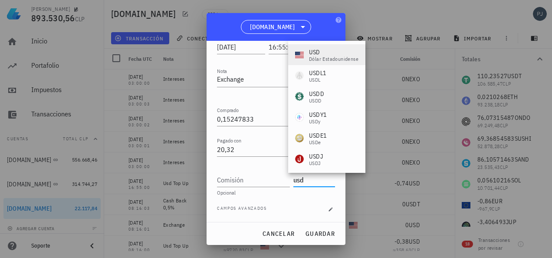
click at [312, 53] on div "USD" at bounding box center [333, 52] width 49 height 9
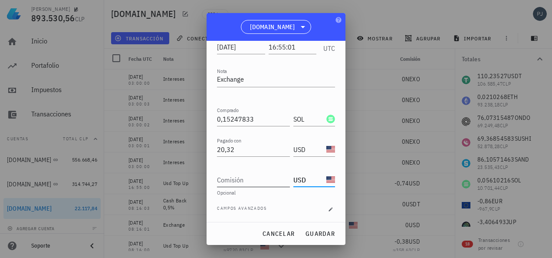
type input "USD"
click at [251, 178] on input "Comisión" at bounding box center [253, 180] width 73 height 14
type input "0"
click at [297, 205] on div "Campos avanzados" at bounding box center [276, 209] width 118 height 9
click at [317, 231] on span "guardar" at bounding box center [320, 233] width 30 height 8
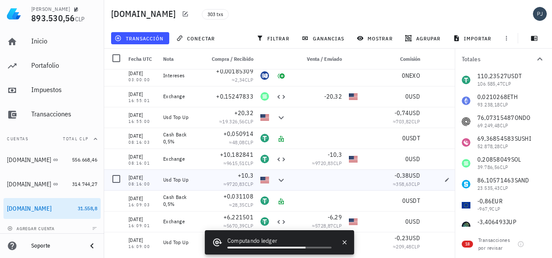
scroll to position [5976, 0]
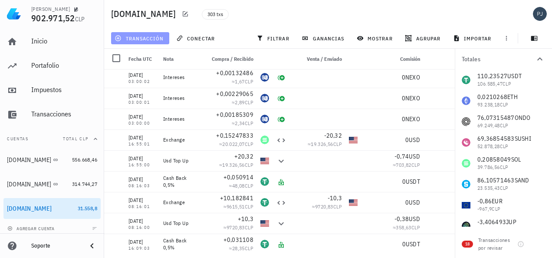
click at [146, 35] on span "transacción" at bounding box center [139, 38] width 47 height 7
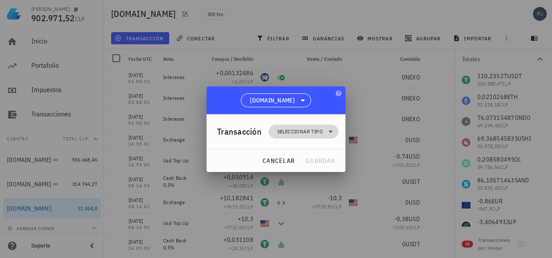
click at [304, 130] on span "Seleccionar tipo" at bounding box center [300, 131] width 46 height 9
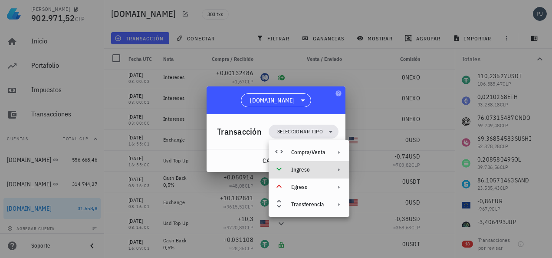
click at [305, 170] on div "Ingreso" at bounding box center [308, 169] width 34 height 7
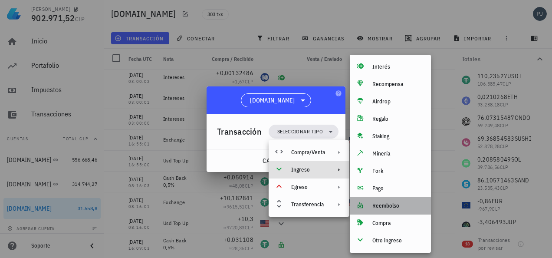
click at [386, 204] on div "Reembolso" at bounding box center [398, 205] width 52 height 7
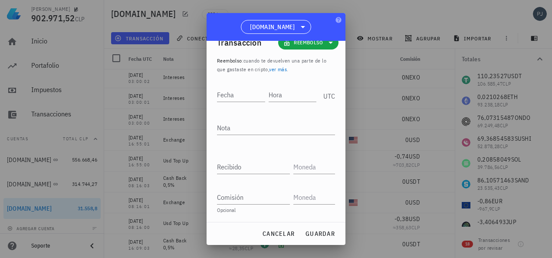
scroll to position [0, 0]
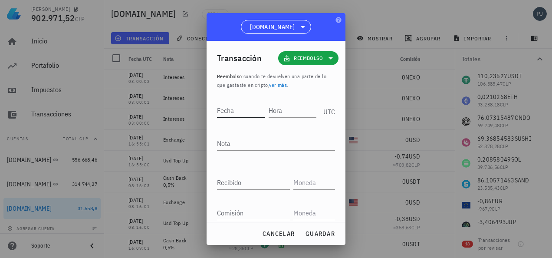
click at [235, 105] on input "Fecha" at bounding box center [241, 110] width 48 height 14
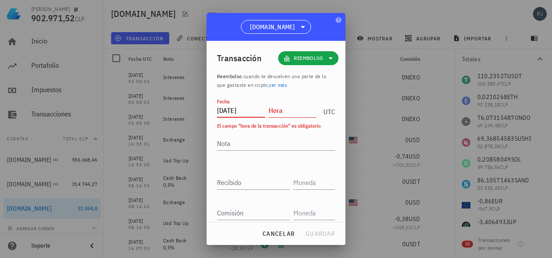
type input "2024-08-05"
click at [272, 108] on div "Hora" at bounding box center [292, 110] width 48 height 14
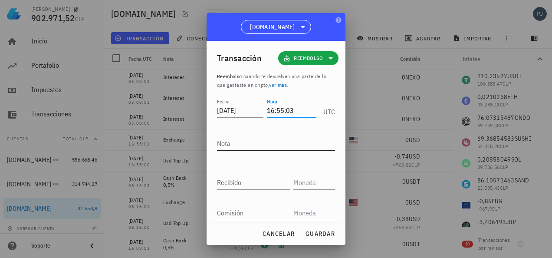
type input "16:55:03"
click at [237, 142] on textarea "Nota" at bounding box center [276, 143] width 118 height 14
type textarea "Cash Back 0,5%"
click at [303, 180] on input "text" at bounding box center [313, 182] width 40 height 14
click at [232, 181] on div "Recibido" at bounding box center [253, 182] width 73 height 14
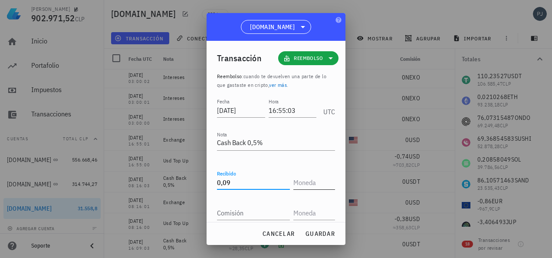
type input "0,09"
click at [293, 180] on input "text" at bounding box center [313, 182] width 40 height 14
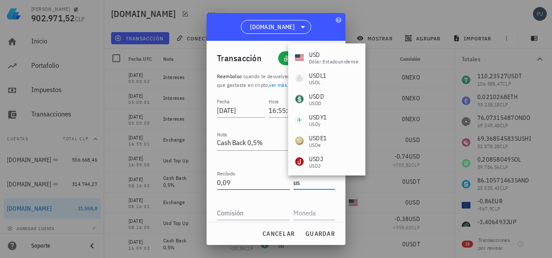
type input "u"
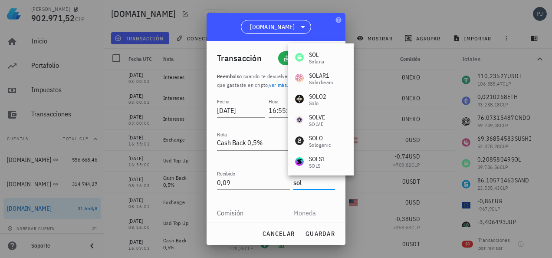
click at [316, 57] on div "SOL" at bounding box center [316, 54] width 15 height 9
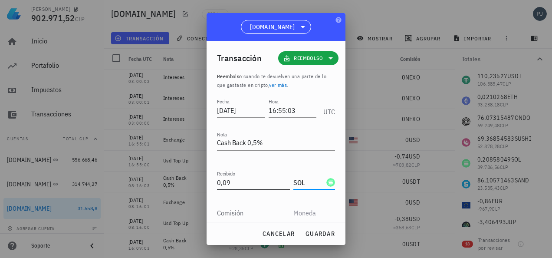
type input "SOL"
drag, startPoint x: 234, startPoint y: 180, endPoint x: 226, endPoint y: 66, distance: 114.3
click at [205, 173] on div "Pablo Pino 902.971,52 CLP Inicio Portafolio Impuestos Transacciones Cuentas Tot…" at bounding box center [276, 129] width 552 height 258
paste input "007623"
type input "0,00076239"
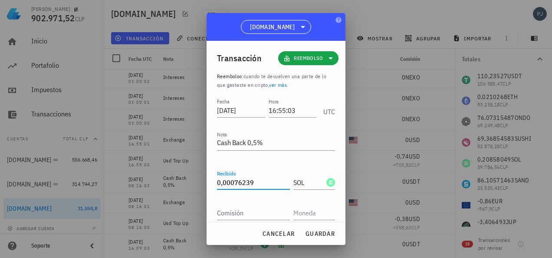
click at [271, 171] on div "Recibido 0,00076239" at bounding box center [255, 179] width 76 height 19
click at [309, 215] on input "text" at bounding box center [313, 213] width 40 height 14
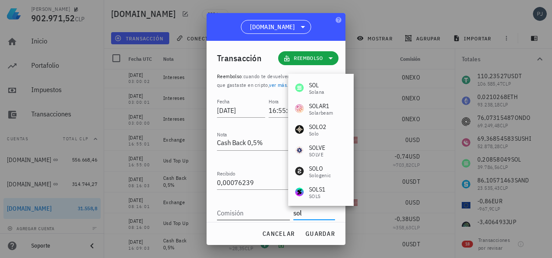
click at [251, 216] on input "Comisión" at bounding box center [253, 213] width 73 height 14
type input "SOL"
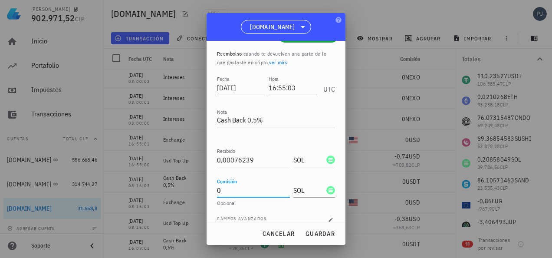
scroll to position [33, 0]
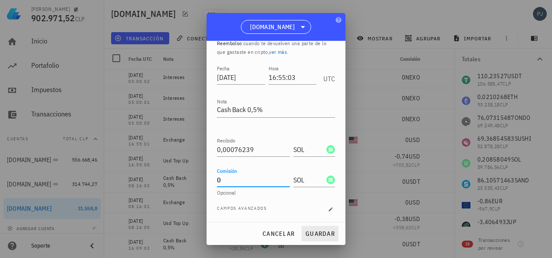
type input "0"
click at [321, 233] on span "guardar" at bounding box center [320, 233] width 30 height 8
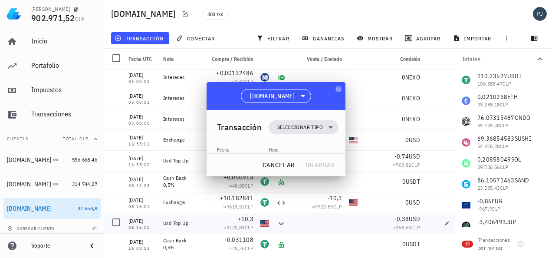
scroll to position [0, 0]
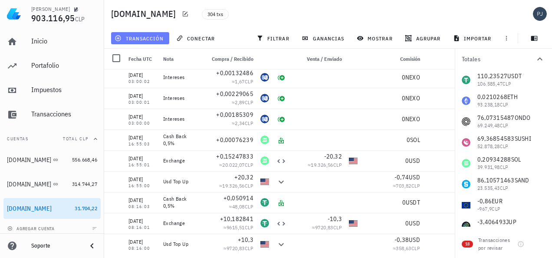
click at [135, 37] on span "transacción" at bounding box center [139, 38] width 47 height 7
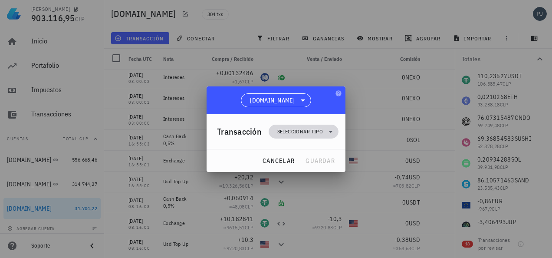
click at [301, 132] on span "Seleccionar tipo" at bounding box center [300, 131] width 46 height 9
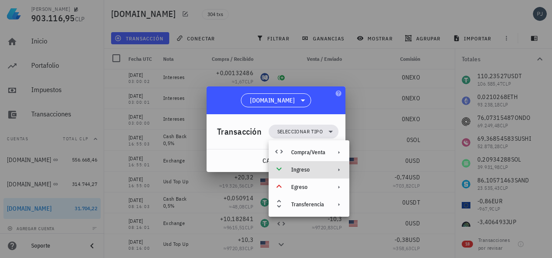
click at [310, 169] on div "Ingreso" at bounding box center [308, 169] width 34 height 7
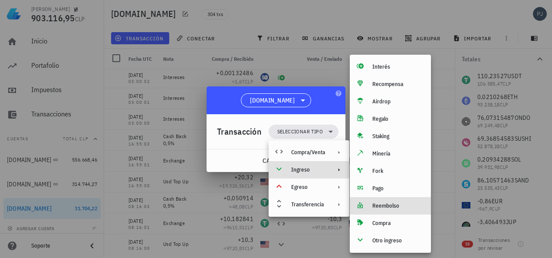
click at [381, 205] on div "Reembolso" at bounding box center [398, 205] width 52 height 7
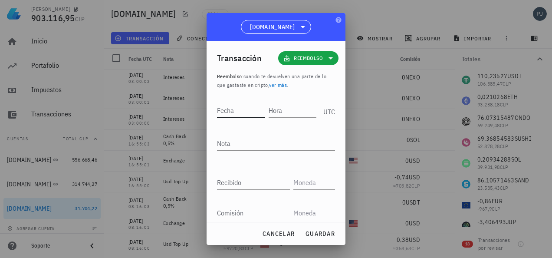
click at [234, 109] on input "Fecha" at bounding box center [241, 110] width 48 height 14
type input "2024-08-05"
click at [278, 114] on input "Hora" at bounding box center [293, 110] width 46 height 14
type input "16:55:04"
click at [261, 144] on textarea "Nota" at bounding box center [276, 143] width 118 height 14
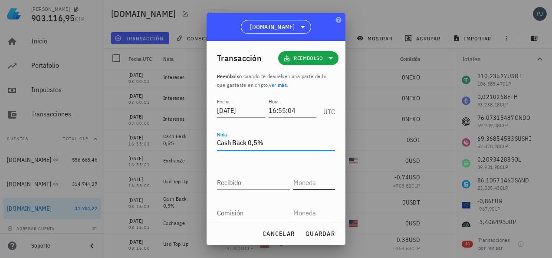
type textarea "Cash Back 0,5%"
click at [296, 184] on input "text" at bounding box center [313, 182] width 40 height 14
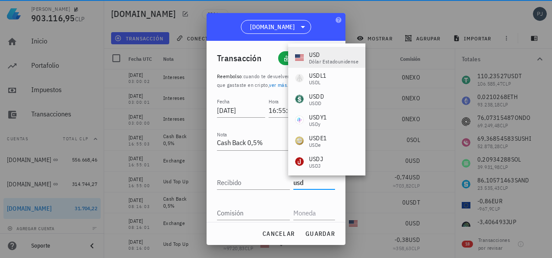
click at [317, 55] on div "USD" at bounding box center [333, 54] width 49 height 9
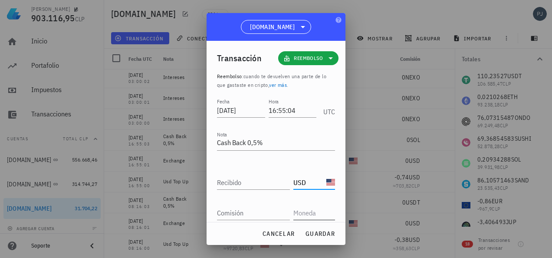
type input "USD"
click at [301, 209] on input "text" at bounding box center [313, 213] width 40 height 14
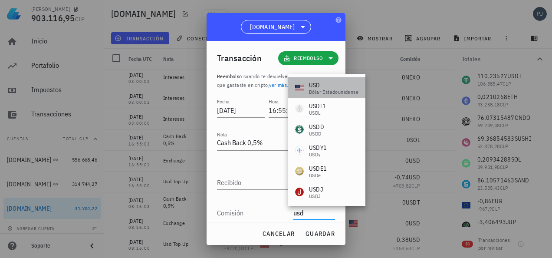
click at [315, 88] on div "USD" at bounding box center [333, 85] width 49 height 9
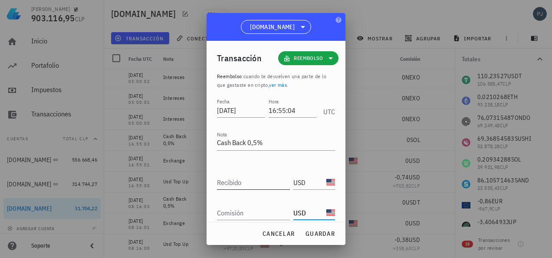
type input "USD"
click at [247, 176] on input "Recibido" at bounding box center [253, 182] width 73 height 14
type input "0,09"
click at [244, 210] on input "Comisión" at bounding box center [253, 213] width 73 height 14
click at [295, 54] on span "Reembolso" at bounding box center [308, 58] width 29 height 9
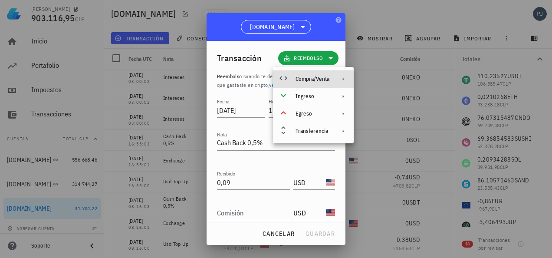
click at [310, 78] on div "Compra/Venta" at bounding box center [312, 78] width 34 height 7
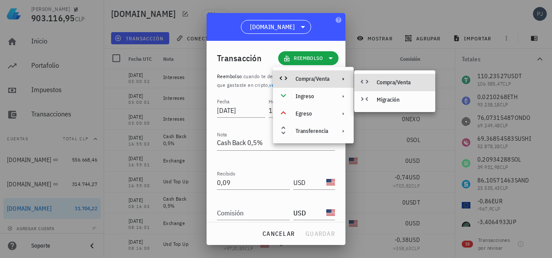
click at [401, 82] on div "Compra/Venta" at bounding box center [402, 82] width 52 height 7
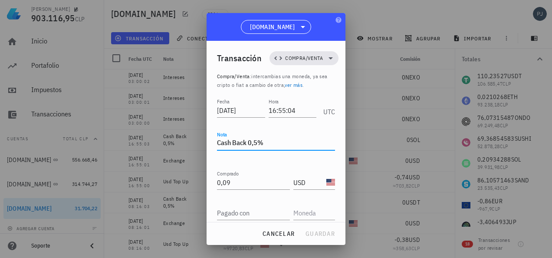
click at [270, 143] on textarea "Cash Back 0,5%" at bounding box center [276, 143] width 118 height 14
click at [217, 143] on textarea "Cash Back 0,5%" at bounding box center [276, 143] width 118 height 14
click at [273, 141] on textarea "Cash Back 0,5%" at bounding box center [276, 143] width 118 height 14
type textarea "C"
type textarea "Exchange CashBack"
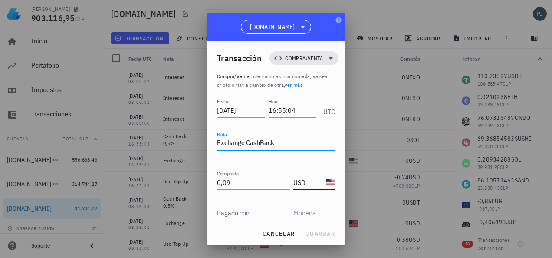
click at [293, 180] on input "USD" at bounding box center [308, 182] width 31 height 14
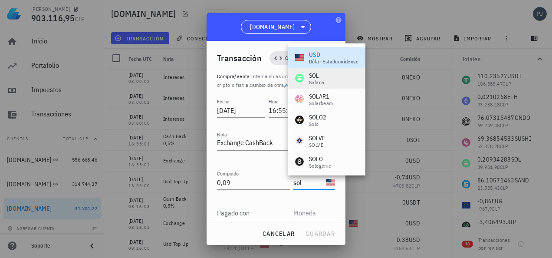
click at [320, 78] on div "SOL" at bounding box center [316, 75] width 15 height 9
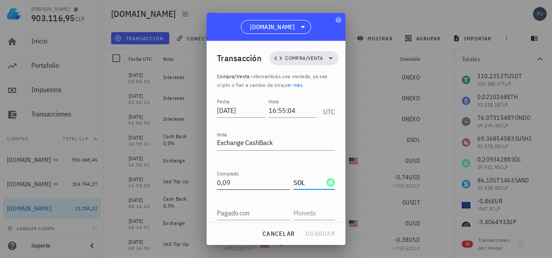
type input "SOL"
drag, startPoint x: 235, startPoint y: 183, endPoint x: 206, endPoint y: 178, distance: 28.7
click at [208, 180] on div "Transacción Compra/Venta Compra/Venta : intercambias una moneda, ya sea cripto …" at bounding box center [275, 131] width 139 height 181
paste input "007623"
type input "0,00076239"
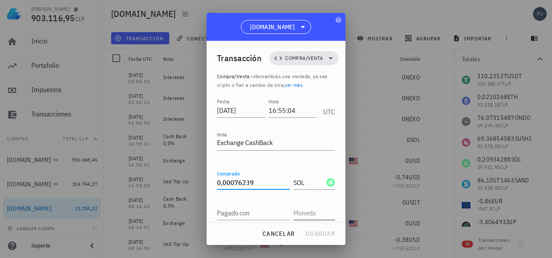
click at [305, 209] on input "text" at bounding box center [313, 213] width 40 height 14
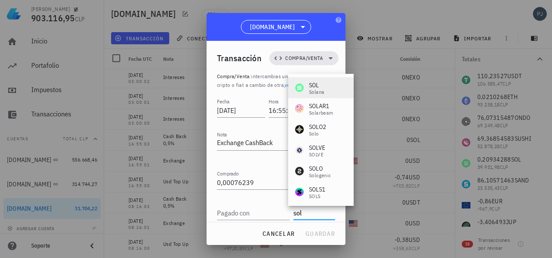
click at [313, 82] on div "SOL" at bounding box center [316, 85] width 15 height 9
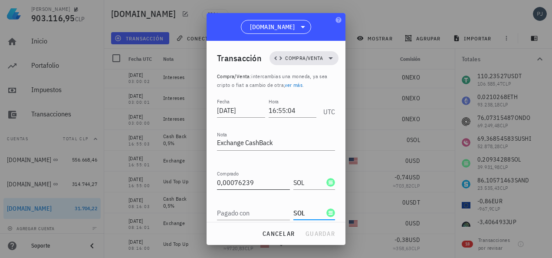
type input "SOL"
drag, startPoint x: 250, startPoint y: 181, endPoint x: 218, endPoint y: 180, distance: 32.1
click at [221, 181] on input "0,00076239" at bounding box center [253, 182] width 73 height 14
click at [256, 181] on input "0,00076239" at bounding box center [253, 182] width 73 height 14
drag, startPoint x: 254, startPoint y: 182, endPoint x: 215, endPoint y: 182, distance: 38.6
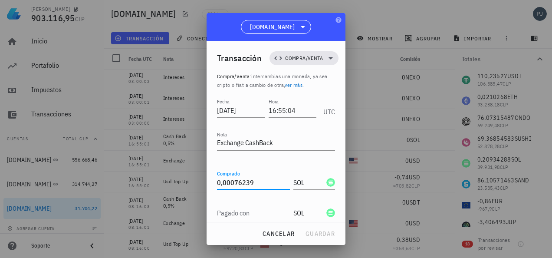
click at [215, 182] on div "Transacción Compra/Venta Compra/Venta : intercambias una moneda, ya sea cripto …" at bounding box center [275, 131] width 139 height 181
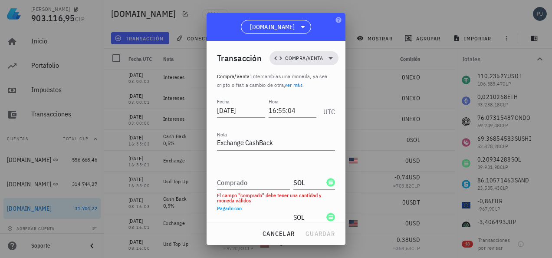
click at [242, 212] on div "Pagado con" at bounding box center [253, 217] width 73 height 14
paste input "0,00076239"
type input "0,00076239"
click at [296, 182] on input "SOL" at bounding box center [308, 182] width 31 height 14
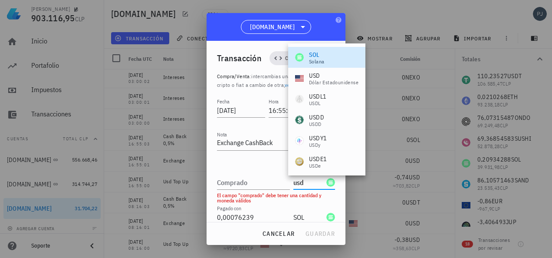
click at [318, 75] on div "USD" at bounding box center [333, 75] width 49 height 9
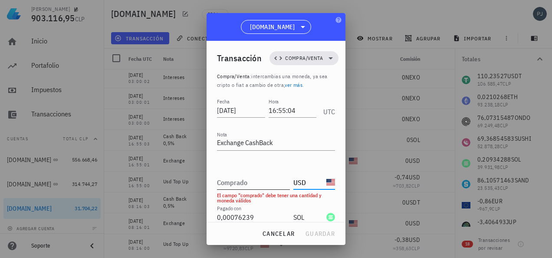
type input "USD"
click at [237, 180] on div "Comprado" at bounding box center [253, 182] width 73 height 14
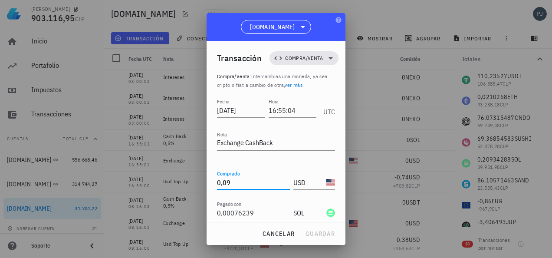
type input "0,09"
click at [264, 193] on div at bounding box center [276, 196] width 118 height 6
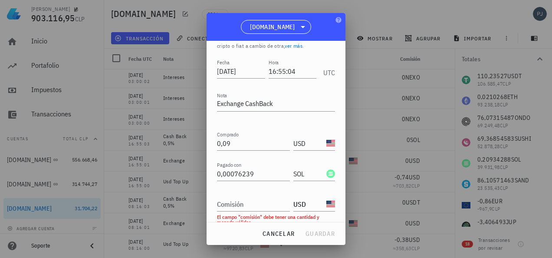
scroll to position [68, 0]
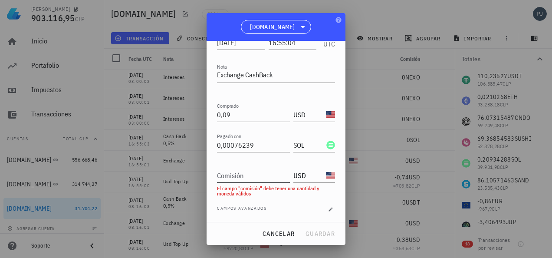
click at [236, 179] on input "Comisión" at bounding box center [253, 175] width 73 height 14
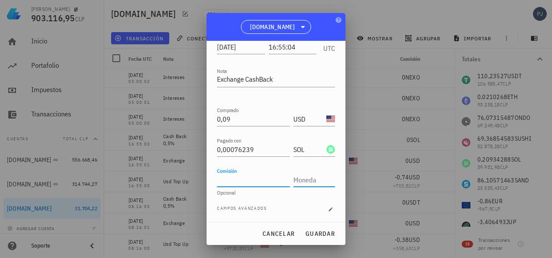
click at [304, 173] on input "text" at bounding box center [313, 180] width 40 height 14
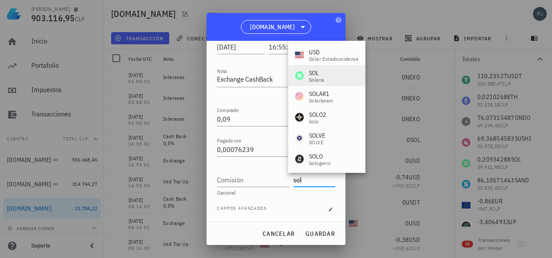
click at [313, 65] on div "USD dólar estadounidense SOL Solana SOLAR1 Solarbeam SOLO2 Solo SOLVE SOLVE SOL…" at bounding box center [326, 252] width 77 height 423
click at [313, 77] on div "Solana" at bounding box center [316, 79] width 15 height 5
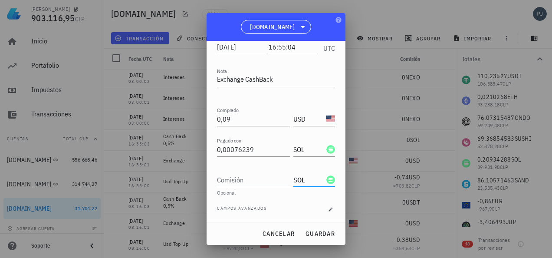
type input "SOL"
click at [232, 185] on input "Comisión" at bounding box center [253, 180] width 73 height 14
type input "0"
click at [282, 206] on div "Campos avanzados" at bounding box center [276, 209] width 118 height 9
click at [321, 227] on button "guardar" at bounding box center [319, 233] width 37 height 16
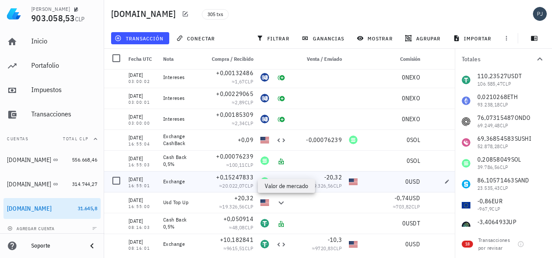
scroll to position [6019, 0]
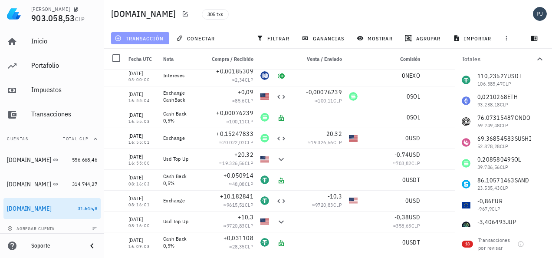
click at [150, 38] on span "transacción" at bounding box center [139, 38] width 47 height 7
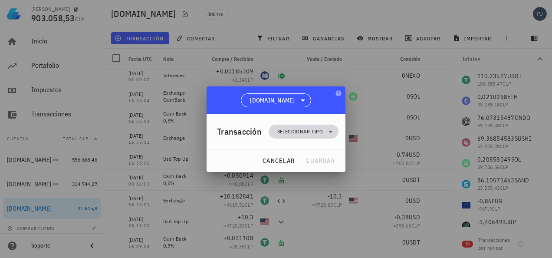
click at [292, 132] on span "Seleccionar tipo" at bounding box center [300, 131] width 46 height 9
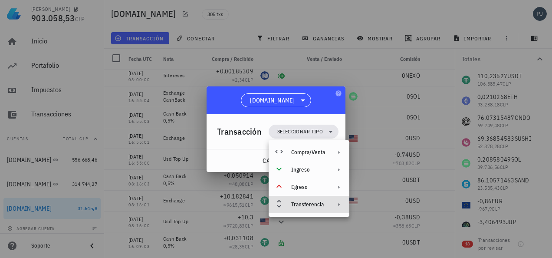
click at [307, 202] on div "Transferencia" at bounding box center [308, 204] width 34 height 7
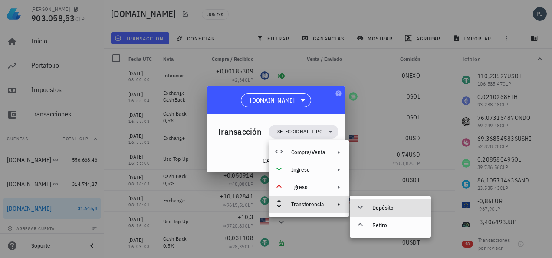
click at [384, 206] on div "Depósito" at bounding box center [398, 207] width 52 height 7
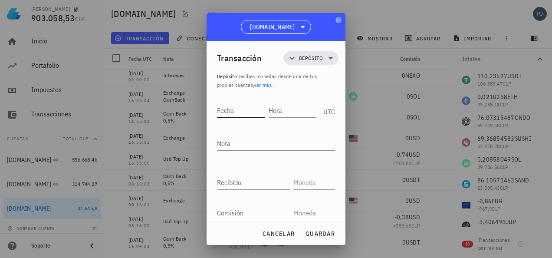
click at [244, 108] on input "Fecha" at bounding box center [241, 110] width 48 height 14
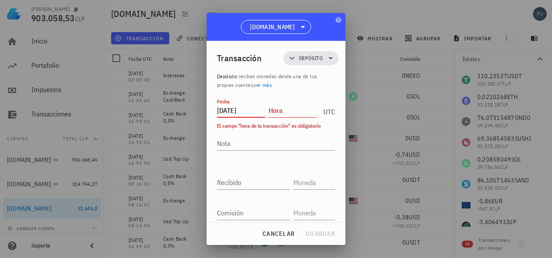
type input "2024-08-05"
click at [291, 113] on input "Hora" at bounding box center [292, 110] width 48 height 14
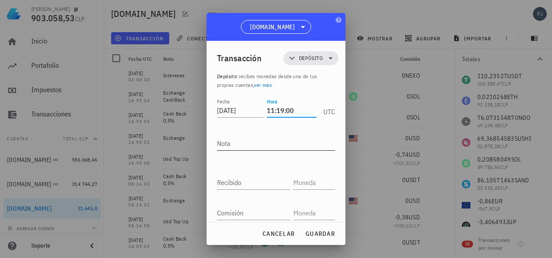
type input "11:19:00"
click at [292, 136] on textarea "Nota" at bounding box center [276, 143] width 118 height 14
click at [253, 108] on input "2024-08-05" at bounding box center [241, 110] width 48 height 14
type input "2024-08-08"
click at [249, 121] on div "Fecha 2024-08-08 Hora 11:19:00 UTC" at bounding box center [276, 112] width 118 height 33
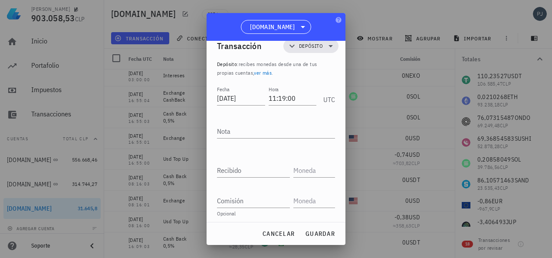
scroll to position [16, 0]
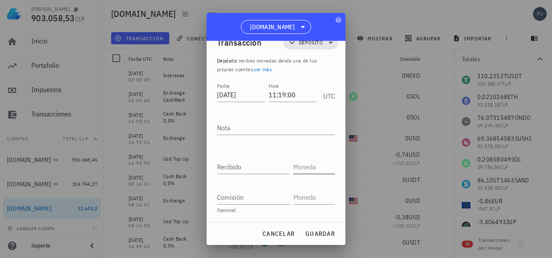
click at [303, 164] on input "text" at bounding box center [313, 167] width 40 height 14
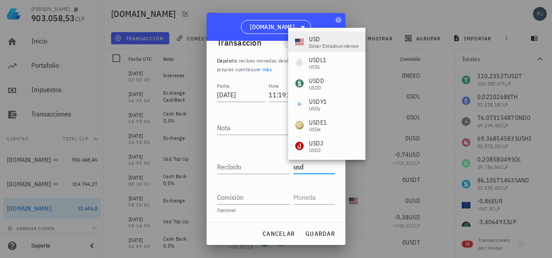
click at [320, 39] on div "USD" at bounding box center [333, 39] width 49 height 9
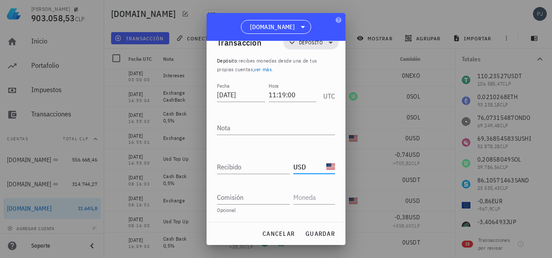
type input "USD"
click at [239, 166] on input "Recibido" at bounding box center [253, 167] width 73 height 14
type input "20,61"
click at [302, 198] on input "text" at bounding box center [313, 197] width 40 height 14
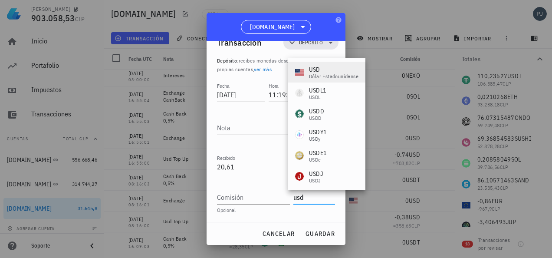
click at [310, 65] on div "USD" at bounding box center [333, 69] width 49 height 9
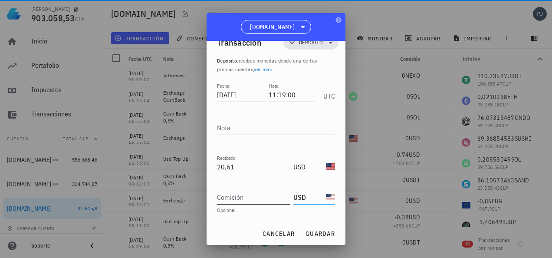
type input "USD"
click at [234, 200] on input "Comisión" at bounding box center [253, 197] width 73 height 14
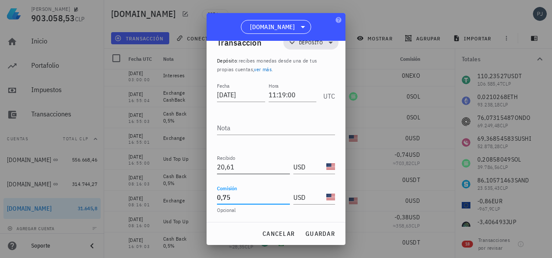
type input "0,75"
click at [259, 162] on input "20,61" at bounding box center [253, 167] width 73 height 14
click at [241, 128] on textarea "Nota" at bounding box center [276, 128] width 118 height 14
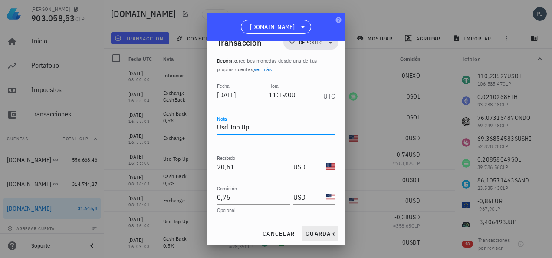
type textarea "Usd Top Up"
click at [327, 232] on span "guardar" at bounding box center [320, 233] width 30 height 8
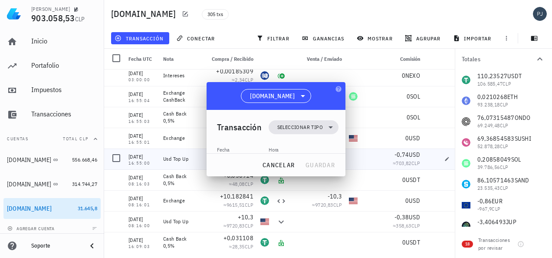
scroll to position [0, 0]
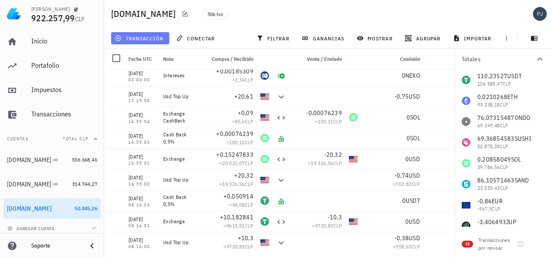
click at [146, 34] on button "transacción" at bounding box center [140, 38] width 58 height 12
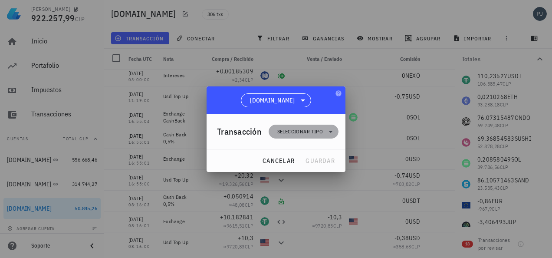
click at [294, 127] on span "Seleccionar tipo" at bounding box center [303, 131] width 59 height 14
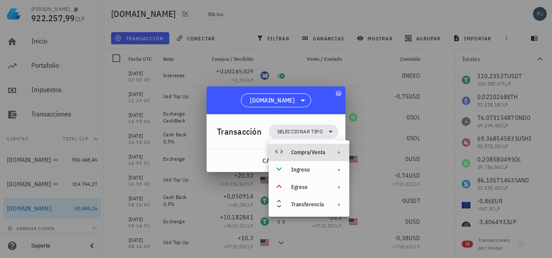
click at [299, 155] on div "Compra/Venta" at bounding box center [308, 152] width 34 height 7
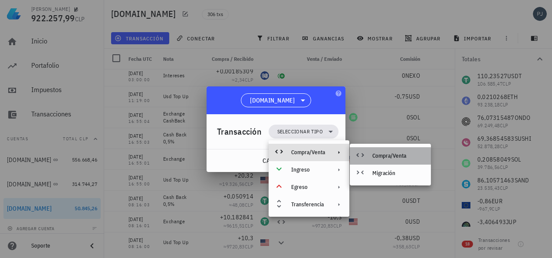
click at [375, 154] on div "Compra/Venta" at bounding box center [398, 155] width 52 height 7
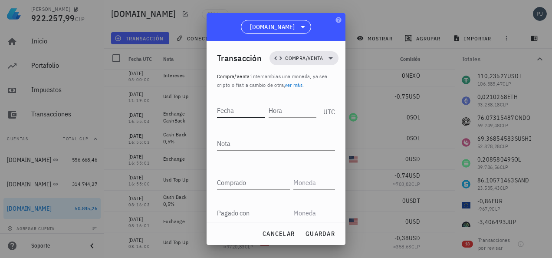
click at [234, 108] on input "Fecha" at bounding box center [241, 110] width 48 height 14
type input "2024-08-08"
click at [271, 108] on div "Hora" at bounding box center [293, 110] width 46 height 14
type input "11:19:01"
click at [223, 140] on div "Nota" at bounding box center [276, 143] width 118 height 14
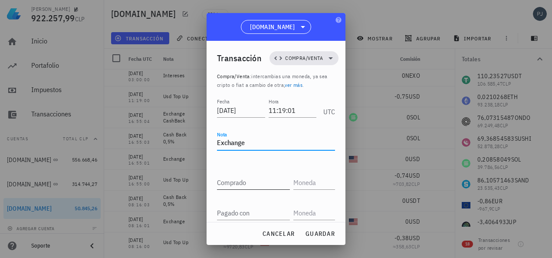
type textarea "Exchange"
click at [243, 183] on input "Comprado" at bounding box center [253, 182] width 73 height 14
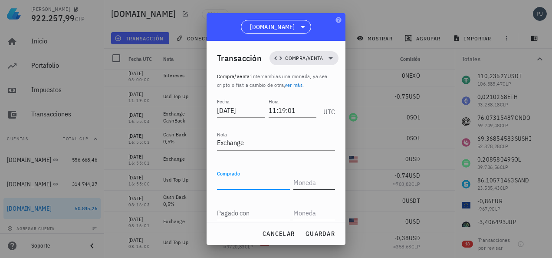
click at [293, 180] on input "text" at bounding box center [313, 182] width 40 height 14
click at [297, 208] on input "text" at bounding box center [313, 213] width 40 height 14
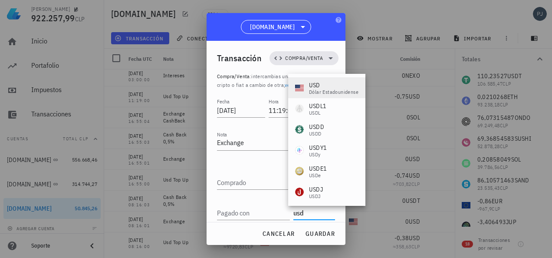
click at [317, 86] on div "USD" at bounding box center [333, 85] width 49 height 9
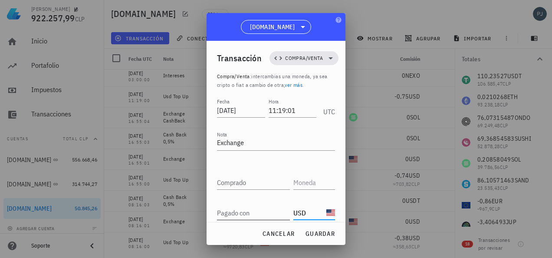
type input "USD"
click at [235, 212] on div "Pagado con" at bounding box center [253, 213] width 73 height 14
type input "20,61"
click at [304, 183] on input "text" at bounding box center [313, 182] width 40 height 14
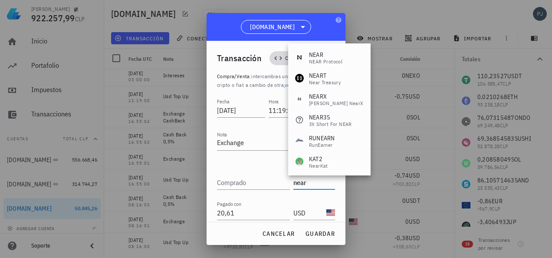
click at [323, 55] on div "NEAR" at bounding box center [325, 54] width 33 height 9
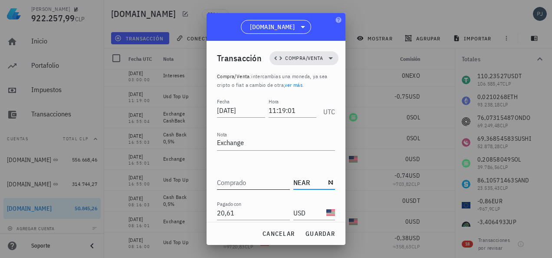
type input "NEAR"
click at [242, 180] on div "Comprado" at bounding box center [253, 182] width 73 height 14
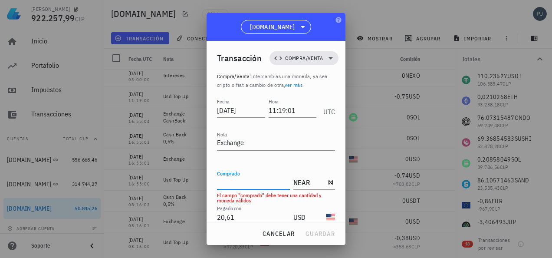
paste input "5,22797375"
type input "5,22797375"
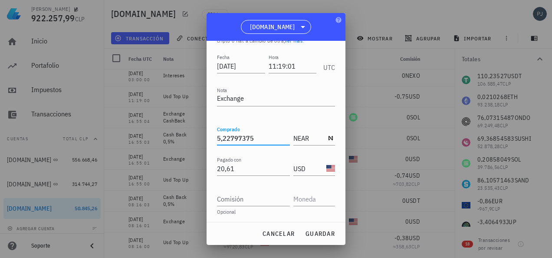
scroll to position [63, 0]
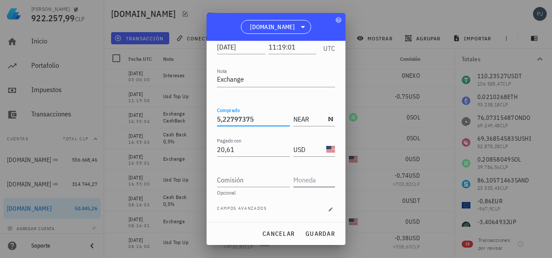
click at [296, 176] on input "text" at bounding box center [313, 180] width 40 height 14
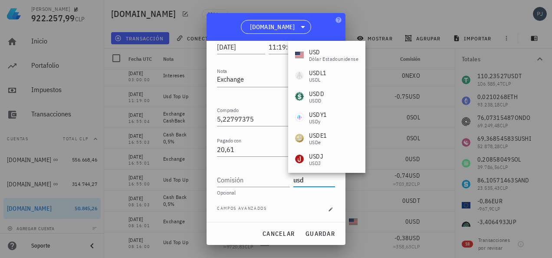
drag, startPoint x: 317, startPoint y: 53, endPoint x: 320, endPoint y: 49, distance: 5.6
click at [317, 52] on div "USD" at bounding box center [333, 52] width 49 height 9
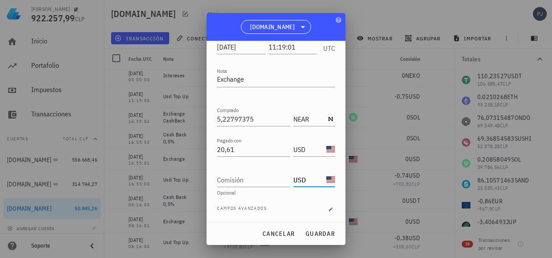
type input "USD"
click at [247, 180] on input "Comisión" at bounding box center [253, 180] width 73 height 14
type input "0"
click at [317, 230] on span "guardar" at bounding box center [320, 233] width 30 height 8
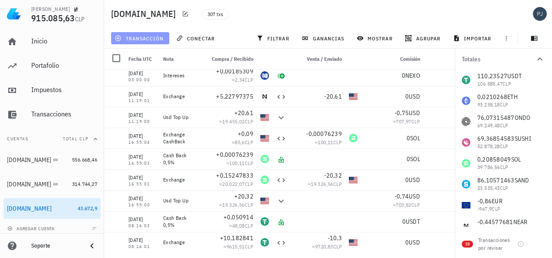
click at [134, 36] on span "transacción" at bounding box center [139, 38] width 47 height 7
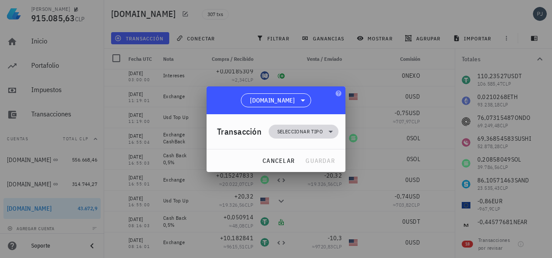
click at [283, 127] on span "Seleccionar tipo" at bounding box center [300, 131] width 46 height 9
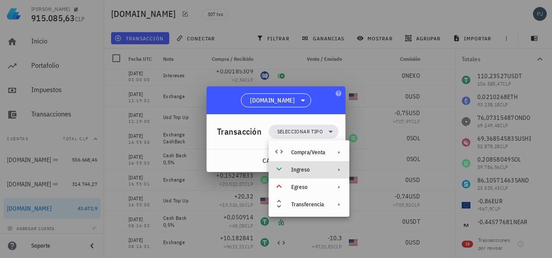
click at [304, 168] on div "Ingreso" at bounding box center [308, 169] width 34 height 7
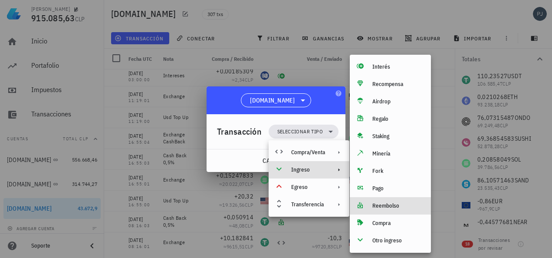
click at [382, 202] on div "Reembolso" at bounding box center [389, 205] width 81 height 17
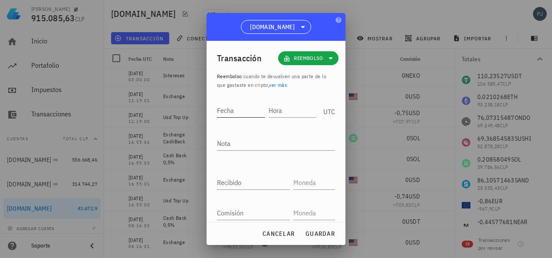
click at [230, 109] on div "Fecha" at bounding box center [241, 110] width 48 height 14
type input "2024-08-08"
click at [276, 111] on input "Hora" at bounding box center [293, 110] width 46 height 14
type input "11:19:03"
click at [239, 137] on textarea "Nota" at bounding box center [276, 143] width 118 height 14
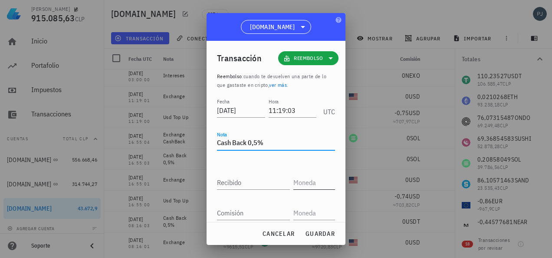
type textarea "Cash Back 0,5%"
click at [304, 184] on input "text" at bounding box center [313, 182] width 40 height 14
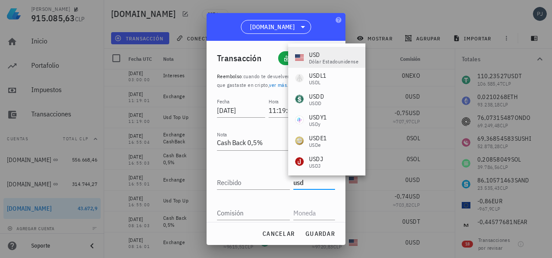
click at [311, 55] on div "USD" at bounding box center [333, 54] width 49 height 9
type input "U"
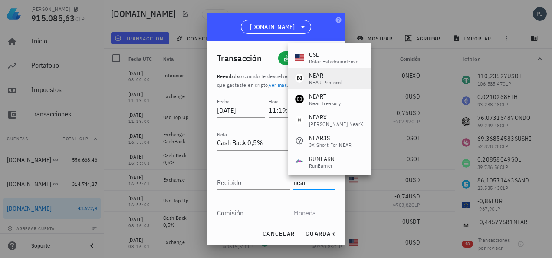
click at [317, 77] on div "NEAR" at bounding box center [325, 75] width 33 height 9
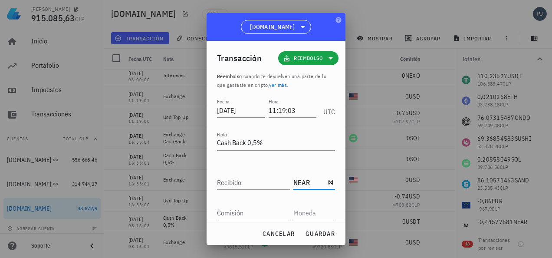
type input "NEAR"
click at [300, 214] on input "text" at bounding box center [313, 213] width 40 height 14
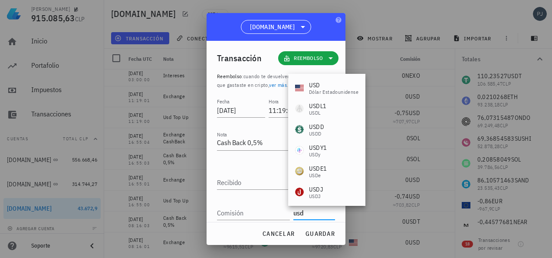
click at [313, 89] on div "dólar estadounidense" at bounding box center [333, 91] width 49 height 5
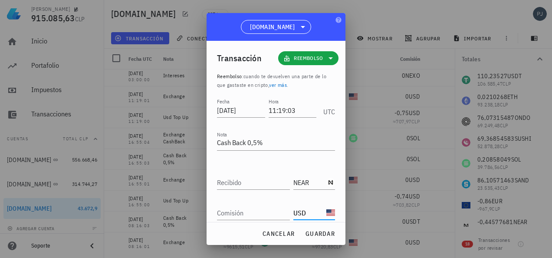
type input "USD"
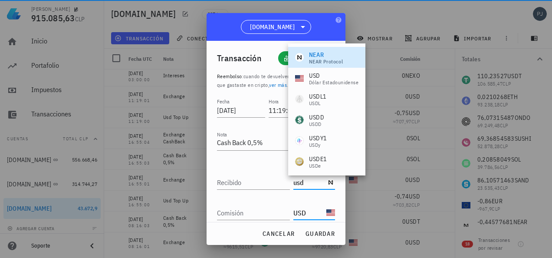
click at [313, 81] on div "dólar estadounidense" at bounding box center [333, 82] width 49 height 5
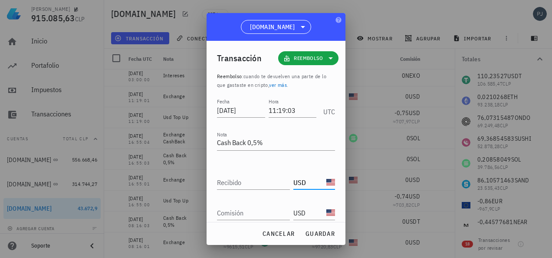
type input "USD"
click at [242, 183] on input "Recibido" at bounding box center [253, 182] width 73 height 14
type input "0,1"
drag, startPoint x: 241, startPoint y: 202, endPoint x: 248, endPoint y: 196, distance: 9.5
click at [241, 202] on div "Comisión" at bounding box center [255, 209] width 76 height 19
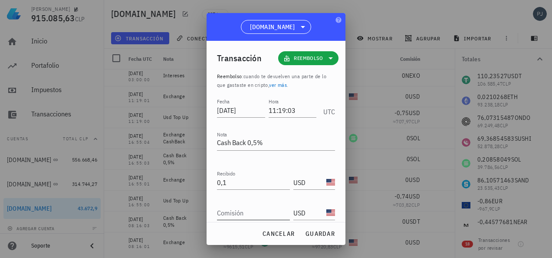
click at [239, 212] on div "Comisión" at bounding box center [253, 213] width 73 height 14
type input "0"
click at [264, 156] on div at bounding box center [276, 156] width 118 height 6
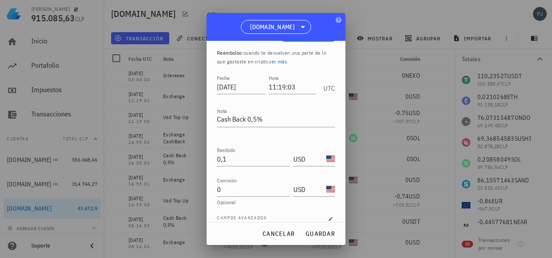
scroll to position [33, 0]
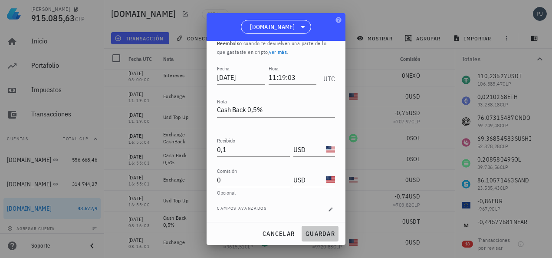
click at [315, 235] on span "guardar" at bounding box center [320, 233] width 30 height 8
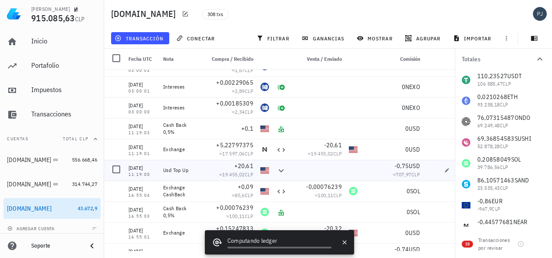
scroll to position [5976, 0]
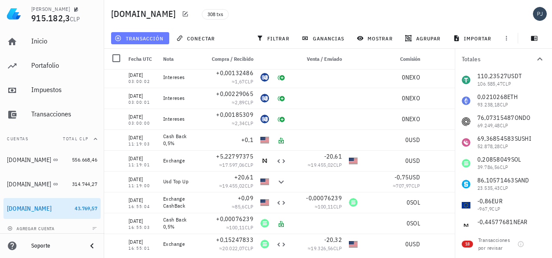
click at [124, 38] on span "transacción" at bounding box center [139, 38] width 47 height 7
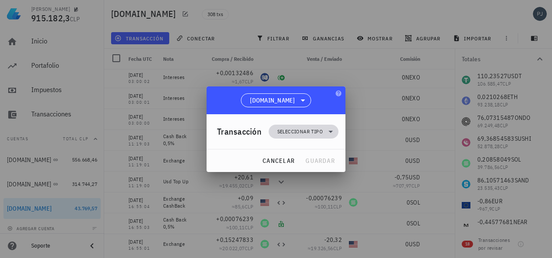
click at [304, 130] on span "Seleccionar tipo" at bounding box center [300, 131] width 46 height 9
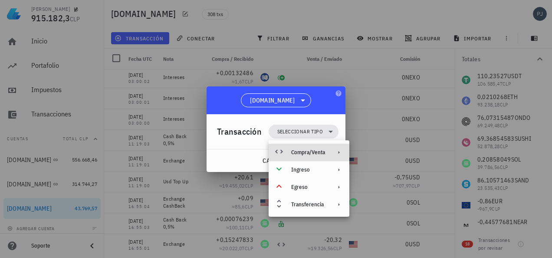
click at [311, 150] on div "Compra/Venta" at bounding box center [308, 152] width 34 height 7
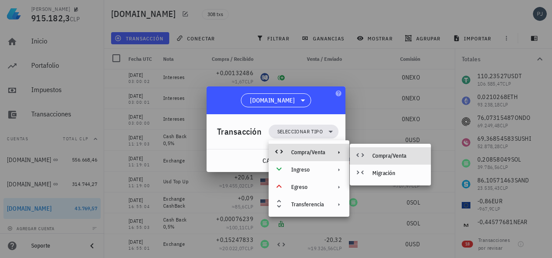
click at [384, 156] on div "Compra/Venta" at bounding box center [398, 155] width 52 height 7
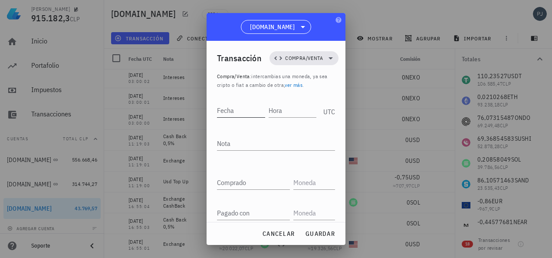
click at [231, 111] on div "Fecha" at bounding box center [241, 110] width 48 height 14
type input "2024-08-08"
click at [282, 113] on input "Hora" at bounding box center [293, 110] width 46 height 14
type input "11:19:04"
click at [230, 142] on textarea "Nota" at bounding box center [276, 143] width 118 height 14
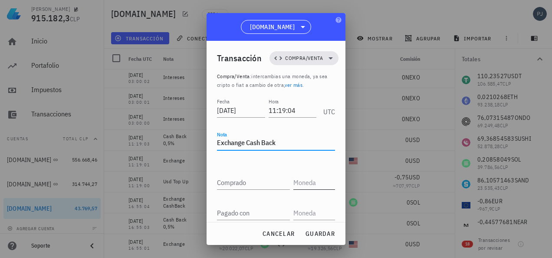
type textarea "Exchange Cash Back"
click at [297, 182] on input "text" at bounding box center [313, 182] width 40 height 14
click at [301, 216] on input "text" at bounding box center [313, 213] width 40 height 14
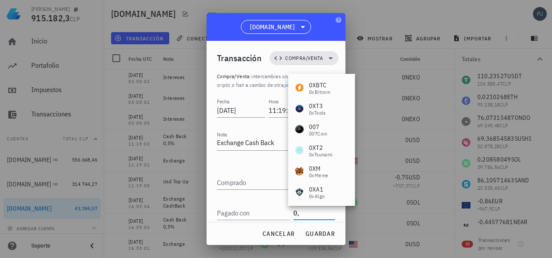
type input "0"
click at [261, 211] on input "Pagado con" at bounding box center [253, 213] width 73 height 14
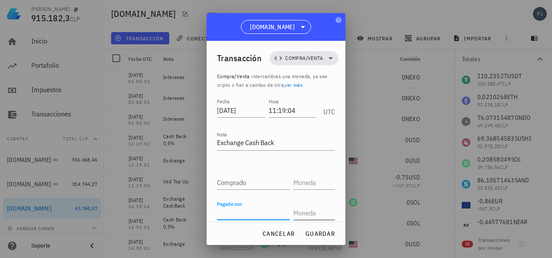
click at [306, 209] on input "text" at bounding box center [313, 213] width 40 height 14
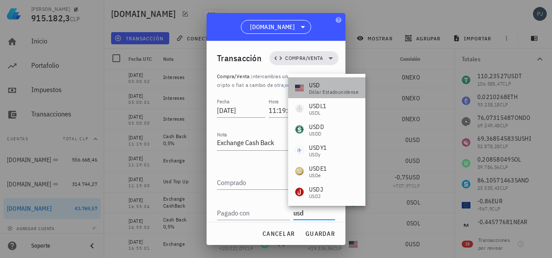
click at [317, 86] on div "USD" at bounding box center [333, 85] width 49 height 9
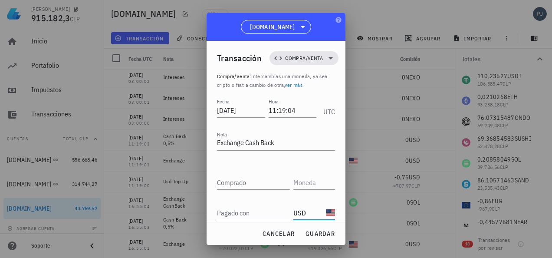
type input "USD"
click at [256, 215] on input "Pagado con" at bounding box center [253, 213] width 73 height 14
type input "0,1"
click at [297, 180] on input "text" at bounding box center [313, 182] width 40 height 14
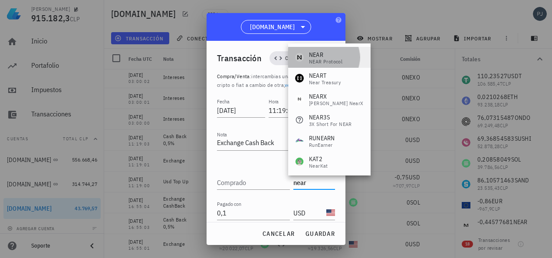
click at [322, 53] on div "NEAR" at bounding box center [325, 54] width 33 height 9
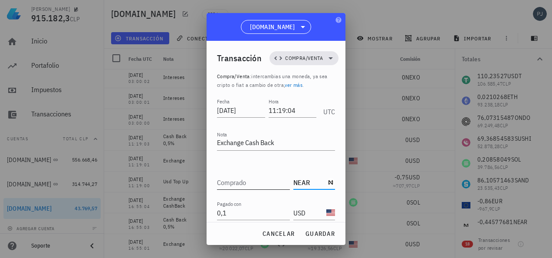
type input "NEAR"
click at [242, 184] on input "Comprado" at bounding box center [253, 182] width 73 height 14
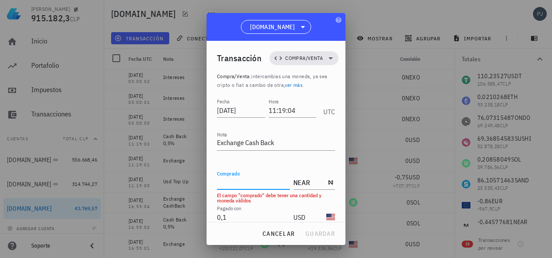
paste input "0,02613987"
type input "0,02613987"
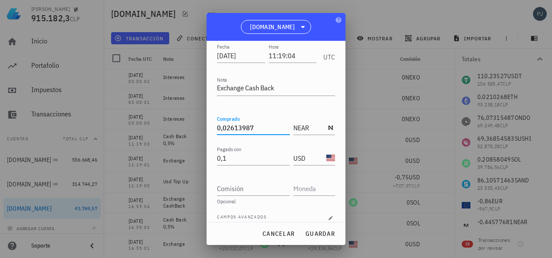
scroll to position [63, 0]
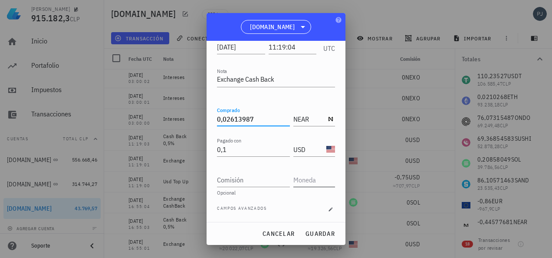
click at [309, 176] on input "text" at bounding box center [313, 180] width 40 height 14
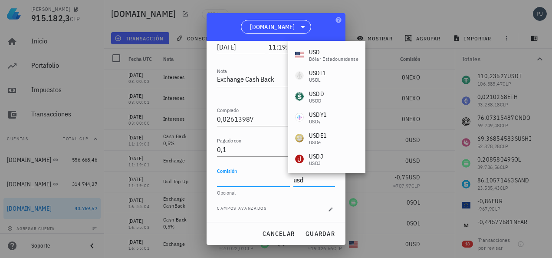
click at [258, 182] on input "Comisión" at bounding box center [253, 180] width 73 height 14
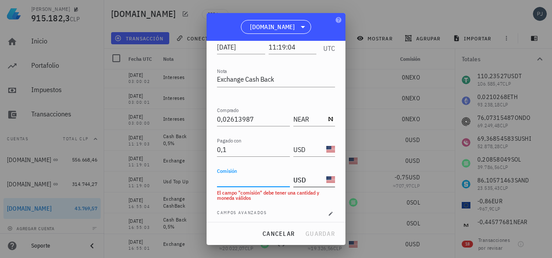
click at [301, 178] on input "USD" at bounding box center [308, 180] width 31 height 14
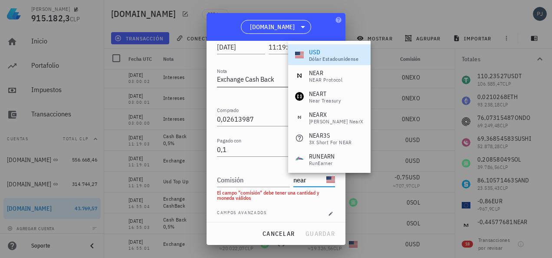
click at [318, 72] on div "NEAR" at bounding box center [325, 73] width 33 height 9
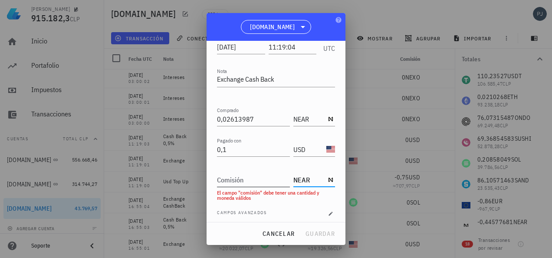
type input "NEAR"
click at [253, 181] on input "Comisión" at bounding box center [253, 180] width 73 height 14
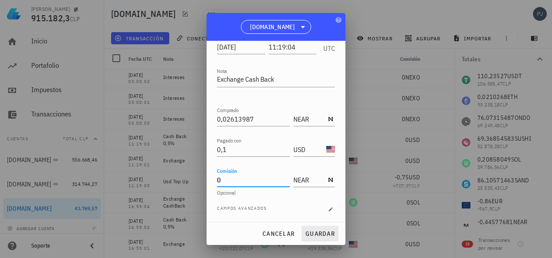
type input "0"
click at [316, 231] on span "guardar" at bounding box center [320, 233] width 30 height 8
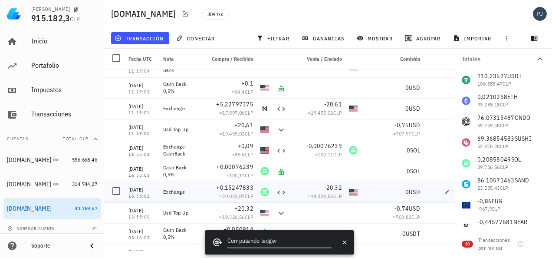
scroll to position [6062, 0]
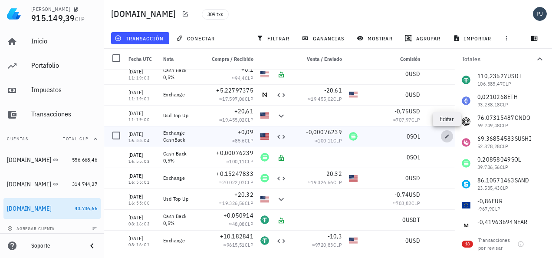
click at [447, 135] on icon "button" at bounding box center [447, 136] width 4 height 4
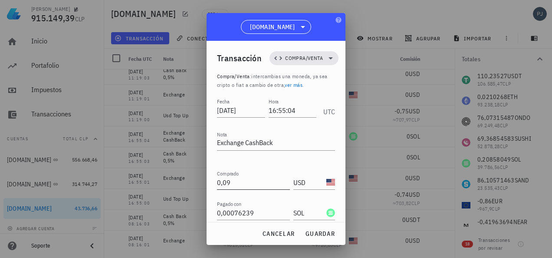
scroll to position [0, 0]
click at [280, 230] on span "cancelar" at bounding box center [278, 233] width 33 height 8
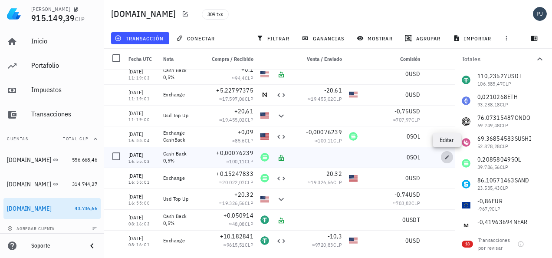
click at [447, 156] on icon "button" at bounding box center [447, 157] width 4 height 4
type input "16:55:03"
type textarea "Cash Back 0,5%"
type input "0,00076239"
type input "SOL"
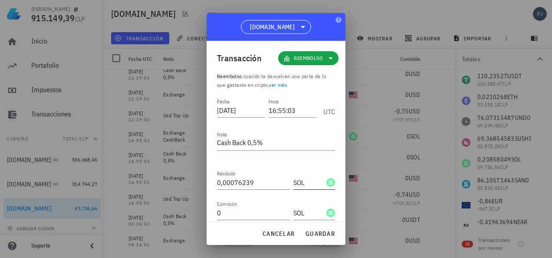
click at [326, 181] on div "SOL-icon" at bounding box center [330, 182] width 9 height 9
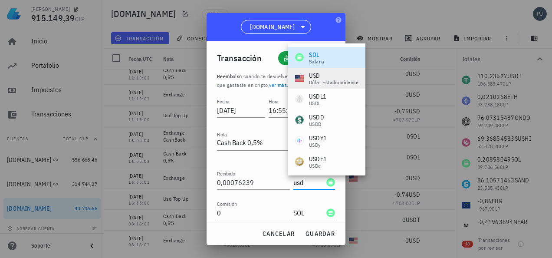
click at [317, 74] on div "USD" at bounding box center [333, 75] width 49 height 9
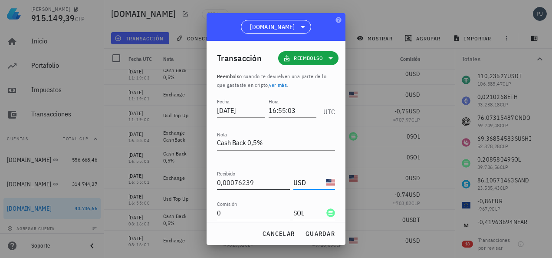
type input "USD"
drag, startPoint x: 258, startPoint y: 181, endPoint x: 206, endPoint y: 181, distance: 51.2
click at [209, 181] on div "Transacción Reembolso Reembolso : cuando te devuelven una parte de lo que gasta…" at bounding box center [275, 131] width 139 height 181
type input "0,1"
click at [326, 212] on div "SOL-icon" at bounding box center [330, 212] width 9 height 9
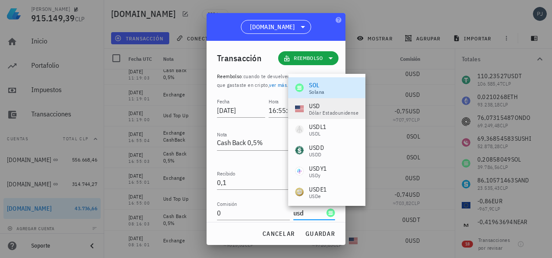
click at [319, 110] on div "dólar estadounidense" at bounding box center [333, 112] width 49 height 5
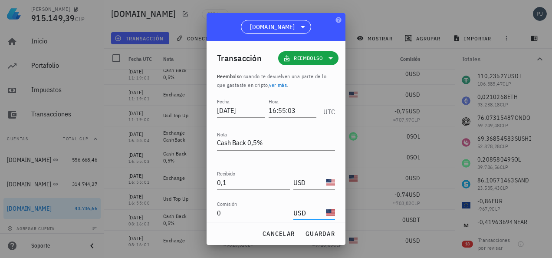
type input "USD"
click at [317, 236] on span "guardar" at bounding box center [320, 233] width 30 height 8
type input "0,00076239"
type input "SOL"
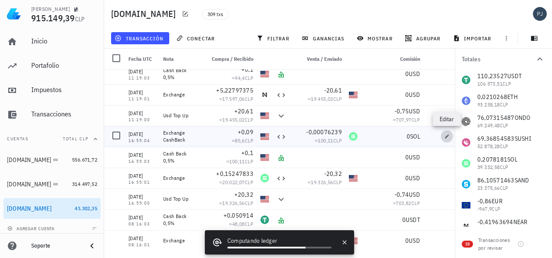
click at [447, 135] on icon "button" at bounding box center [447, 136] width 4 height 4
type input "16:55:04"
type textarea "Exchange CashBack"
type input "0,09"
type input "USD"
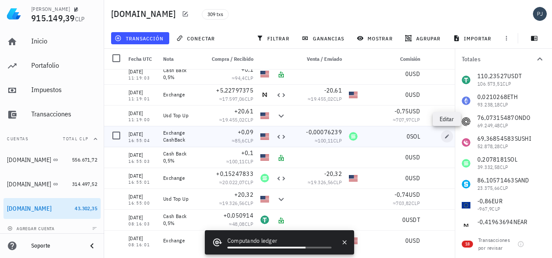
type input "0,00076239"
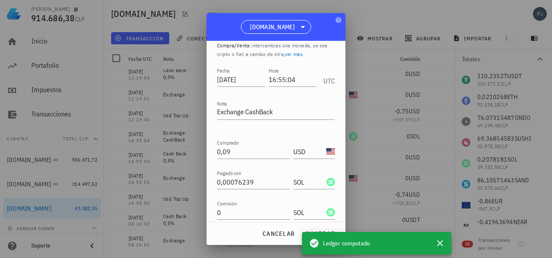
scroll to position [20, 0]
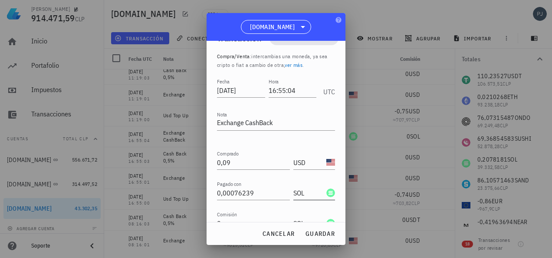
click at [316, 193] on input "SOL" at bounding box center [308, 193] width 31 height 14
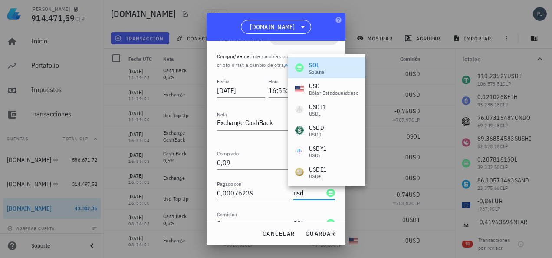
click at [319, 85] on div "USD" at bounding box center [333, 86] width 49 height 9
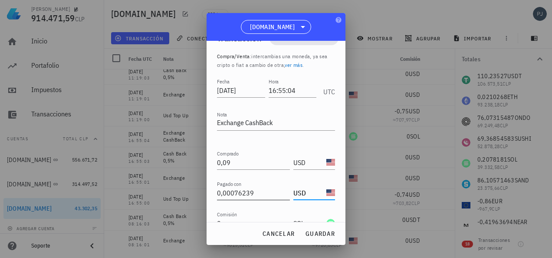
type input "USD"
drag, startPoint x: 261, startPoint y: 192, endPoint x: 202, endPoint y: 191, distance: 59.0
click at [202, 191] on div "Pablo Pino 914.471,59 CLP Inicio Portafolio Impuestos Transacciones Cuentas Tot…" at bounding box center [276, 129] width 552 height 258
click at [233, 161] on input "0,09" at bounding box center [253, 162] width 73 height 14
drag, startPoint x: 234, startPoint y: 161, endPoint x: 209, endPoint y: 160, distance: 25.6
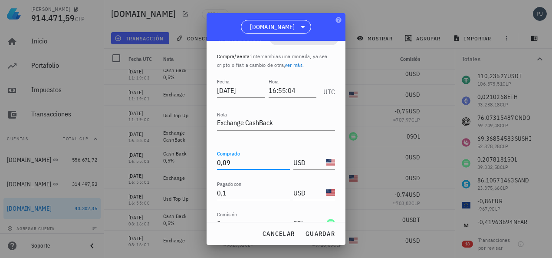
click at [212, 162] on div "Transacción Compra/Venta Compra/Venta : intercambias una moneda, ya sea cripto …" at bounding box center [275, 131] width 139 height 181
drag, startPoint x: 244, startPoint y: 193, endPoint x: 250, endPoint y: 192, distance: 5.9
click at [244, 194] on input "0,1" at bounding box center [253, 193] width 73 height 14
type input "9"
type input "0,09"
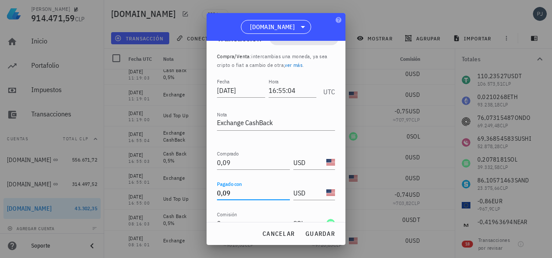
click at [258, 212] on div "Comisión 0" at bounding box center [255, 220] width 76 height 19
click at [234, 162] on input "0,09" at bounding box center [253, 162] width 73 height 14
drag, startPoint x: 232, startPoint y: 161, endPoint x: 242, endPoint y: 160, distance: 10.0
click at [213, 162] on div "Transacción Compra/Venta Compra/Venta : intercambias una moneda, ya sea cripto …" at bounding box center [275, 131] width 139 height 181
click at [316, 160] on input "USD" at bounding box center [308, 162] width 31 height 14
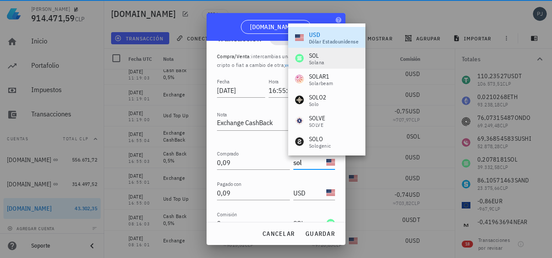
click at [314, 57] on div "SOL" at bounding box center [316, 55] width 15 height 9
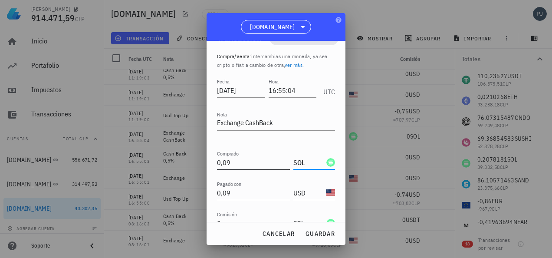
type input "SOL"
drag, startPoint x: 240, startPoint y: 162, endPoint x: 213, endPoint y: 145, distance: 31.8
click at [203, 159] on div "Pablo Pino 914.471,59 CLP Inicio Portafolio Impuestos Transacciones Cuentas Tot…" at bounding box center [276, 129] width 552 height 258
paste input "007623"
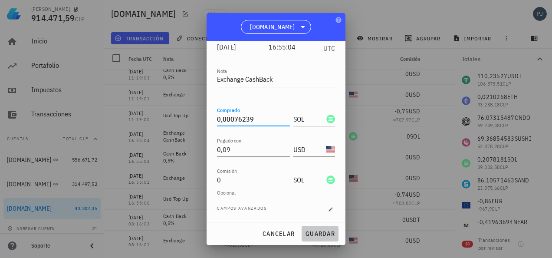
click at [314, 232] on span "guardar" at bounding box center [320, 233] width 30 height 8
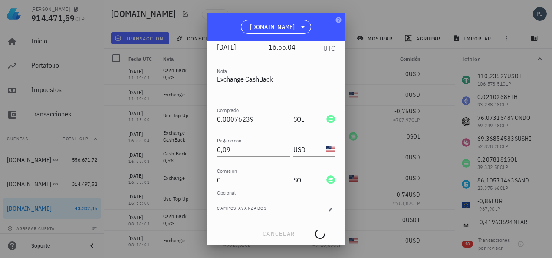
type input "0,09"
type input "USD"
type input "0,00076239"
type input "SOL"
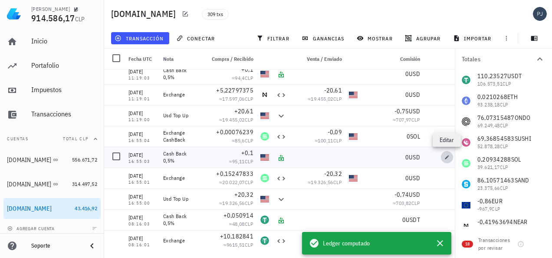
click at [445, 155] on icon "button" at bounding box center [446, 156] width 5 height 5
type input "16:55:03"
type textarea "Cash Back 0,5%"
type input "0,1"
type input "USD"
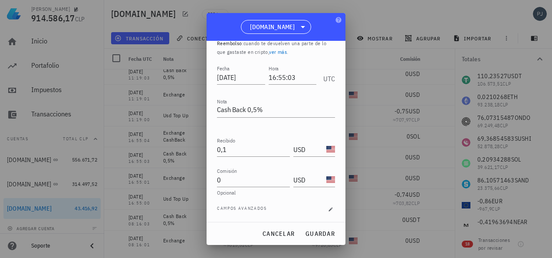
scroll to position [33, 0]
click at [232, 149] on input "0,1" at bounding box center [253, 149] width 73 height 14
type input "9"
click at [324, 230] on span "guardar" at bounding box center [320, 233] width 30 height 8
type input "0,1"
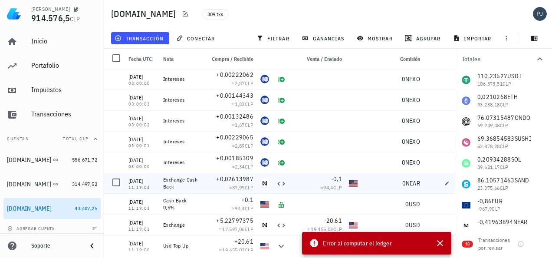
scroll to position [5976, 0]
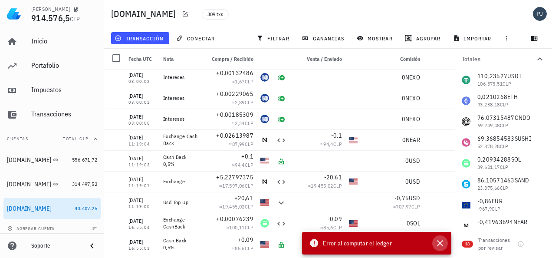
click at [440, 242] on icon "button" at bounding box center [439, 243] width 10 height 10
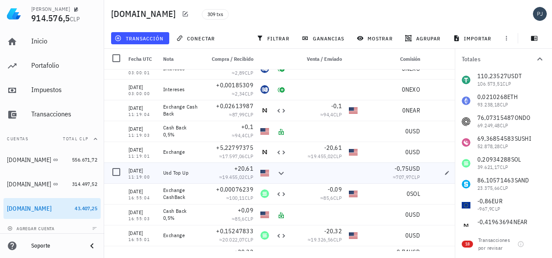
scroll to position [6019, 0]
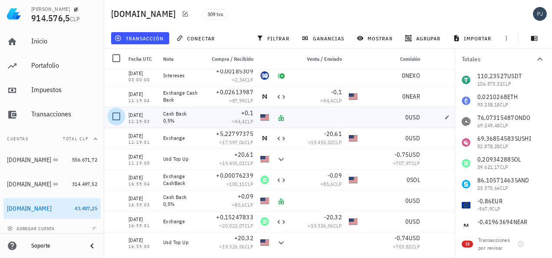
click at [114, 117] on div at bounding box center [116, 116] width 15 height 15
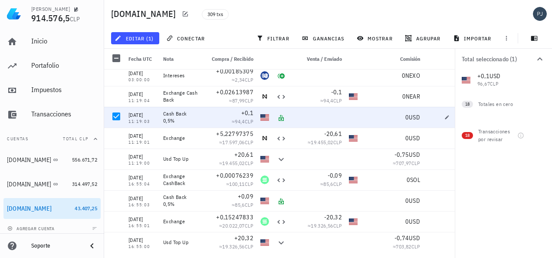
click at [477, 160] on div "Total seleccionado (1) 0 USDT 0 ETH 0 ONDO 0 SUSHI 0 SOL 0 SAND 0 EUR 0 NEAR 0 …" at bounding box center [502, 153] width 97 height 209
click at [116, 115] on div at bounding box center [116, 116] width 15 height 15
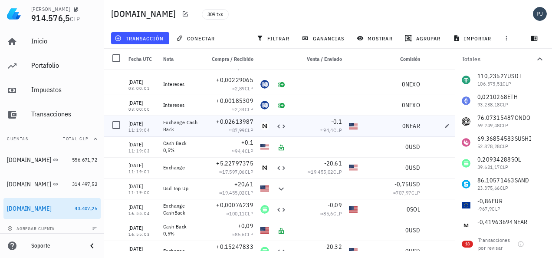
scroll to position [5976, 0]
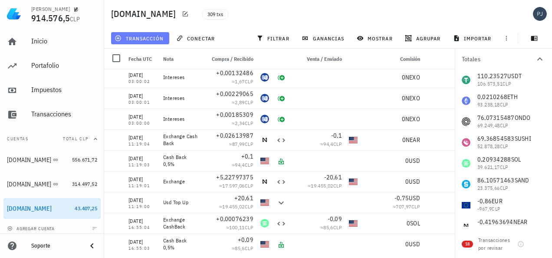
click at [129, 36] on span "transacción" at bounding box center [139, 38] width 47 height 7
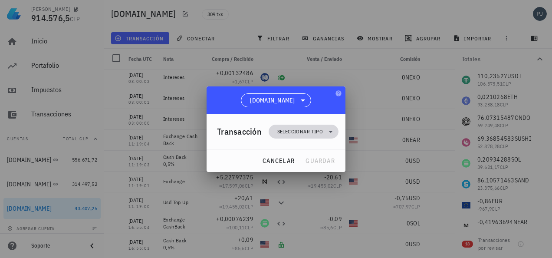
click at [300, 133] on span "Seleccionar tipo" at bounding box center [300, 131] width 46 height 9
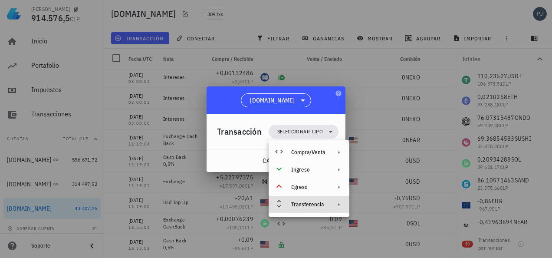
drag, startPoint x: 311, startPoint y: 203, endPoint x: 319, endPoint y: 205, distance: 8.0
click at [311, 203] on div "Transferencia" at bounding box center [308, 204] width 34 height 7
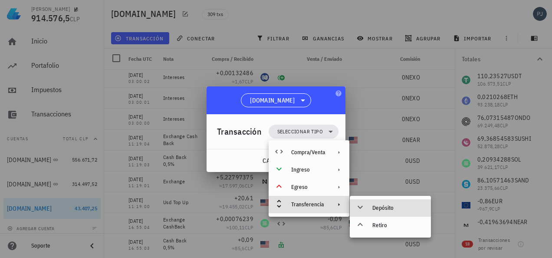
click at [367, 208] on div "Depósito" at bounding box center [389, 207] width 81 height 17
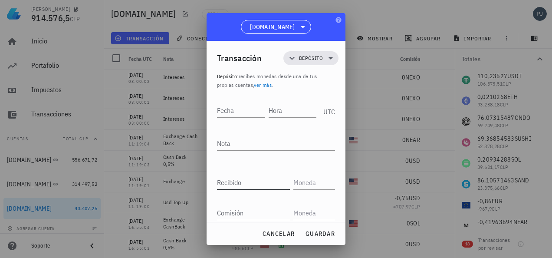
click at [239, 182] on div "Recibido" at bounding box center [253, 182] width 73 height 14
click at [232, 145] on textarea "Nota" at bounding box center [276, 143] width 118 height 14
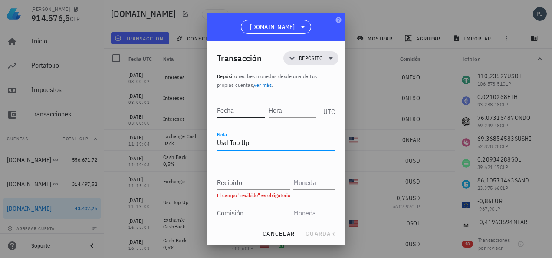
type textarea "Usd Top Up"
click at [238, 113] on input "Fecha" at bounding box center [241, 110] width 48 height 14
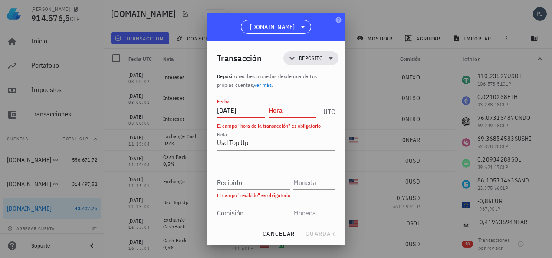
type input "2024-08-08"
click at [287, 105] on input "Hora" at bounding box center [292, 110] width 48 height 14
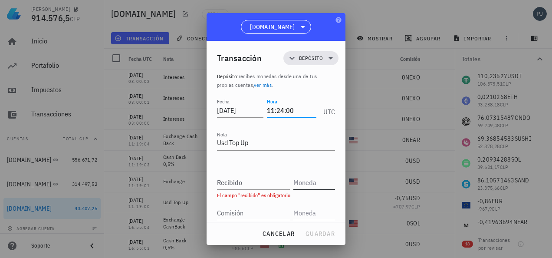
type input "11:24:00"
click at [302, 186] on input "text" at bounding box center [313, 182] width 40 height 14
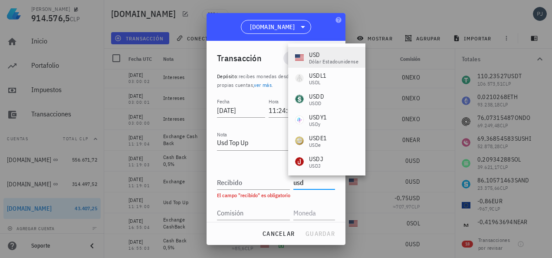
click at [311, 56] on div "USD" at bounding box center [333, 54] width 49 height 9
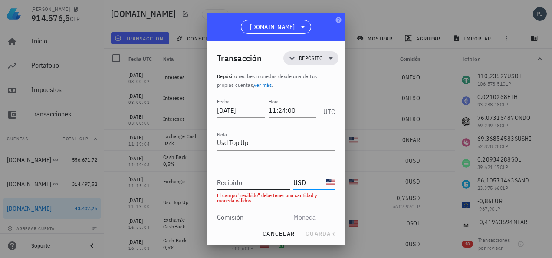
type input "USD"
click at [239, 183] on div "Recibido" at bounding box center [253, 182] width 73 height 14
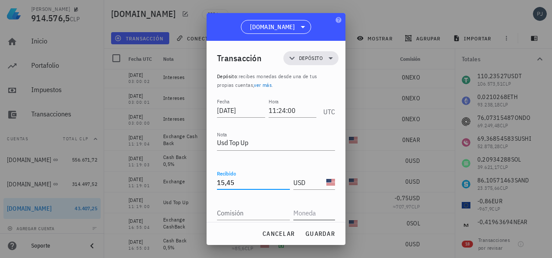
type input "15,45"
click at [312, 214] on input "text" at bounding box center [313, 213] width 40 height 14
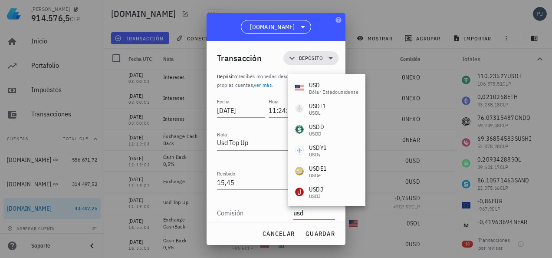
drag, startPoint x: 314, startPoint y: 87, endPoint x: 316, endPoint y: 69, distance: 17.9
click at [314, 86] on div "USD" at bounding box center [333, 85] width 49 height 9
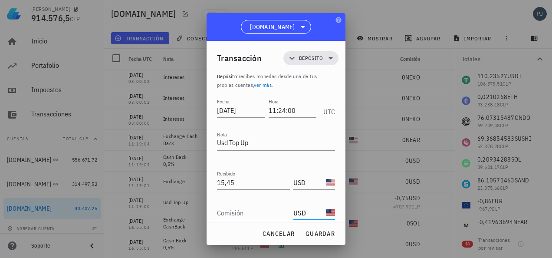
type input "USD"
click at [232, 211] on div "Comisión" at bounding box center [253, 213] width 73 height 14
type input "0,56"
click at [264, 184] on input "15,45" at bounding box center [253, 182] width 73 height 14
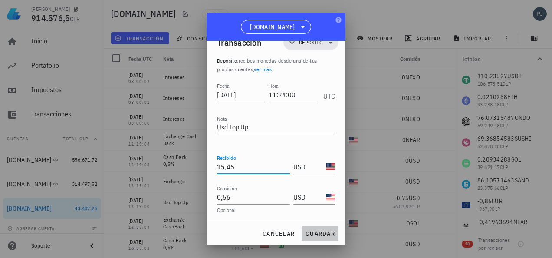
scroll to position [0, 0]
click at [320, 230] on span "guardar" at bounding box center [320, 233] width 30 height 8
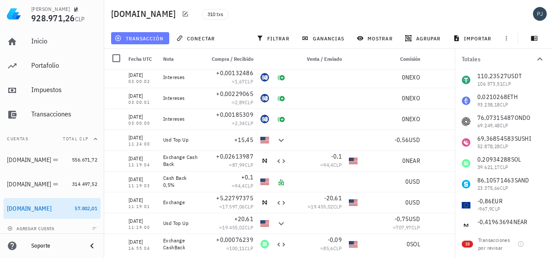
click at [146, 39] on span "transacción" at bounding box center [139, 38] width 47 height 7
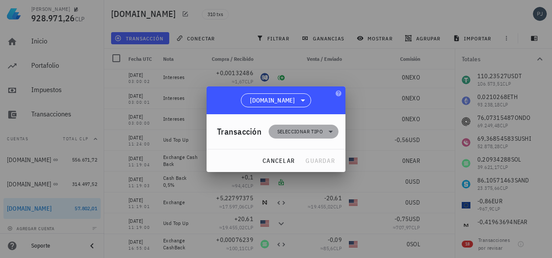
click at [301, 132] on span "Seleccionar tipo" at bounding box center [300, 131] width 46 height 9
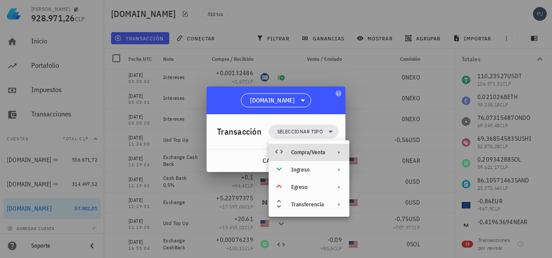
click at [303, 151] on div "Compra/Venta" at bounding box center [308, 152] width 34 height 7
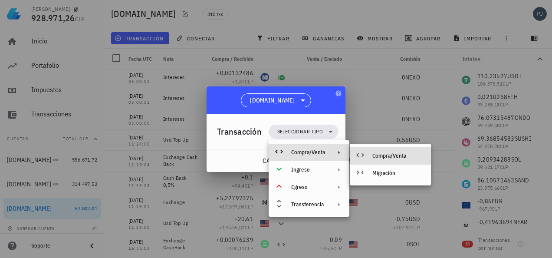
click at [383, 155] on div "Compra/Venta" at bounding box center [398, 155] width 52 height 7
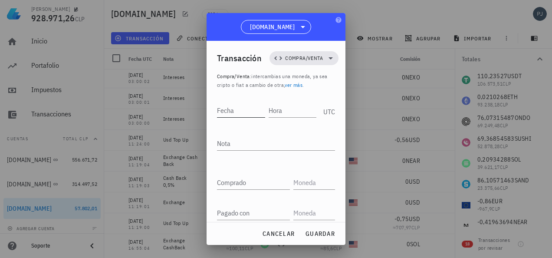
click at [238, 110] on input "Fecha" at bounding box center [241, 110] width 48 height 14
type input "2024-08-08"
drag, startPoint x: 274, startPoint y: 111, endPoint x: 282, endPoint y: 92, distance: 21.0
click at [275, 111] on input "Hora" at bounding box center [293, 110] width 46 height 14
type input "11:24:01"
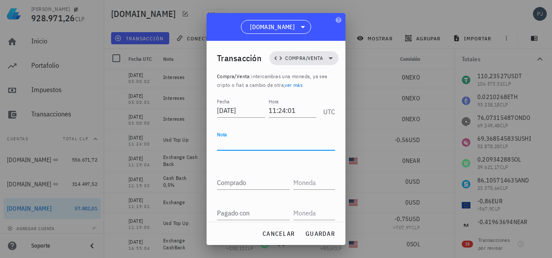
click at [232, 142] on textarea "Nota" at bounding box center [276, 143] width 118 height 14
type textarea "Exchange"
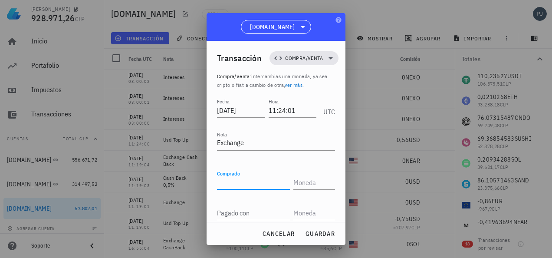
click at [234, 183] on input "Comprado" at bounding box center [253, 182] width 73 height 14
click at [293, 178] on input "text" at bounding box center [313, 182] width 40 height 14
click at [298, 210] on input "text" at bounding box center [313, 213] width 40 height 14
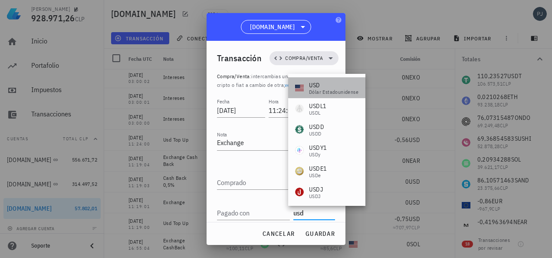
drag, startPoint x: 316, startPoint y: 86, endPoint x: 305, endPoint y: 138, distance: 53.1
click at [316, 86] on div "USD" at bounding box center [333, 85] width 49 height 9
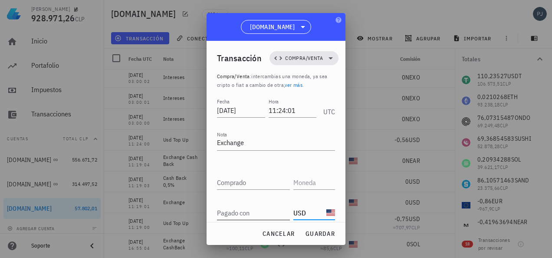
type input "USD"
click at [235, 214] on input "Pagado con" at bounding box center [253, 213] width 73 height 14
type input "15,45"
click at [294, 179] on input "text" at bounding box center [313, 182] width 40 height 14
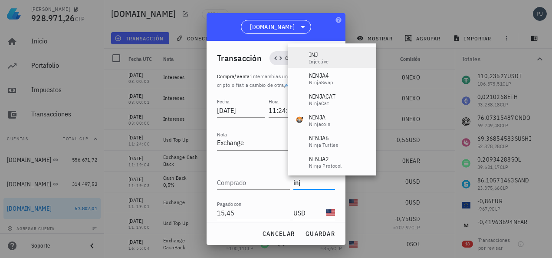
click at [313, 55] on div "INJ" at bounding box center [319, 54] width 20 height 9
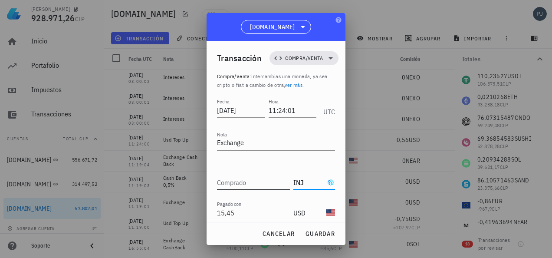
type input "INJ"
click at [242, 182] on div "Comprado" at bounding box center [253, 182] width 73 height 14
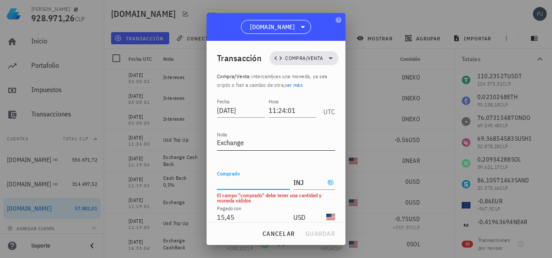
paste input "0,94955186"
type input "0,94955186"
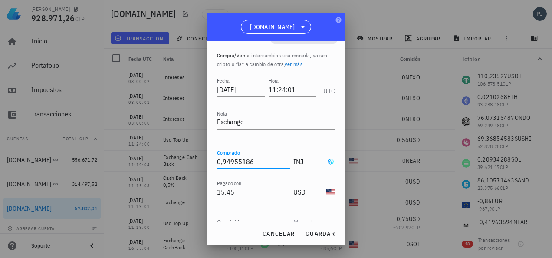
scroll to position [63, 0]
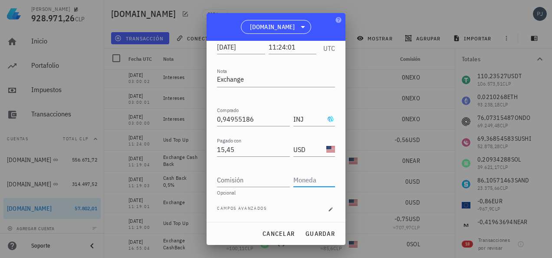
click at [306, 179] on input "text" at bounding box center [313, 180] width 40 height 14
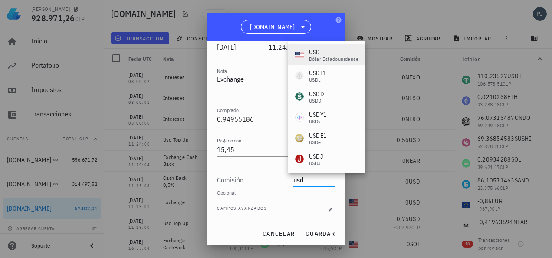
click at [314, 50] on div "USD" at bounding box center [333, 52] width 49 height 9
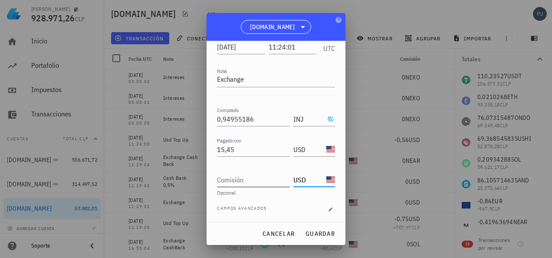
type input "USD"
click at [243, 179] on input "Comisión" at bounding box center [253, 180] width 73 height 14
type input "0"
click at [275, 203] on div "Fecha 2024-08-08 Hora 11:24:01 UTC Nota Exchange Comprado 0,94955186 INJ Pagado…" at bounding box center [276, 127] width 118 height 189
click at [326, 230] on span "guardar" at bounding box center [320, 233] width 30 height 8
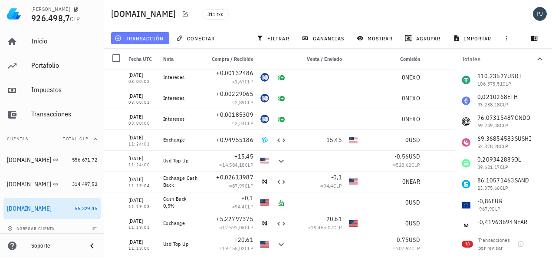
click at [147, 37] on span "transacción" at bounding box center [139, 38] width 47 height 7
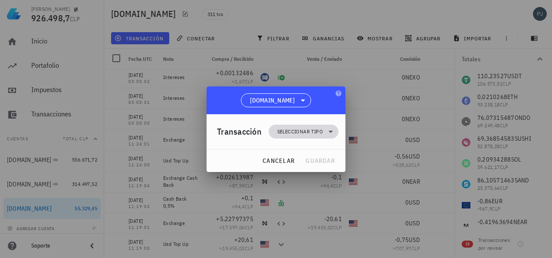
click at [294, 133] on span "Seleccionar tipo" at bounding box center [300, 131] width 46 height 9
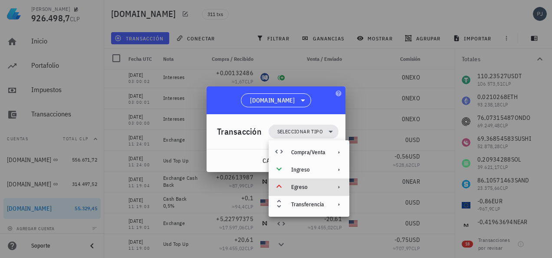
click at [299, 187] on div "Egreso" at bounding box center [308, 186] width 34 height 7
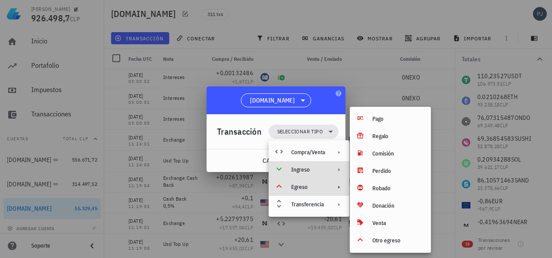
click at [305, 170] on div "Ingreso" at bounding box center [308, 169] width 34 height 7
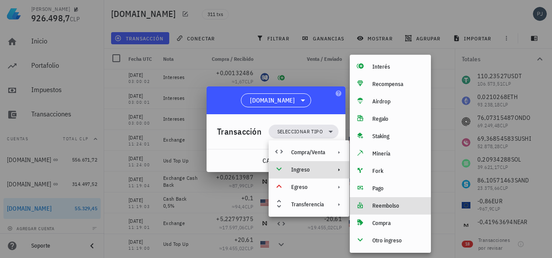
click at [385, 205] on div "Reembolso" at bounding box center [398, 205] width 52 height 7
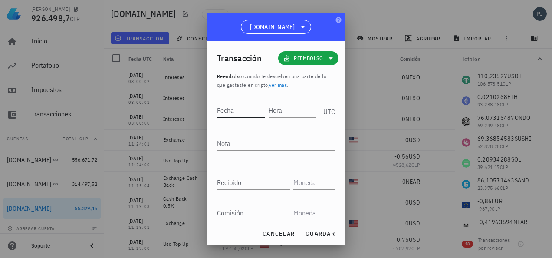
click at [242, 112] on input "Fecha" at bounding box center [241, 110] width 48 height 14
type input "2024-08-08"
click at [286, 113] on input "Hora" at bounding box center [293, 110] width 46 height 14
type input "11:24:03"
click at [241, 147] on textarea "Nota" at bounding box center [276, 143] width 118 height 14
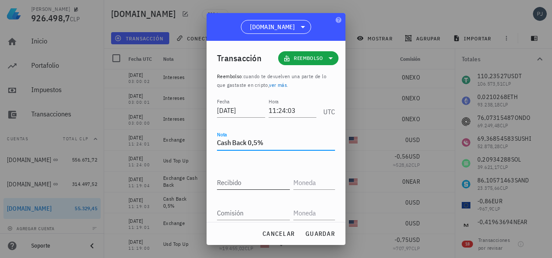
type textarea "Cash Back 0,5%"
click at [256, 180] on input "Recibido" at bounding box center [253, 182] width 73 height 14
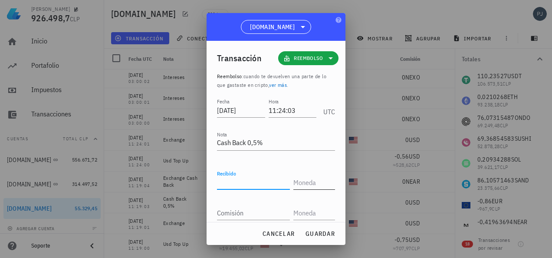
click at [294, 179] on input "text" at bounding box center [313, 182] width 40 height 14
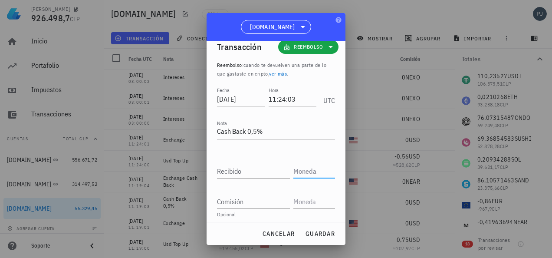
scroll to position [16, 0]
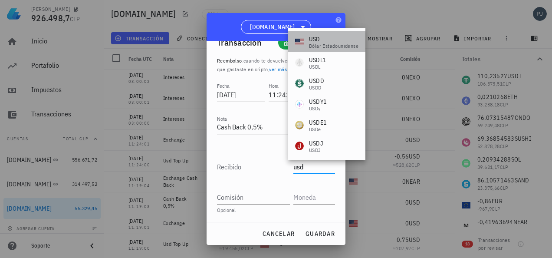
click at [317, 43] on div "dólar estadounidense" at bounding box center [333, 45] width 49 height 5
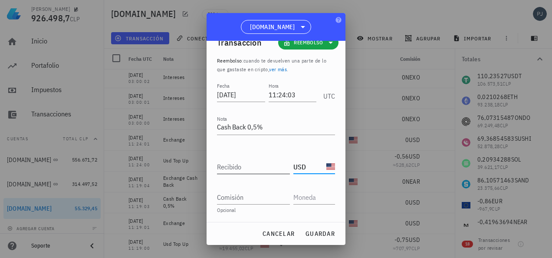
type input "USD"
click at [241, 169] on input "Recibido" at bounding box center [253, 167] width 73 height 14
type input "0,07"
click at [305, 196] on input "text" at bounding box center [313, 197] width 40 height 14
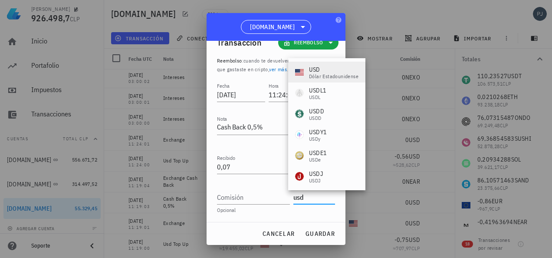
click at [314, 69] on div "USD" at bounding box center [333, 69] width 49 height 9
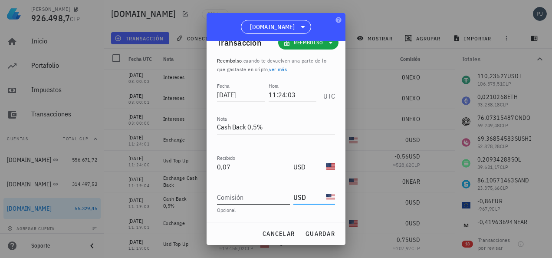
type input "USD"
click at [246, 198] on input "Comisión" at bounding box center [253, 197] width 73 height 14
type input "0"
click at [317, 235] on span "guardar" at bounding box center [320, 233] width 30 height 8
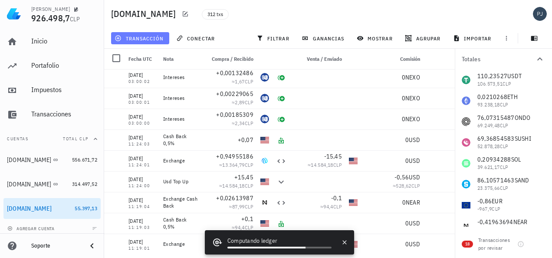
click at [142, 36] on span "transacción" at bounding box center [139, 38] width 47 height 7
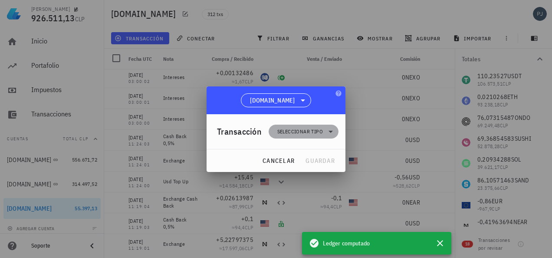
click at [298, 126] on span "Seleccionar tipo" at bounding box center [303, 131] width 59 height 14
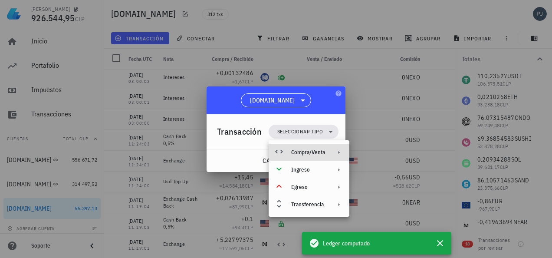
click at [312, 150] on div "Compra/Venta" at bounding box center [308, 152] width 34 height 7
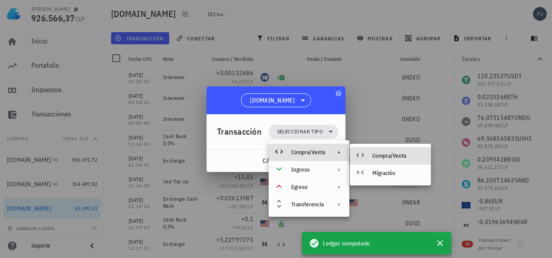
click at [375, 152] on div "Compra/Venta" at bounding box center [389, 155] width 81 height 17
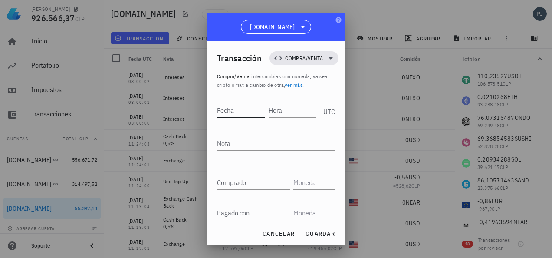
click at [235, 111] on input "Fecha" at bounding box center [241, 110] width 48 height 14
type input "2024-08-08"
click at [276, 113] on input "Hora" at bounding box center [291, 110] width 49 height 14
type input "11:24:04"
click at [233, 143] on textarea "Nota" at bounding box center [276, 143] width 118 height 14
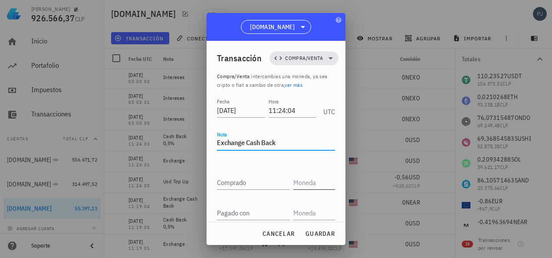
type textarea "Exchange Cash Back"
click at [303, 180] on input "text" at bounding box center [313, 182] width 40 height 14
click at [297, 215] on input "text" at bounding box center [313, 213] width 40 height 14
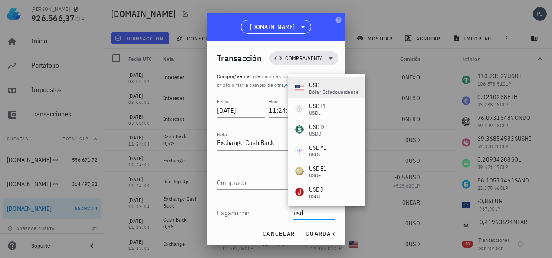
click at [307, 84] on div "USD dólar estadounidense" at bounding box center [326, 88] width 63 height 14
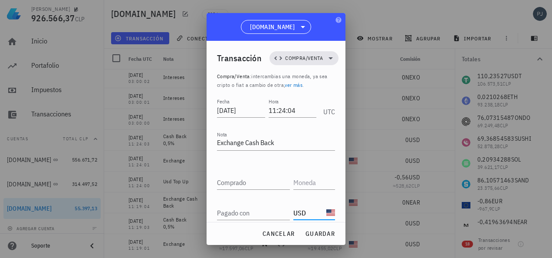
type input "USD"
click at [241, 209] on div "Pagado con" at bounding box center [253, 213] width 73 height 14
type input "0,07"
click at [297, 177] on input "text" at bounding box center [313, 182] width 40 height 14
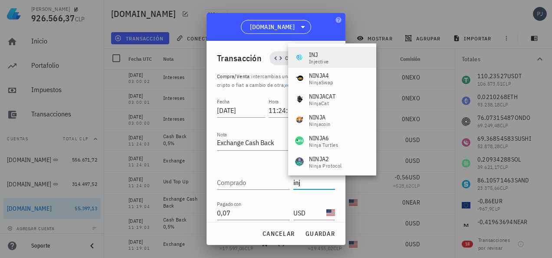
click at [318, 56] on div "INJ" at bounding box center [319, 54] width 20 height 9
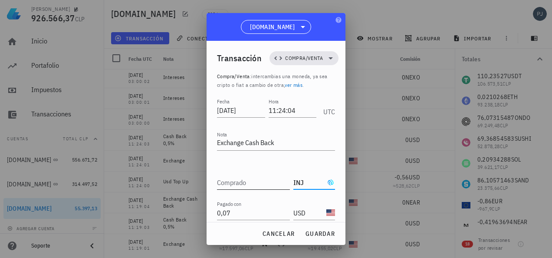
type input "INJ"
click at [235, 183] on input "Comprado" at bounding box center [253, 182] width 73 height 14
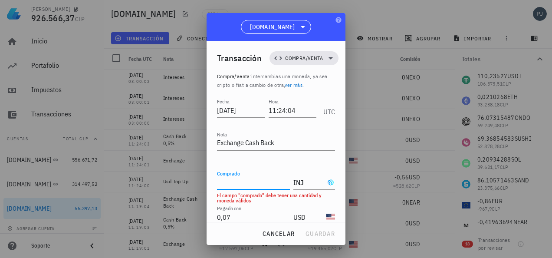
paste input "0,00474776"
type input "0,00474776"
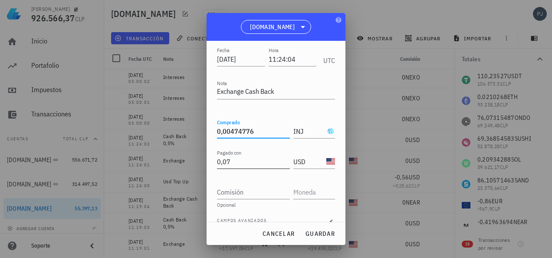
scroll to position [63, 0]
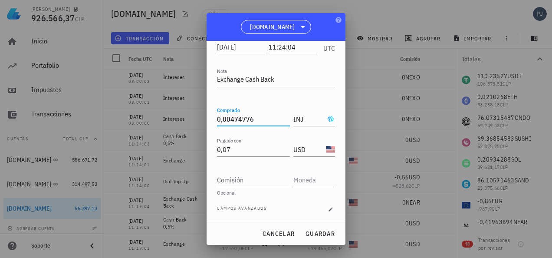
click at [302, 179] on input "text" at bounding box center [313, 180] width 40 height 14
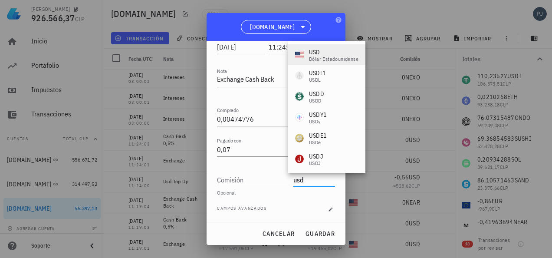
click at [320, 53] on div "USD" at bounding box center [333, 52] width 49 height 9
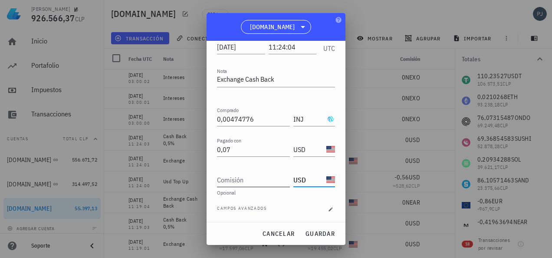
type input "USD"
click at [243, 180] on input "Comisión" at bounding box center [253, 180] width 73 height 14
type input "0"
click at [321, 230] on span "guardar" at bounding box center [320, 233] width 30 height 8
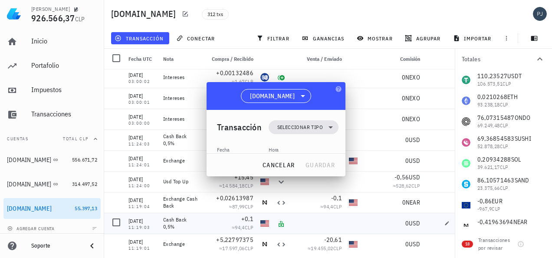
scroll to position [0, 0]
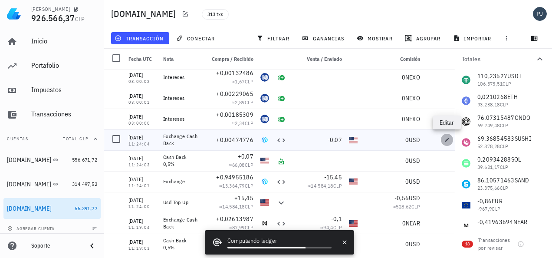
click at [445, 137] on icon "button" at bounding box center [446, 139] width 5 height 5
type input "2024-08-08"
type input "11:24:04"
type textarea "Exchange Cash Back"
type input "0,00474776"
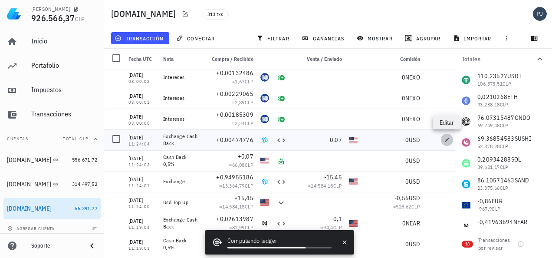
type input "INJ"
type input "0,07"
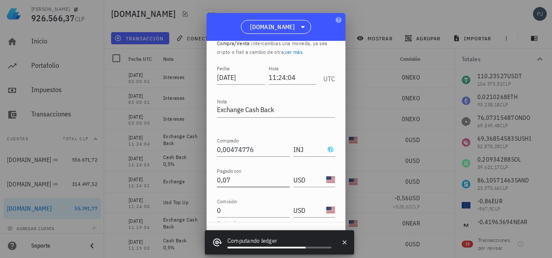
scroll to position [63, 0]
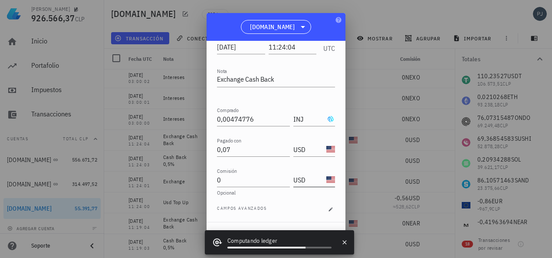
click at [326, 180] on div "USD-icon" at bounding box center [330, 179] width 9 height 9
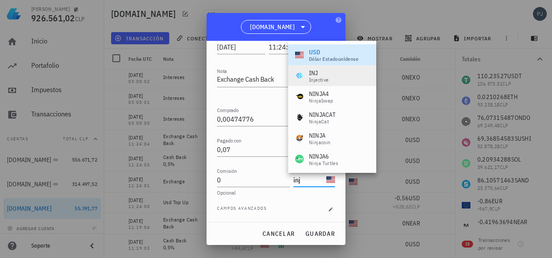
click at [319, 71] on div "INJ" at bounding box center [319, 73] width 20 height 9
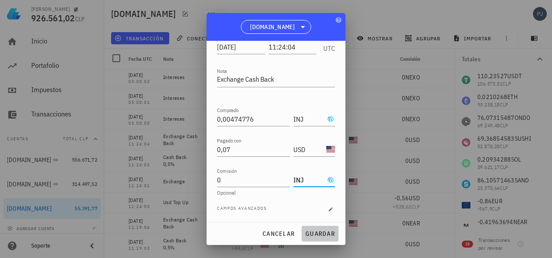
click at [312, 235] on span "guardar" at bounding box center [320, 233] width 30 height 8
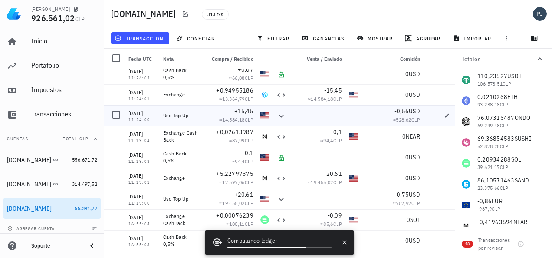
scroll to position [5976, 0]
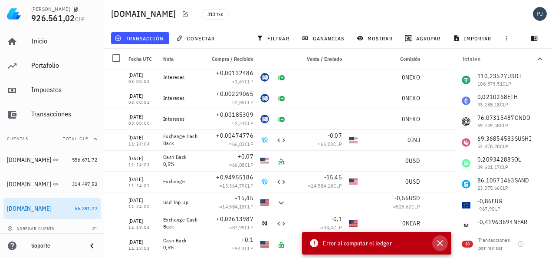
click at [440, 243] on icon "button" at bounding box center [440, 243] width 6 height 6
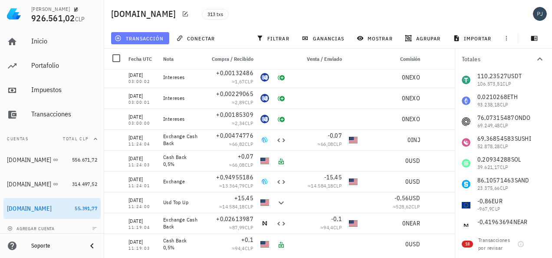
click at [153, 38] on span "transacción" at bounding box center [139, 38] width 47 height 7
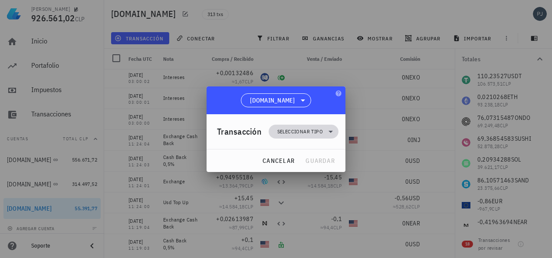
click at [300, 129] on span "Seleccionar tipo" at bounding box center [300, 131] width 46 height 9
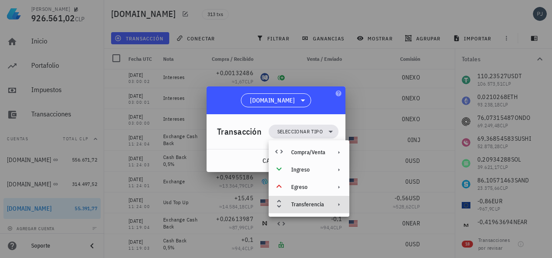
click at [310, 203] on div "Transferencia" at bounding box center [308, 204] width 34 height 7
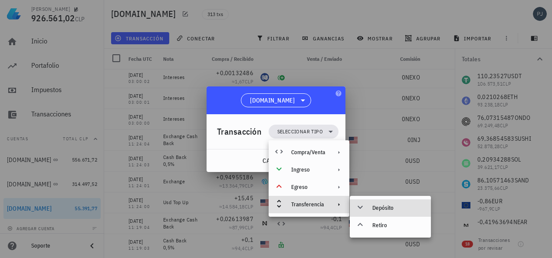
click at [373, 206] on div "Depósito" at bounding box center [398, 207] width 52 height 7
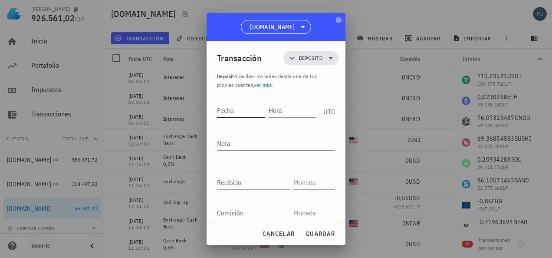
click at [236, 114] on input "Fecha" at bounding box center [241, 110] width 48 height 14
click at [279, 108] on input "Hora" at bounding box center [293, 110] width 46 height 14
click at [239, 144] on textarea "Nota" at bounding box center [276, 143] width 118 height 14
click at [306, 178] on input "text" at bounding box center [313, 182] width 40 height 14
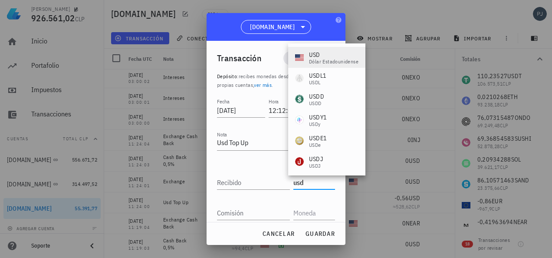
click at [314, 60] on div "dólar estadounidense" at bounding box center [333, 61] width 49 height 5
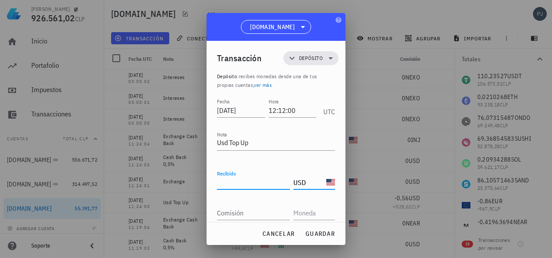
click at [238, 184] on input "Recibido" at bounding box center [253, 182] width 73 height 14
click at [316, 219] on div at bounding box center [314, 213] width 42 height 14
click at [316, 215] on input "text" at bounding box center [313, 213] width 40 height 14
click at [257, 214] on input "Comisión" at bounding box center [253, 213] width 73 height 14
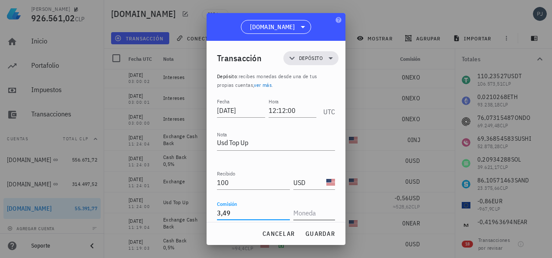
click at [303, 210] on input "text" at bounding box center [313, 213] width 40 height 14
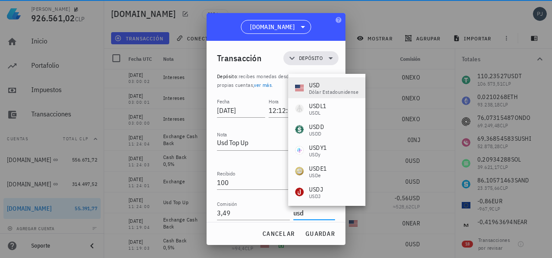
click at [313, 89] on div "dólar estadounidense" at bounding box center [333, 91] width 49 height 5
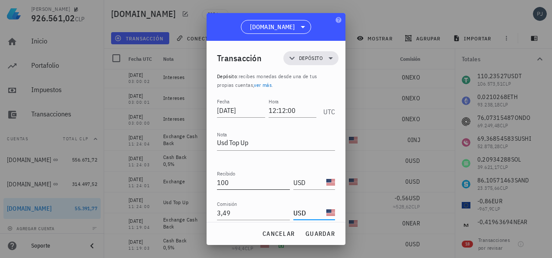
scroll to position [0, 0]
click at [325, 233] on span "guardar" at bounding box center [320, 233] width 30 height 8
